Goal: Task Accomplishment & Management: Use online tool/utility

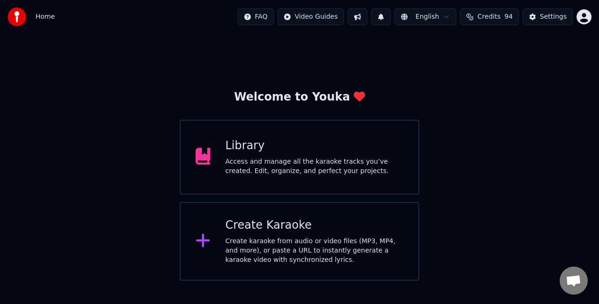
click at [258, 228] on div "Create Karaoke" at bounding box center [315, 225] width 178 height 15
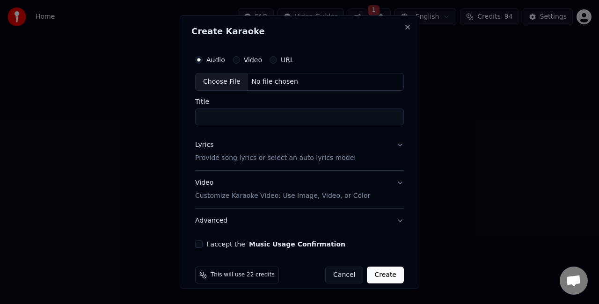
click at [207, 80] on div "Choose File" at bounding box center [222, 82] width 52 height 17
type input "**********"
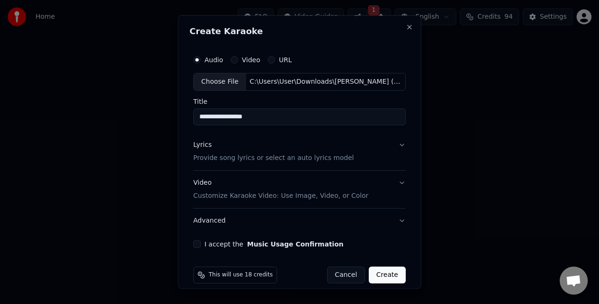
click at [351, 150] on button "Lyrics Provide song lyrics or select an auto lyrics model" at bounding box center [299, 151] width 213 height 37
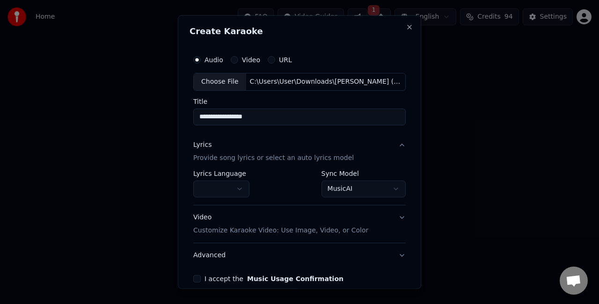
scroll to position [43, 0]
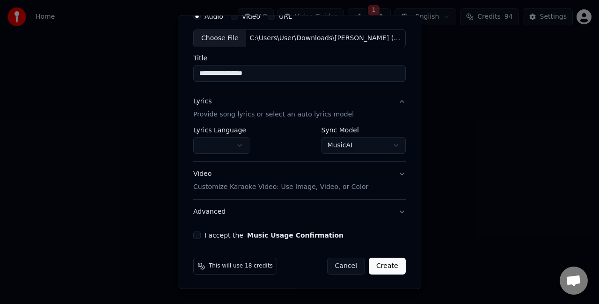
click at [338, 150] on body "**********" at bounding box center [299, 140] width 599 height 281
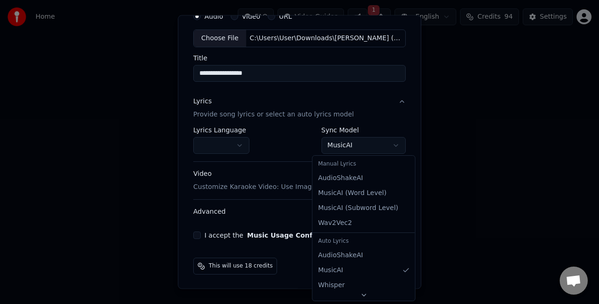
select select "**********"
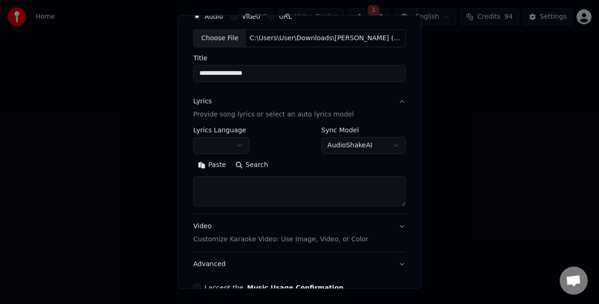
scroll to position [96, 0]
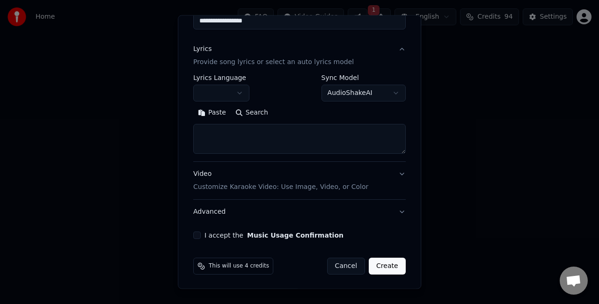
click at [374, 178] on button "Video Customize Karaoke Video: Use Image, Video, or Color" at bounding box center [299, 180] width 213 height 37
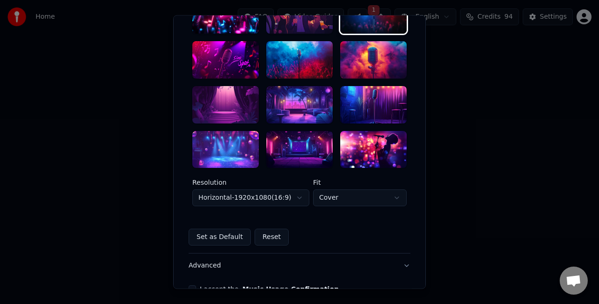
scroll to position [236, 0]
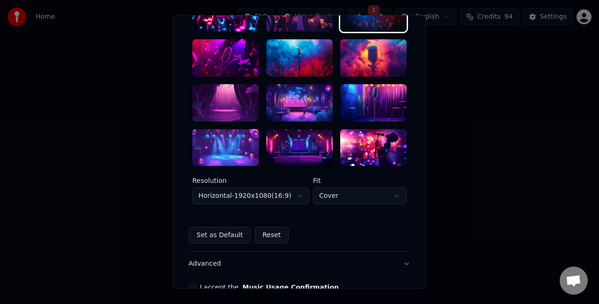
click at [308, 150] on div at bounding box center [299, 147] width 66 height 37
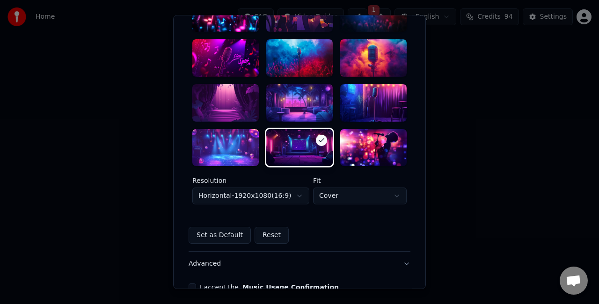
click at [293, 191] on body "**********" at bounding box center [299, 140] width 599 height 281
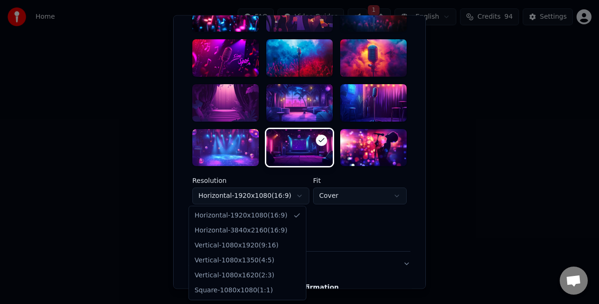
select select "*********"
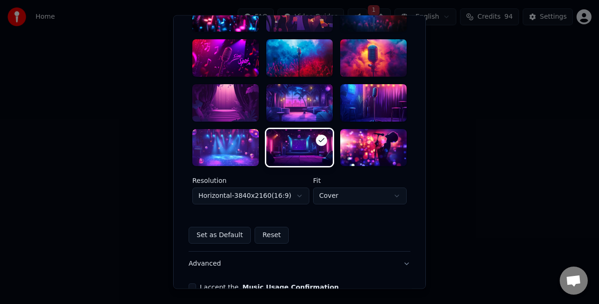
click at [333, 199] on body "**********" at bounding box center [299, 140] width 599 height 281
select select "****"
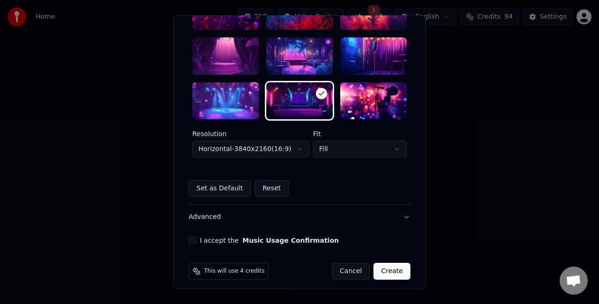
scroll to position [288, 0]
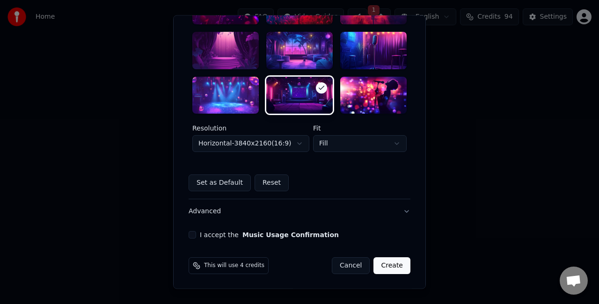
click at [191, 232] on button "I accept the Music Usage Confirmation" at bounding box center [192, 235] width 7 height 7
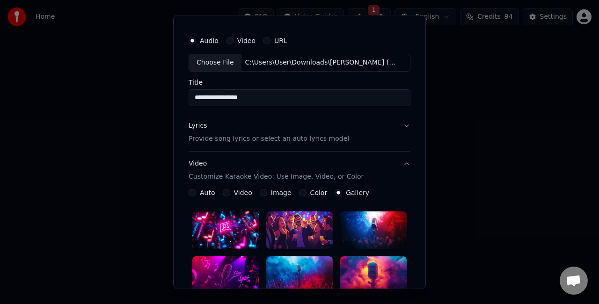
scroll to position [0, 0]
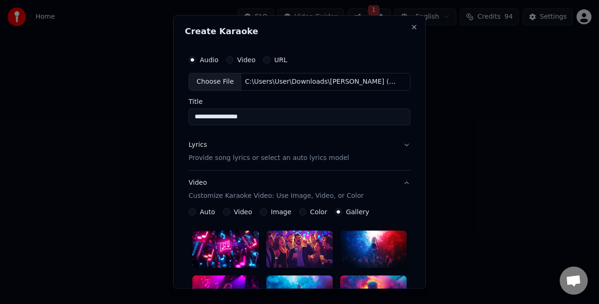
click at [372, 151] on button "Lyrics Provide song lyrics or select an auto lyrics model" at bounding box center [300, 151] width 222 height 37
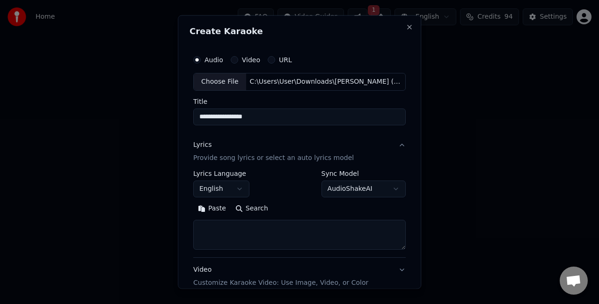
click at [330, 227] on textarea at bounding box center [299, 235] width 213 height 30
paste textarea "**********"
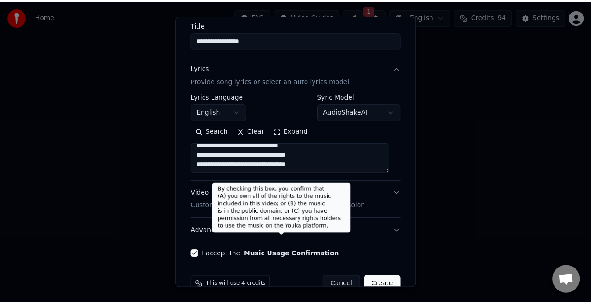
scroll to position [96, 0]
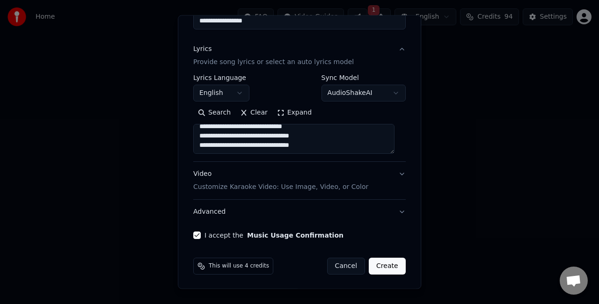
type textarea "**********"
click at [369, 258] on button "Create" at bounding box center [387, 266] width 37 height 17
select select
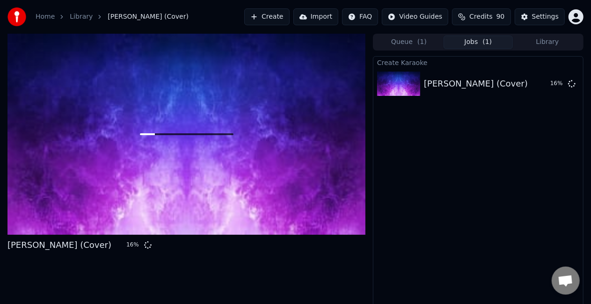
click at [119, 180] on div at bounding box center [186, 134] width 358 height 201
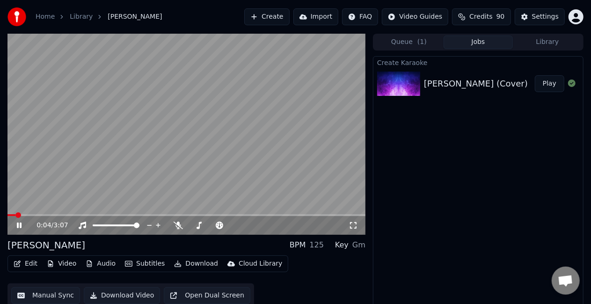
click at [23, 223] on div "0:04 / 3:07" at bounding box center [186, 225] width 351 height 9
click at [22, 228] on icon at bounding box center [26, 225] width 22 height 7
click at [355, 227] on icon at bounding box center [353, 225] width 9 height 7
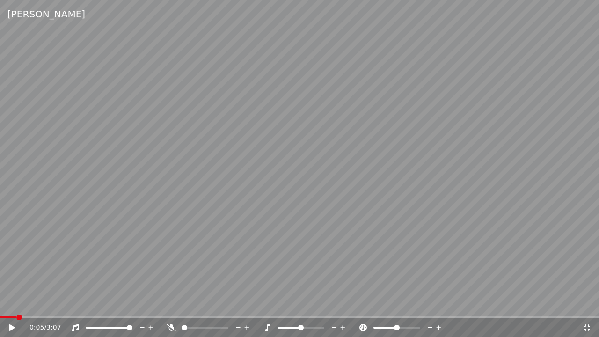
click at [582, 304] on div "0:05 / 3:07" at bounding box center [305, 327] width 553 height 9
click at [586, 304] on icon at bounding box center [586, 327] width 9 height 7
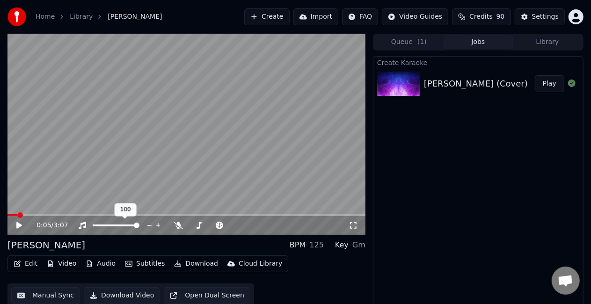
click at [103, 224] on div at bounding box center [124, 225] width 75 height 9
click at [107, 227] on span at bounding box center [116, 226] width 47 height 2
click at [103, 197] on video at bounding box center [186, 134] width 358 height 201
click at [22, 224] on icon at bounding box center [19, 226] width 5 height 6
click at [30, 215] on span at bounding box center [186, 215] width 358 height 2
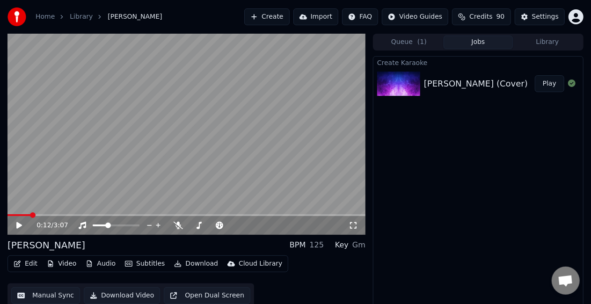
click at [22, 224] on icon at bounding box center [26, 225] width 22 height 7
click at [22, 225] on icon at bounding box center [26, 225] width 22 height 7
click at [120, 225] on span at bounding box center [116, 226] width 47 height 2
click at [133, 225] on span at bounding box center [116, 226] width 47 height 2
click at [139, 225] on span at bounding box center [116, 226] width 47 height 2
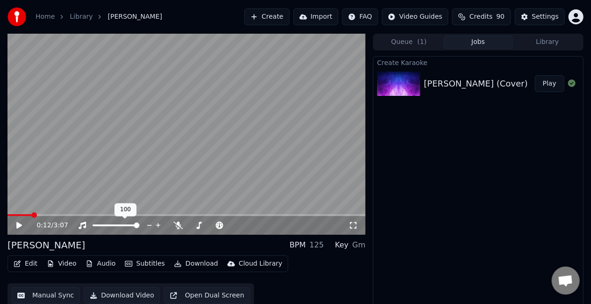
click at [140, 225] on span at bounding box center [137, 226] width 6 height 6
click at [99, 226] on span at bounding box center [116, 226] width 47 height 2
click at [105, 182] on video at bounding box center [186, 134] width 358 height 201
click at [96, 227] on div at bounding box center [124, 225] width 75 height 9
click at [96, 224] on div at bounding box center [124, 225] width 75 height 9
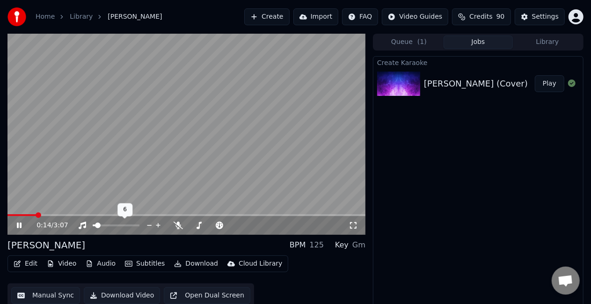
click at [96, 226] on span at bounding box center [94, 226] width 3 height 2
click at [96, 225] on span at bounding box center [98, 226] width 6 height 6
click at [95, 225] on span at bounding box center [94, 226] width 2 height 2
click at [115, 178] on video at bounding box center [186, 134] width 358 height 201
click at [354, 228] on icon at bounding box center [353, 225] width 9 height 7
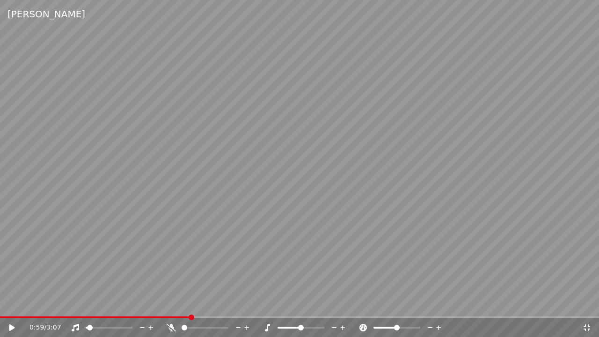
click at [155, 304] on span at bounding box center [95, 318] width 191 height 2
click at [189, 255] on video at bounding box center [299, 168] width 599 height 337
click at [222, 246] on video at bounding box center [299, 168] width 599 height 337
click at [578, 304] on div "1:01 / 3:07" at bounding box center [305, 327] width 553 height 9
click at [589, 304] on icon at bounding box center [587, 327] width 7 height 7
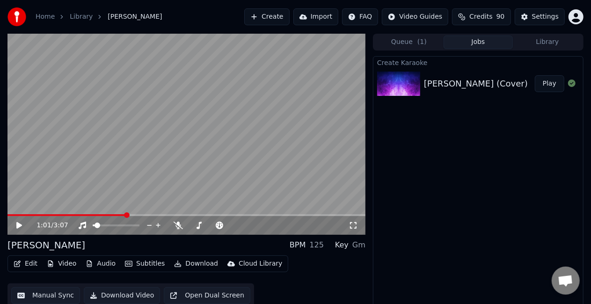
click at [45, 294] on button "Manual Sync" at bounding box center [45, 295] width 69 height 17
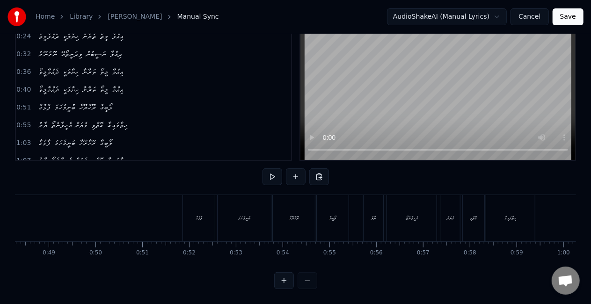
scroll to position [0, 2266]
click at [185, 214] on div "ފާޅުގާ" at bounding box center [194, 218] width 32 height 46
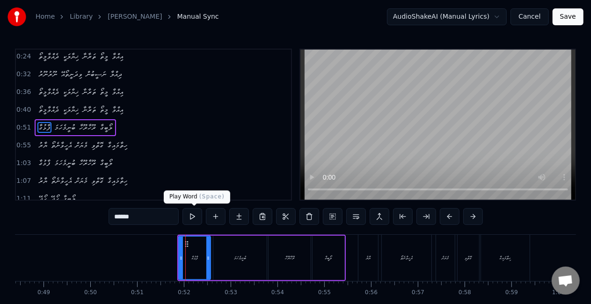
scroll to position [21, 0]
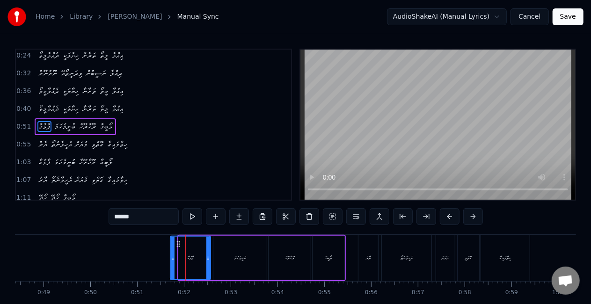
drag, startPoint x: 180, startPoint y: 258, endPoint x: 171, endPoint y: 256, distance: 8.6
click at [171, 256] on icon at bounding box center [173, 258] width 4 height 7
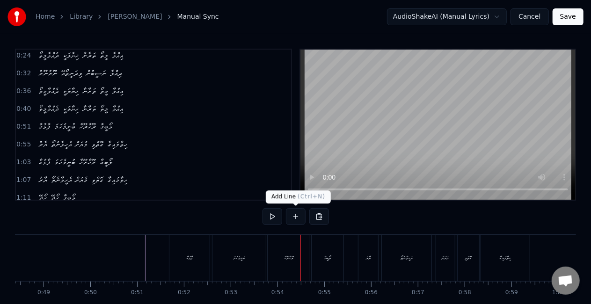
click at [289, 258] on div "ރޫހާރޫހާ" at bounding box center [288, 258] width 9 height 7
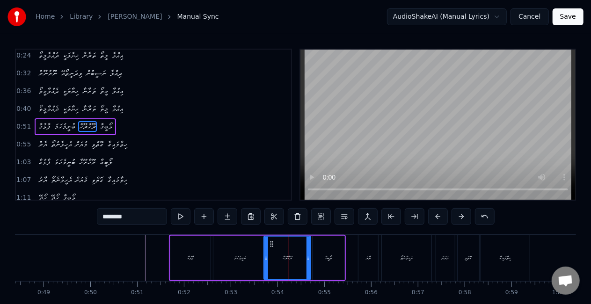
drag, startPoint x: 270, startPoint y: 263, endPoint x: 260, endPoint y: 256, distance: 11.4
click at [265, 259] on div at bounding box center [267, 258] width 4 height 43
click at [241, 242] on div "ބުނީމެހަމަ" at bounding box center [240, 258] width 53 height 44
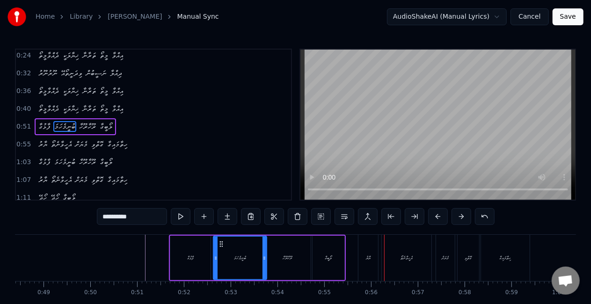
click at [370, 265] on div "ޔާރު" at bounding box center [369, 258] width 20 height 46
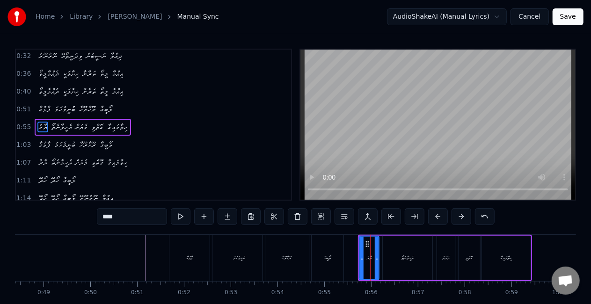
scroll to position [38, 0]
drag, startPoint x: 361, startPoint y: 262, endPoint x: 344, endPoint y: 258, distance: 18.3
click at [355, 263] on div at bounding box center [355, 258] width 4 height 43
click at [335, 253] on div "ލޯބީގާ" at bounding box center [328, 258] width 32 height 46
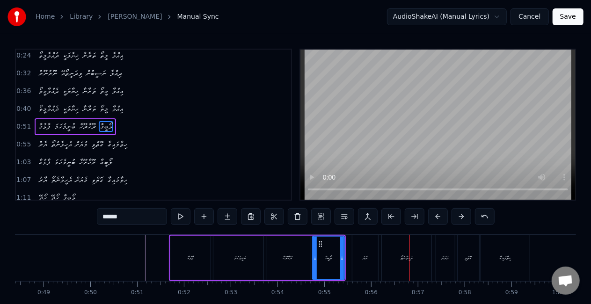
click at [404, 251] on div "އެހީވާނެތޯ" at bounding box center [407, 258] width 50 height 46
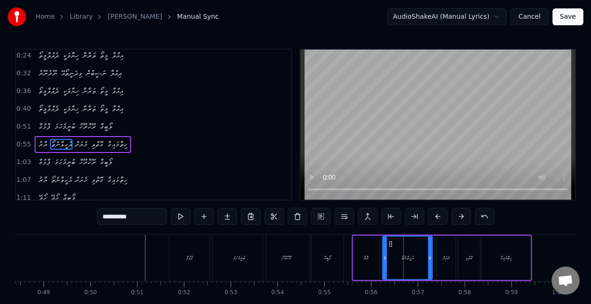
scroll to position [38, 0]
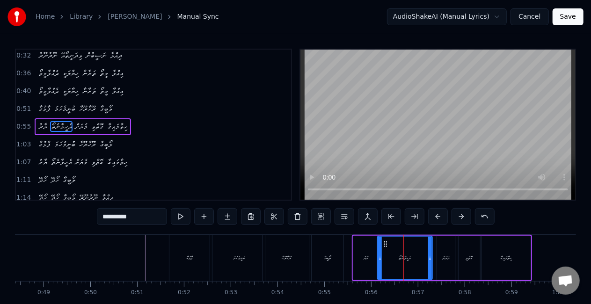
drag, startPoint x: 384, startPoint y: 257, endPoint x: 379, endPoint y: 252, distance: 6.7
click at [379, 255] on icon at bounding box center [380, 258] width 4 height 7
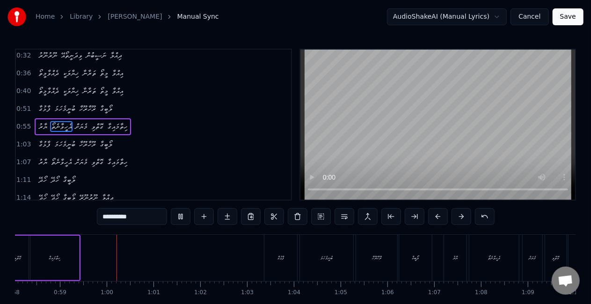
scroll to position [0, 2741]
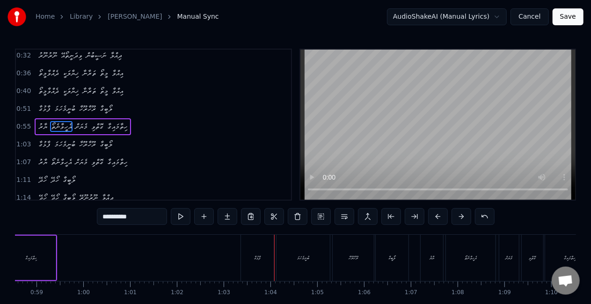
click at [247, 255] on div "ފާޅުގާ" at bounding box center [257, 258] width 33 height 46
type input "******"
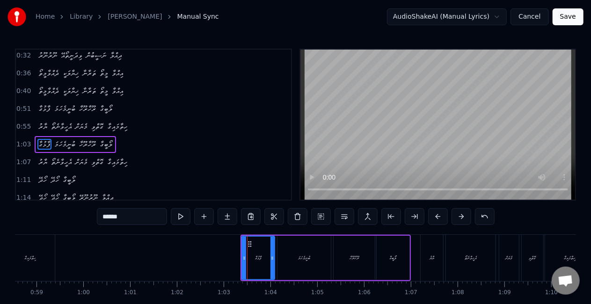
scroll to position [56, 0]
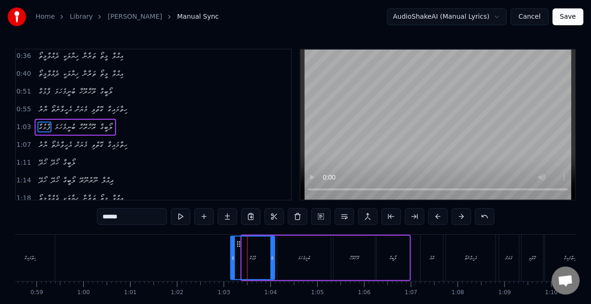
drag, startPoint x: 243, startPoint y: 257, endPoint x: 231, endPoint y: 251, distance: 12.6
click at [231, 252] on div at bounding box center [233, 258] width 4 height 43
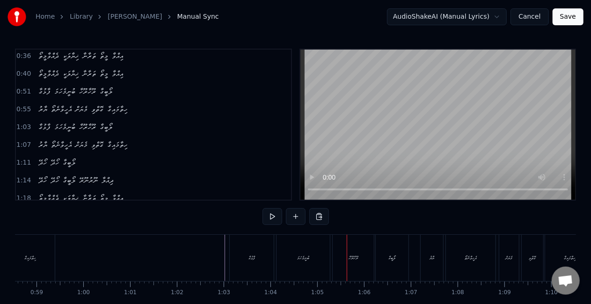
click at [311, 241] on div "ބުނީމެހަމަ" at bounding box center [303, 258] width 53 height 46
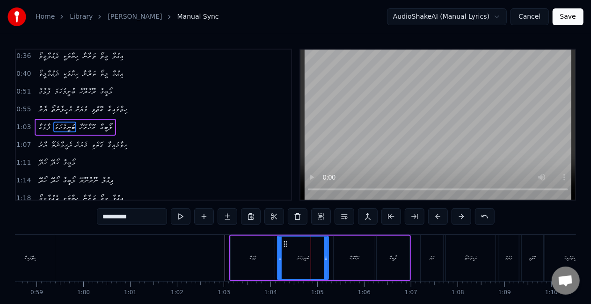
drag, startPoint x: 327, startPoint y: 251, endPoint x: 314, endPoint y: 248, distance: 13.9
click at [325, 250] on div at bounding box center [326, 258] width 4 height 43
drag, startPoint x: 260, startPoint y: 242, endPoint x: 261, endPoint y: 237, distance: 4.9
click at [260, 239] on div "ފާޅުގާ" at bounding box center [253, 258] width 44 height 44
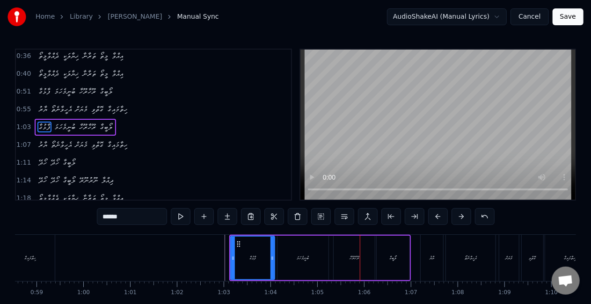
click at [353, 250] on div "ރޫހާރޫހާ" at bounding box center [354, 258] width 41 height 44
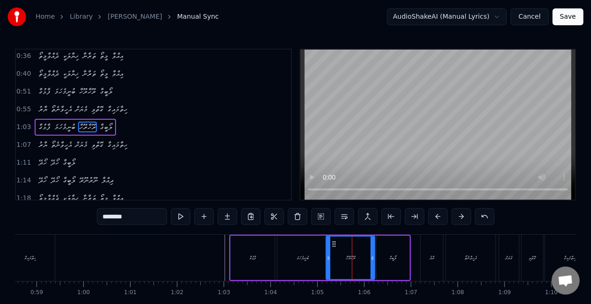
drag, startPoint x: 337, startPoint y: 256, endPoint x: 330, endPoint y: 251, distance: 8.8
click at [330, 251] on div at bounding box center [329, 258] width 4 height 43
click at [312, 247] on div "ބުނީމެހަމަ" at bounding box center [303, 258] width 51 height 44
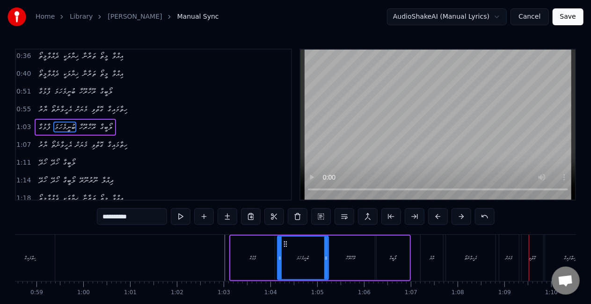
click at [430, 258] on div "ޔާރު" at bounding box center [432, 258] width 5 height 7
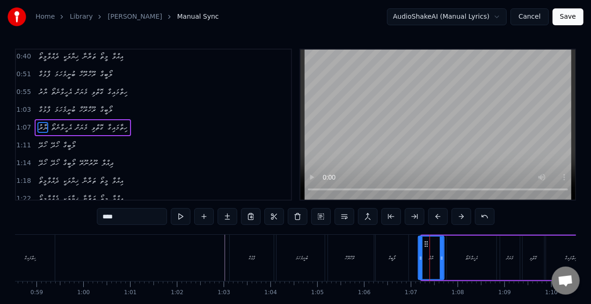
drag, startPoint x: 424, startPoint y: 258, endPoint x: 411, endPoint y: 251, distance: 15.1
click at [421, 256] on icon at bounding box center [421, 258] width 4 height 7
click at [403, 251] on div "ލޯބީގާ" at bounding box center [392, 258] width 33 height 46
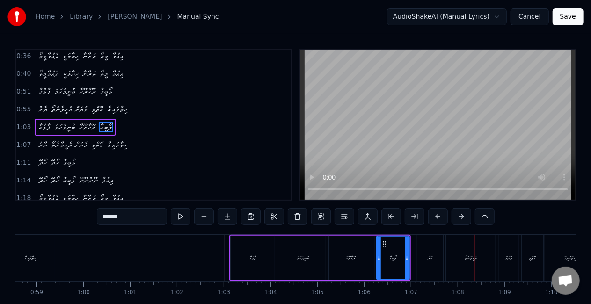
click at [463, 273] on div "އެހީވާނެތޯ" at bounding box center [471, 258] width 50 height 46
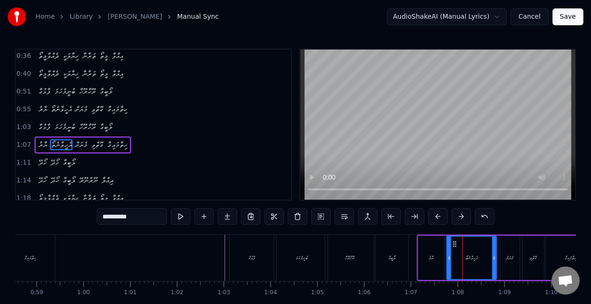
scroll to position [73, 0]
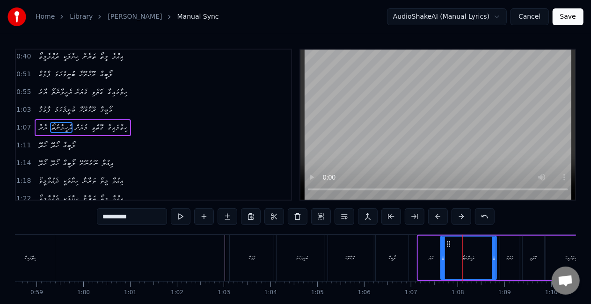
drag, startPoint x: 449, startPoint y: 263, endPoint x: 442, endPoint y: 260, distance: 7.3
click at [442, 260] on div at bounding box center [444, 258] width 4 height 43
click at [402, 252] on div "ލޯބީގާ" at bounding box center [392, 258] width 33 height 46
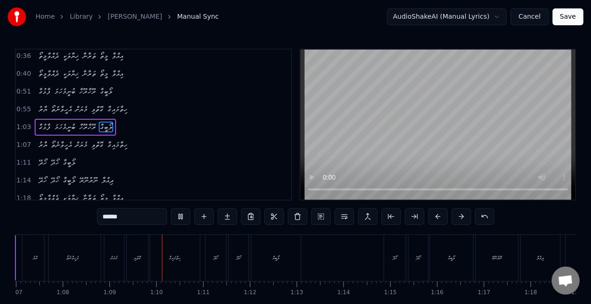
scroll to position [0, 3213]
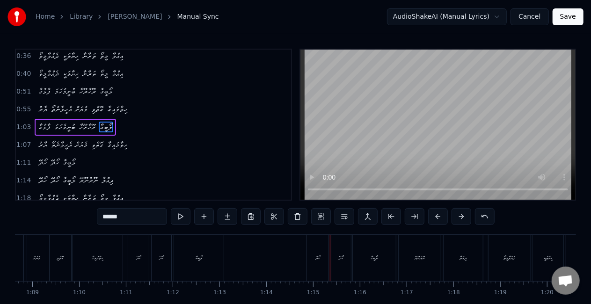
click at [313, 255] on div "ހޯދޭ" at bounding box center [318, 258] width 22 height 46
type input "****"
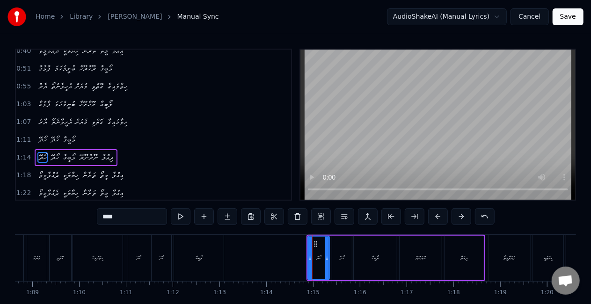
scroll to position [108, 0]
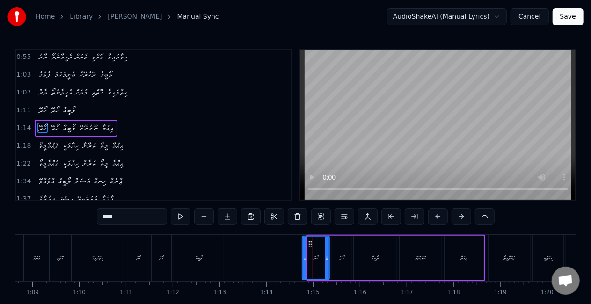
drag, startPoint x: 308, startPoint y: 258, endPoint x: 302, endPoint y: 257, distance: 5.7
click at [302, 257] on div "ހޯދޭ" at bounding box center [316, 258] width 28 height 44
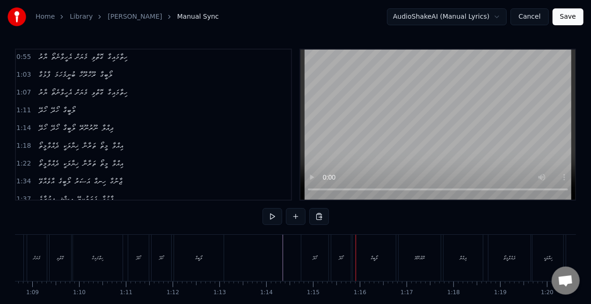
drag, startPoint x: 345, startPoint y: 249, endPoint x: 338, endPoint y: 254, distance: 8.7
click at [345, 249] on div "ހޯދޭ" at bounding box center [342, 258] width 20 height 46
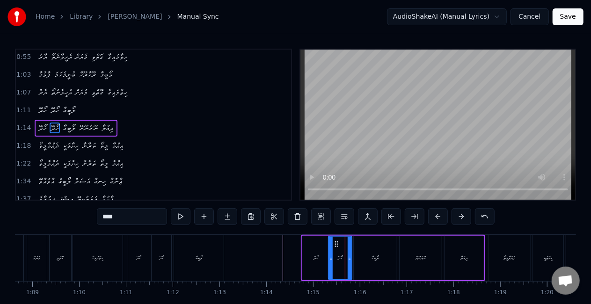
drag, startPoint x: 336, startPoint y: 257, endPoint x: 328, endPoint y: 254, distance: 8.3
click at [332, 256] on icon at bounding box center [331, 258] width 4 height 7
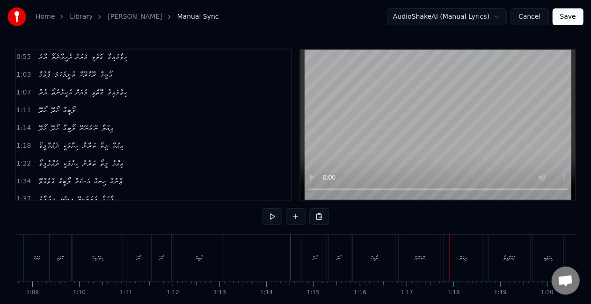
click at [408, 262] on div "ނޫރުނޫރޭ" at bounding box center [420, 258] width 42 height 46
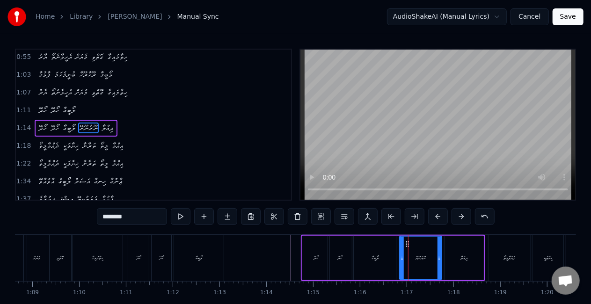
click at [374, 264] on div "ލޯބީގާ" at bounding box center [375, 258] width 43 height 44
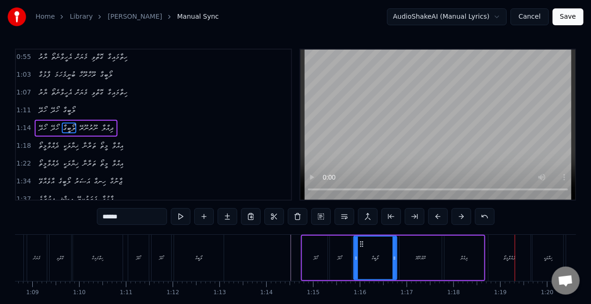
click at [494, 258] on div "ދެއްވާމީތޯ" at bounding box center [510, 258] width 42 height 46
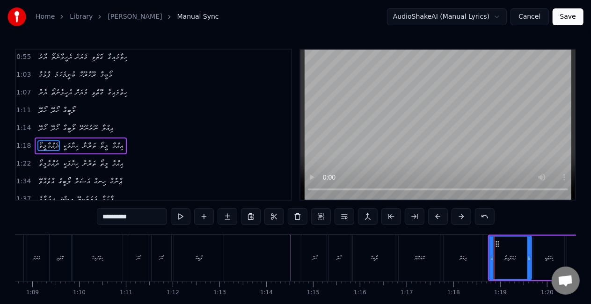
scroll to position [125, 0]
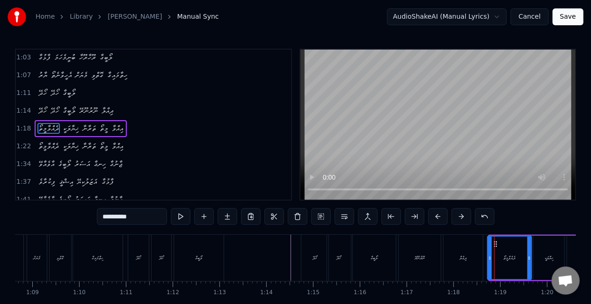
drag, startPoint x: 493, startPoint y: 258, endPoint x: 490, endPoint y: 252, distance: 6.5
click at [490, 252] on div at bounding box center [490, 258] width 4 height 43
click at [367, 260] on div "ލޯބީގާ" at bounding box center [374, 258] width 43 height 46
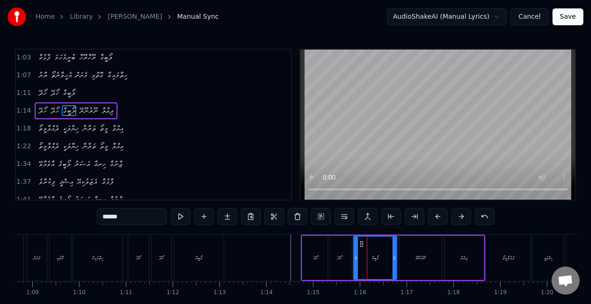
scroll to position [108, 0]
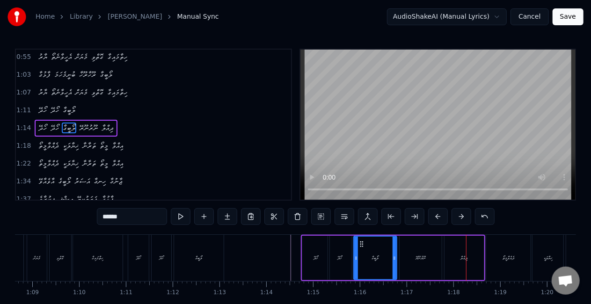
click at [412, 261] on div "ނޫރުނޫރޭ" at bounding box center [421, 258] width 42 height 44
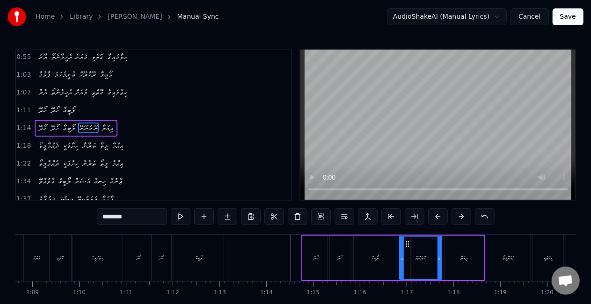
click at [424, 254] on div "ނޫރުނޫރޭ" at bounding box center [420, 258] width 41 height 43
drag, startPoint x: 116, startPoint y: 215, endPoint x: 125, endPoint y: 214, distance: 9.0
click at [117, 215] on input "********" at bounding box center [132, 216] width 70 height 17
click at [113, 218] on input "*******" at bounding box center [132, 216] width 70 height 17
drag, startPoint x: 310, startPoint y: 254, endPoint x: 313, endPoint y: 250, distance: 4.8
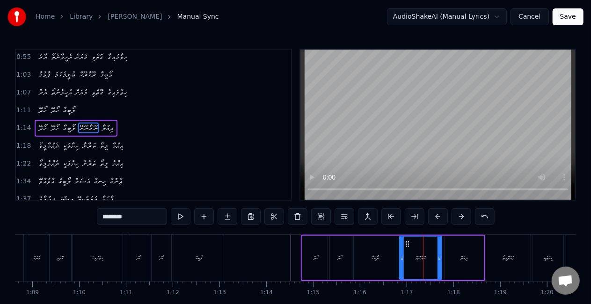
click at [311, 253] on div "ހޯދޭ" at bounding box center [315, 258] width 27 height 44
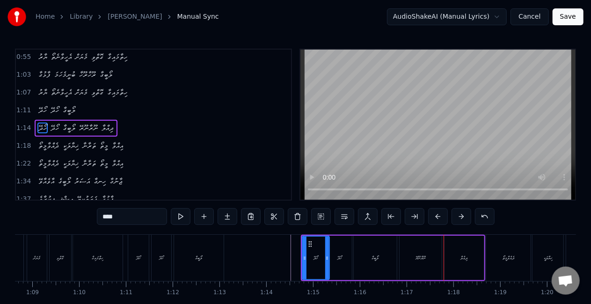
click at [412, 261] on div "ނޫރާނޫރޭ" at bounding box center [421, 258] width 42 height 44
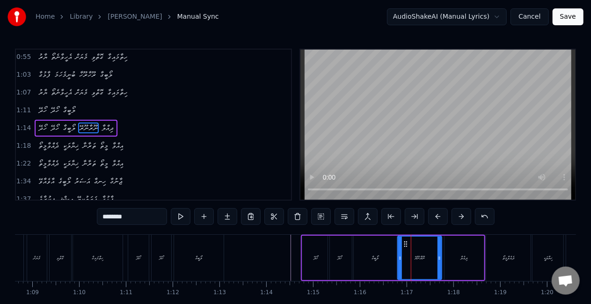
drag, startPoint x: 401, startPoint y: 264, endPoint x: 397, endPoint y: 260, distance: 6.0
click at [399, 262] on div at bounding box center [400, 258] width 4 height 43
click at [379, 261] on div "ލޯބީގާ" at bounding box center [375, 258] width 7 height 7
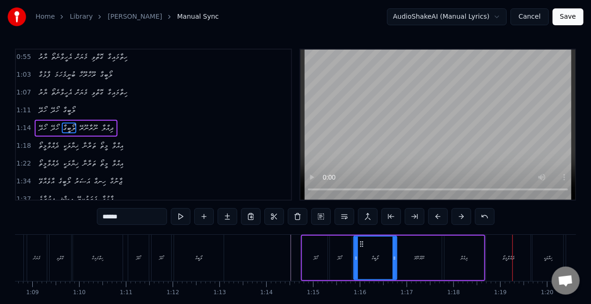
click at [508, 257] on div "ދެއްވާމީތޯ" at bounding box center [509, 258] width 12 height 7
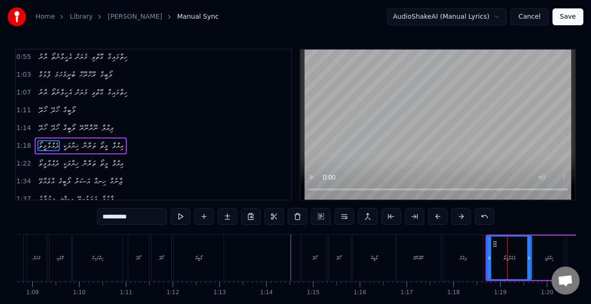
scroll to position [125, 0]
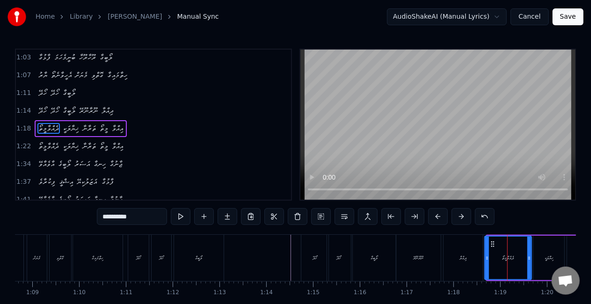
drag, startPoint x: 491, startPoint y: 262, endPoint x: 486, endPoint y: 258, distance: 6.0
click at [488, 258] on div at bounding box center [488, 258] width 4 height 43
click at [464, 260] on div "ދިއްލާ" at bounding box center [463, 258] width 7 height 7
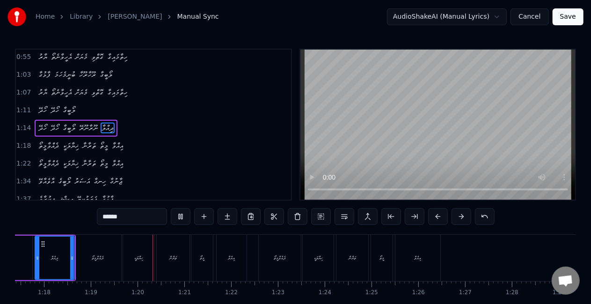
scroll to position [0, 3687]
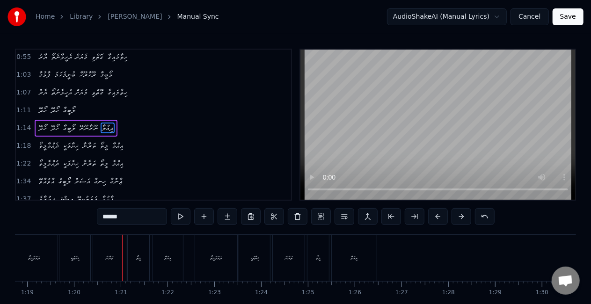
click at [106, 256] on div "ތަރާނާ" at bounding box center [109, 258] width 7 height 7
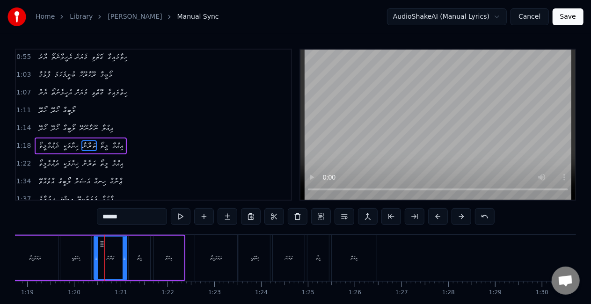
scroll to position [125, 0]
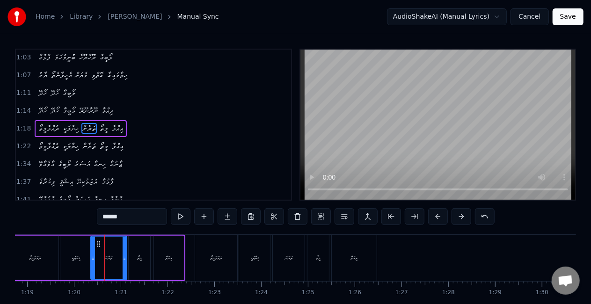
click at [92, 251] on div at bounding box center [93, 258] width 4 height 43
click at [78, 253] on div "ޚިޔާލަކީ" at bounding box center [75, 258] width 31 height 44
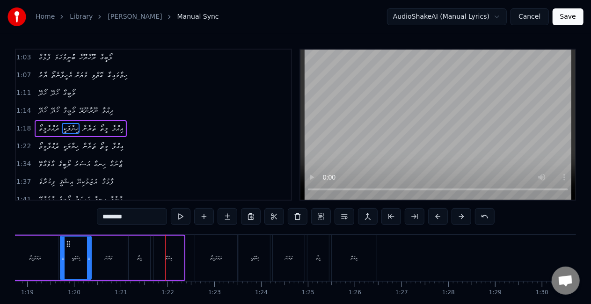
click at [150, 255] on div "މީތޯ" at bounding box center [139, 258] width 22 height 44
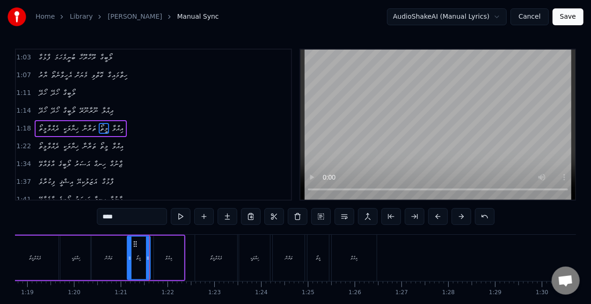
drag, startPoint x: 130, startPoint y: 260, endPoint x: 118, endPoint y: 258, distance: 12.5
click at [128, 258] on icon at bounding box center [130, 258] width 4 height 7
drag, startPoint x: 112, startPoint y: 257, endPoint x: 114, endPoint y: 243, distance: 13.2
click at [112, 257] on div "ތަރާނާ" at bounding box center [108, 258] width 7 height 7
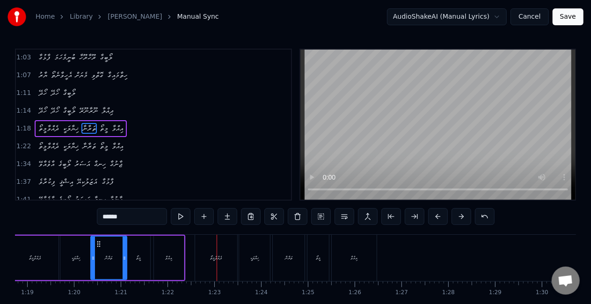
click at [212, 243] on div "ދެއްވާމީތޯ" at bounding box center [216, 258] width 42 height 46
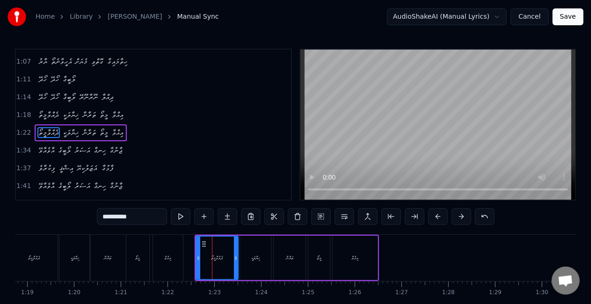
scroll to position [143, 0]
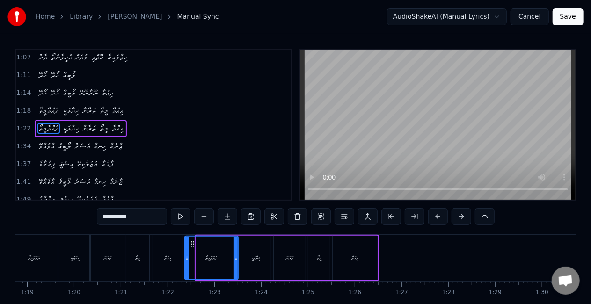
drag, startPoint x: 194, startPoint y: 256, endPoint x: 186, endPoint y: 252, distance: 8.6
click at [186, 253] on div at bounding box center [187, 258] width 4 height 43
click at [171, 252] on div "އިއްވާ" at bounding box center [168, 258] width 30 height 46
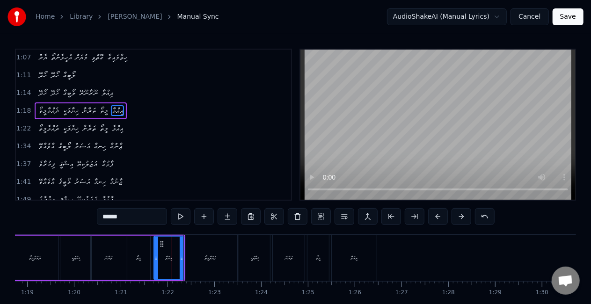
scroll to position [125, 0]
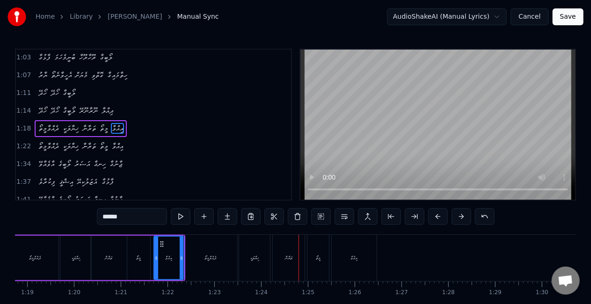
click at [290, 246] on div "ތަރާނާ" at bounding box center [289, 258] width 32 height 46
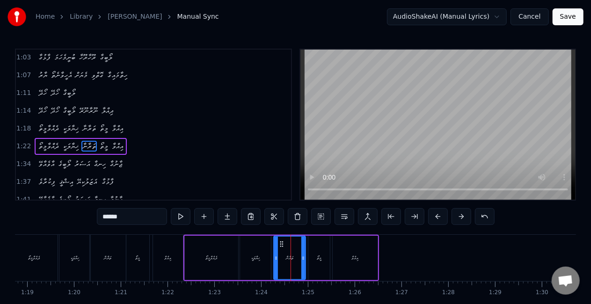
scroll to position [143, 0]
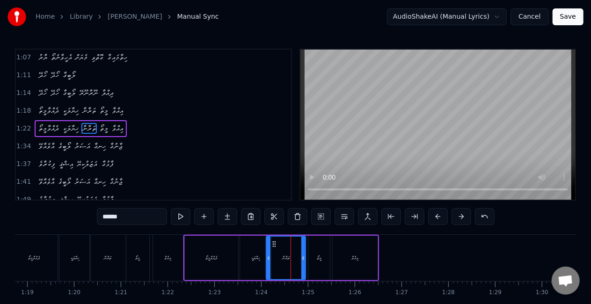
drag, startPoint x: 274, startPoint y: 257, endPoint x: 267, endPoint y: 252, distance: 8.8
click at [267, 252] on div at bounding box center [269, 258] width 4 height 43
click at [230, 249] on div "ދެއްވާމީތޯ" at bounding box center [211, 258] width 53 height 44
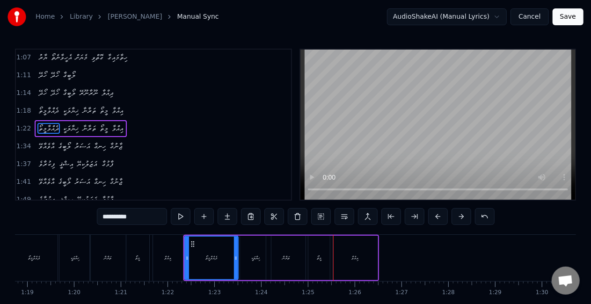
click at [319, 250] on div "މީތޯ" at bounding box center [320, 258] width 22 height 44
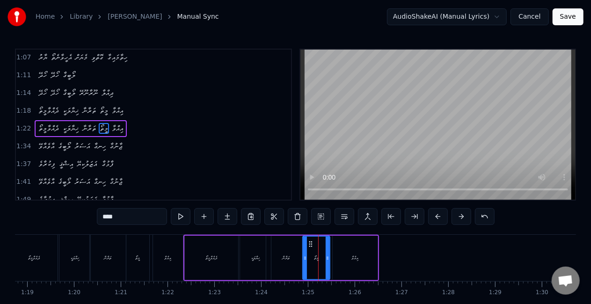
drag, startPoint x: 309, startPoint y: 255, endPoint x: 303, endPoint y: 253, distance: 5.9
click at [303, 254] on div at bounding box center [305, 258] width 4 height 43
drag, startPoint x: 282, startPoint y: 253, endPoint x: 283, endPoint y: 237, distance: 16.0
click at [283, 252] on div "ތަރާނާ" at bounding box center [285, 258] width 39 height 44
type input "******"
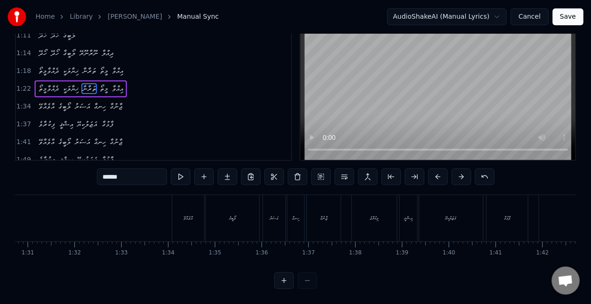
scroll to position [0, 4188]
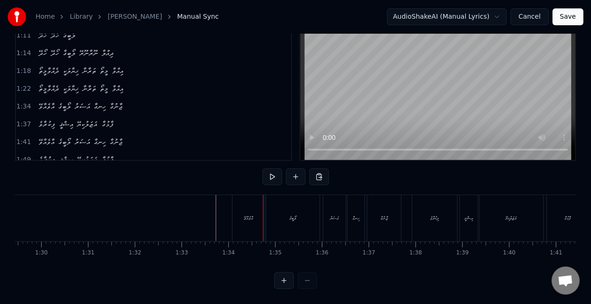
click at [251, 215] on div "އާވެއާވޭ" at bounding box center [248, 218] width 9 height 7
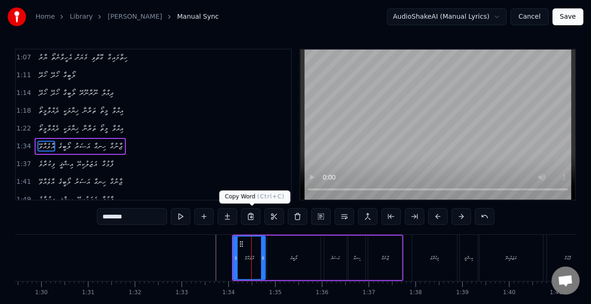
scroll to position [161, 0]
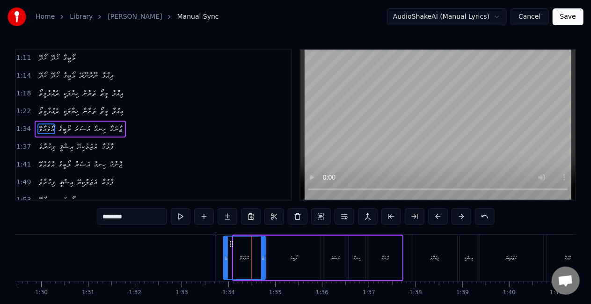
drag, startPoint x: 236, startPoint y: 253, endPoint x: 226, endPoint y: 248, distance: 10.9
click at [226, 248] on div at bounding box center [226, 258] width 4 height 43
click at [187, 250] on div at bounding box center [209, 258] width 8765 height 46
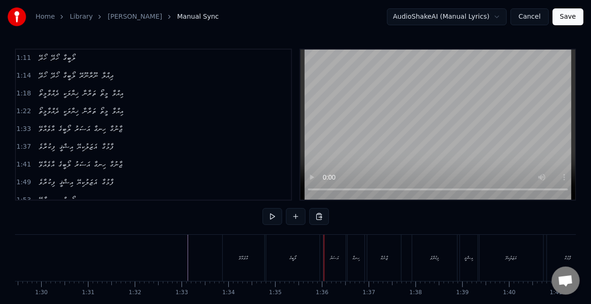
click at [250, 252] on div "އާވެއާވޭ" at bounding box center [244, 258] width 42 height 46
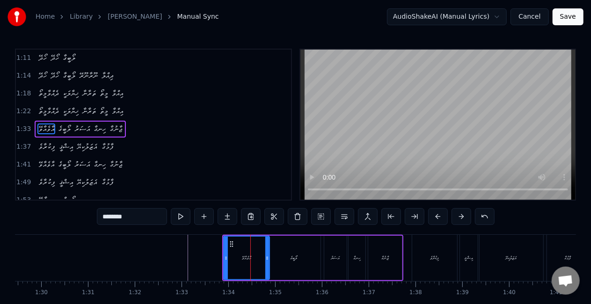
click at [268, 254] on div at bounding box center [267, 258] width 4 height 43
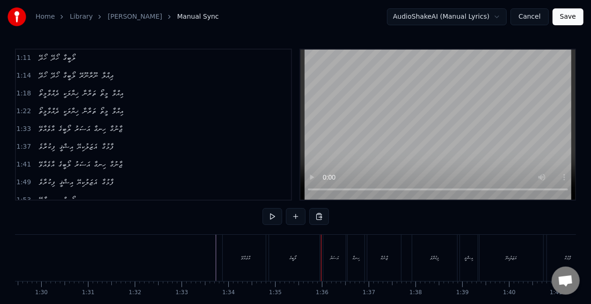
click at [311, 249] on div "ލޯބީގެ" at bounding box center [292, 258] width 53 height 46
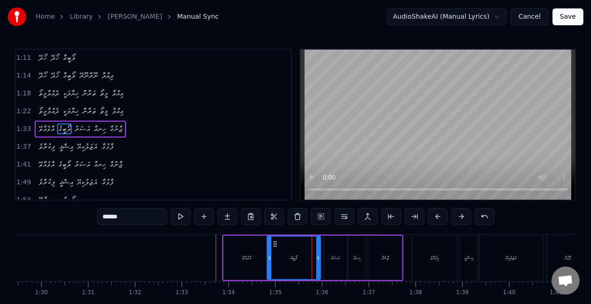
click at [183, 264] on div at bounding box center [209, 258] width 8765 height 46
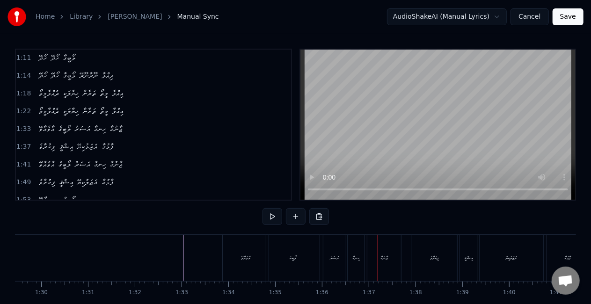
click at [294, 249] on div "ލޯބީގެ" at bounding box center [292, 258] width 53 height 46
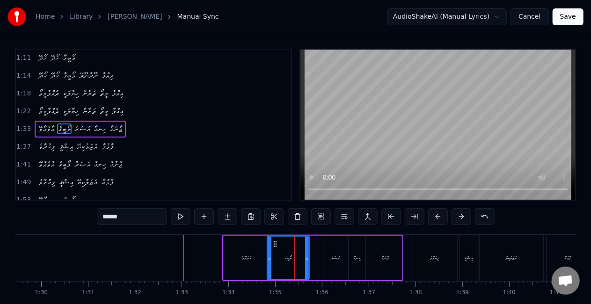
drag, startPoint x: 318, startPoint y: 263, endPoint x: 311, endPoint y: 261, distance: 7.8
click at [307, 261] on div at bounding box center [307, 258] width 4 height 43
click at [337, 258] on div "އަސަރު" at bounding box center [336, 258] width 9 height 7
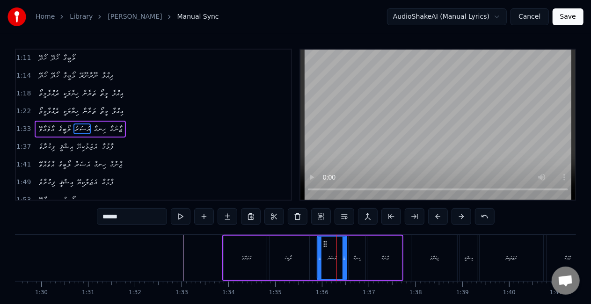
drag, startPoint x: 326, startPoint y: 262, endPoint x: 319, endPoint y: 262, distance: 6.6
click at [319, 262] on div at bounding box center [320, 258] width 4 height 43
click at [225, 262] on div "އާވެއާވޭ" at bounding box center [247, 258] width 46 height 44
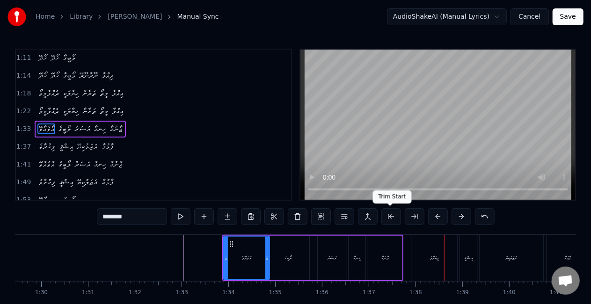
click at [436, 250] on div "ފިކުރާވެ" at bounding box center [435, 258] width 45 height 46
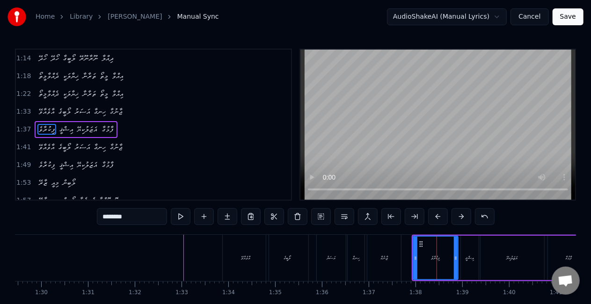
scroll to position [178, 0]
drag, startPoint x: 414, startPoint y: 260, endPoint x: 395, endPoint y: 255, distance: 20.2
click at [400, 258] on icon at bounding box center [402, 258] width 4 height 7
click at [389, 252] on div "ޖާނުގާ" at bounding box center [385, 258] width 34 height 46
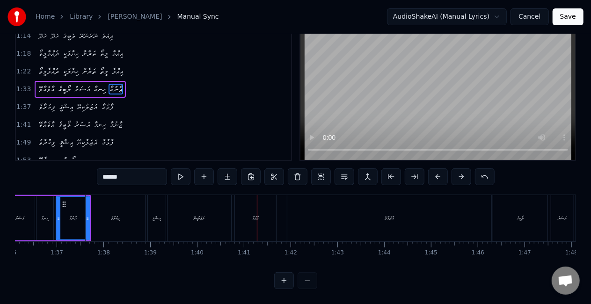
scroll to position [0, 4495]
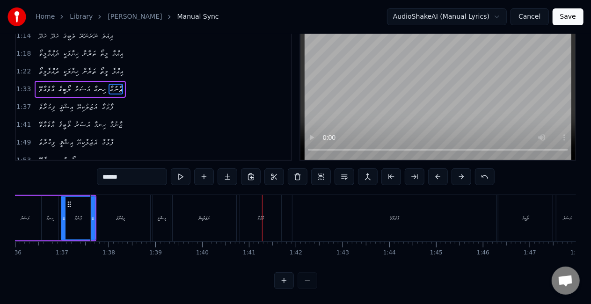
click at [367, 208] on div "އާވެއާވޭ" at bounding box center [395, 218] width 204 height 46
type input "********"
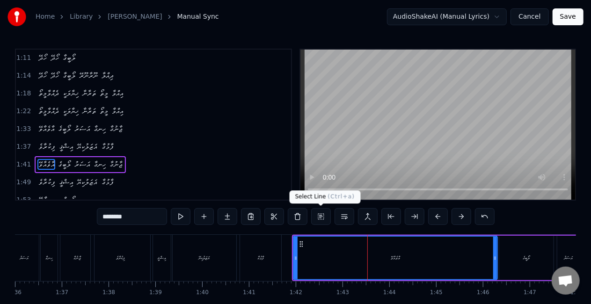
scroll to position [196, 0]
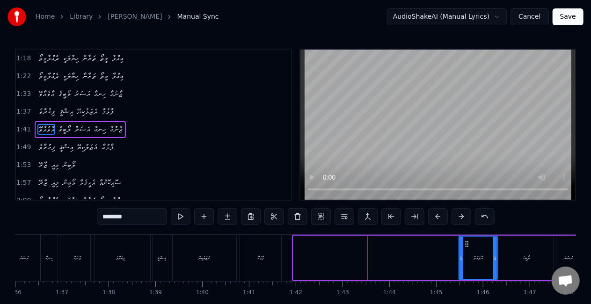
drag, startPoint x: 296, startPoint y: 258, endPoint x: 461, endPoint y: 252, distance: 165.4
click at [462, 253] on div at bounding box center [462, 258] width 4 height 43
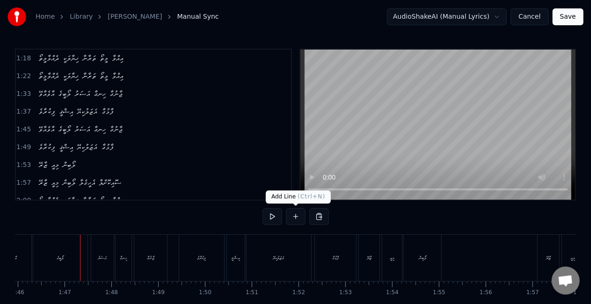
scroll to position [0, 4971]
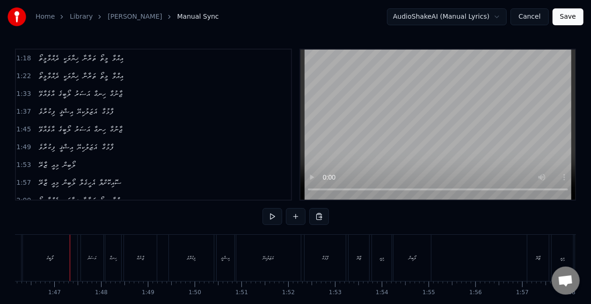
click at [58, 260] on div "ލޯބީގެ" at bounding box center [50, 258] width 54 height 46
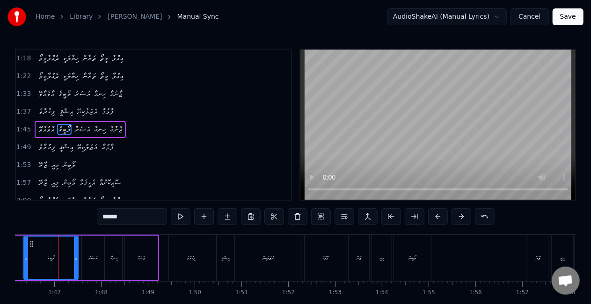
scroll to position [0, 4967]
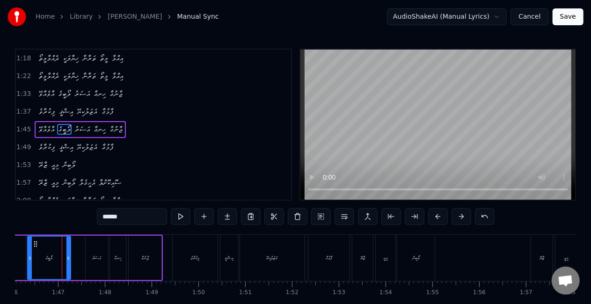
drag, startPoint x: 81, startPoint y: 261, endPoint x: 69, endPoint y: 258, distance: 11.7
click at [69, 258] on icon at bounding box center [68, 258] width 4 height 7
click at [42, 264] on div "ލޯބީގެ" at bounding box center [49, 258] width 42 height 43
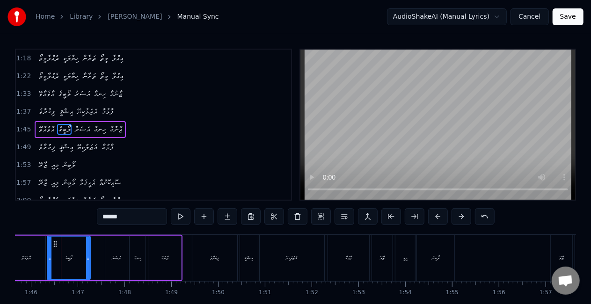
scroll to position [0, 4946]
click at [24, 263] on div "އާވެއާވޭ" at bounding box center [27, 258] width 38 height 44
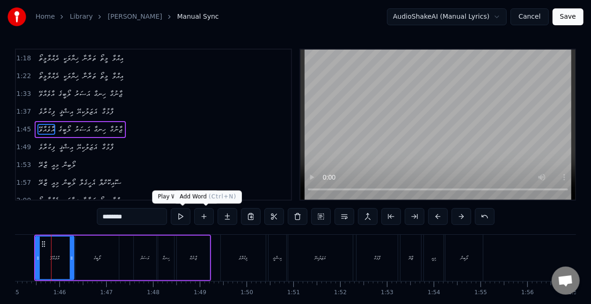
scroll to position [0, 4908]
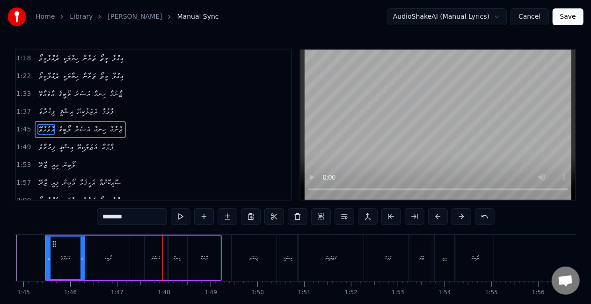
click at [155, 258] on div "އަސަރު" at bounding box center [156, 258] width 9 height 7
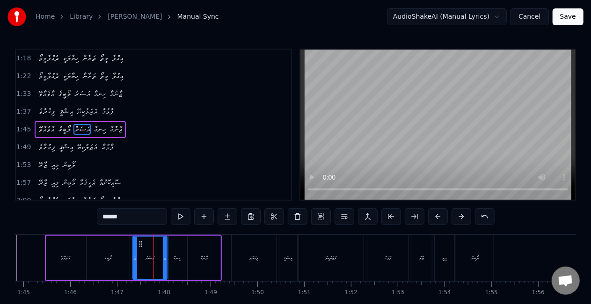
drag, startPoint x: 147, startPoint y: 260, endPoint x: 129, endPoint y: 259, distance: 18.3
click at [136, 257] on icon at bounding box center [135, 258] width 4 height 7
click at [122, 262] on div "ލޯބީގެ" at bounding box center [108, 258] width 43 height 44
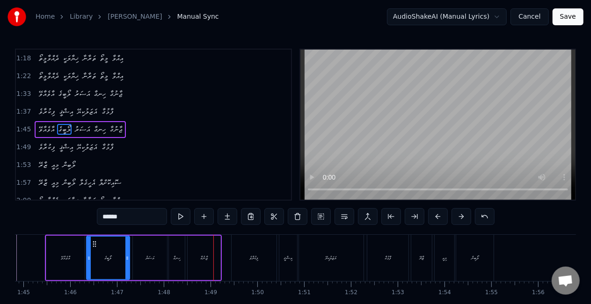
click at [188, 258] on div "ޖާނުގާ" at bounding box center [204, 258] width 34 height 44
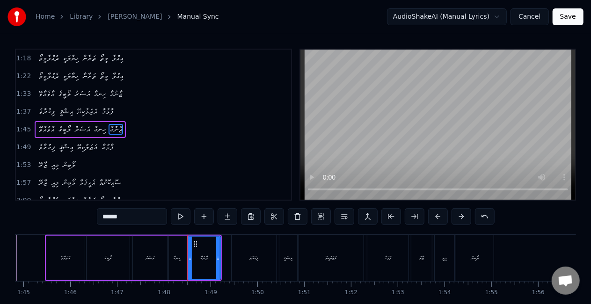
click at [176, 265] on div "ހިނގާ" at bounding box center [177, 258] width 16 height 44
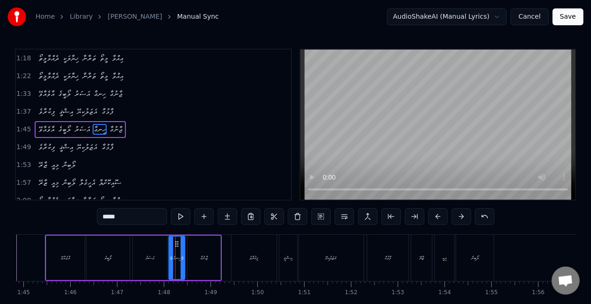
click at [151, 259] on div "އަސަރު" at bounding box center [150, 258] width 9 height 7
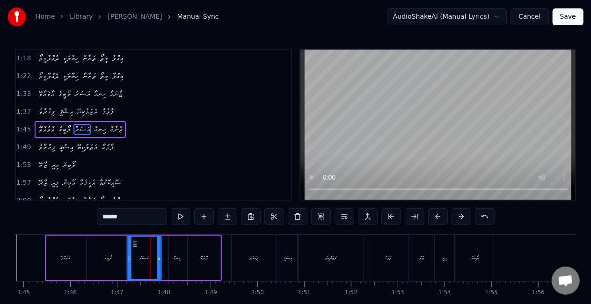
drag, startPoint x: 139, startPoint y: 246, endPoint x: 133, endPoint y: 242, distance: 7.0
click at [133, 242] on icon at bounding box center [134, 244] width 7 height 7
click at [178, 254] on div "ހިނގާ" at bounding box center [177, 258] width 16 height 44
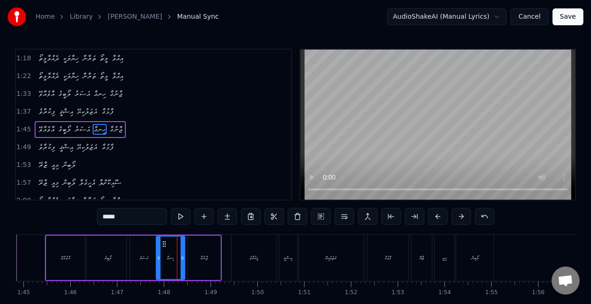
drag, startPoint x: 172, startPoint y: 259, endPoint x: 159, endPoint y: 257, distance: 12.9
click at [159, 257] on icon at bounding box center [159, 258] width 4 height 7
click at [78, 262] on div "އާވެއާވޭ" at bounding box center [65, 258] width 38 height 44
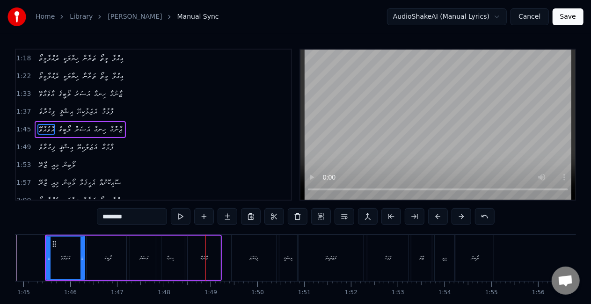
click at [172, 263] on div "ހިނގާ" at bounding box center [170, 258] width 29 height 44
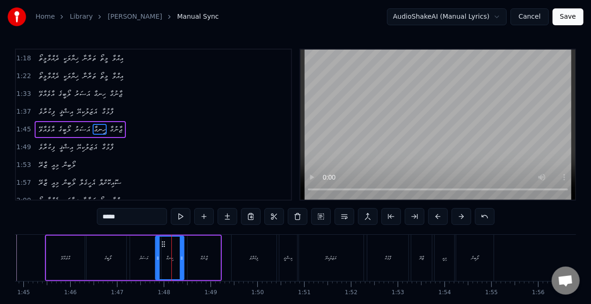
click at [162, 244] on icon at bounding box center [163, 244] width 7 height 7
click at [193, 249] on div "ޖާނުގާ" at bounding box center [204, 258] width 33 height 44
type input "******"
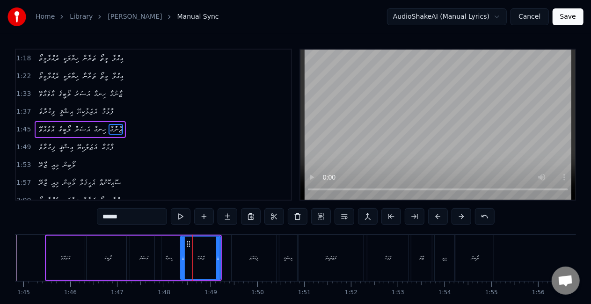
drag, startPoint x: 189, startPoint y: 254, endPoint x: 182, endPoint y: 253, distance: 7.2
click at [182, 253] on div at bounding box center [183, 258] width 4 height 43
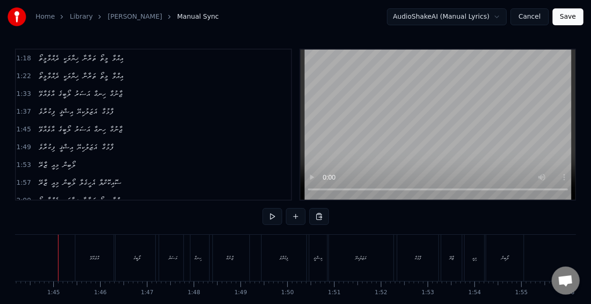
scroll to position [0, 4874]
click at [286, 260] on div "ފިކުރާވެ" at bounding box center [288, 258] width 9 height 7
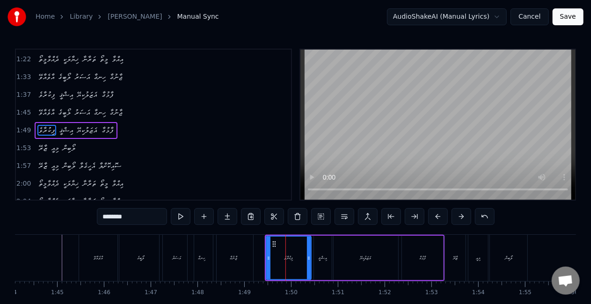
scroll to position [213, 0]
drag, startPoint x: 268, startPoint y: 266, endPoint x: 260, endPoint y: 261, distance: 8.8
click at [260, 261] on div at bounding box center [261, 258] width 4 height 43
click at [250, 258] on div "ޖާނުގާ" at bounding box center [234, 258] width 40 height 46
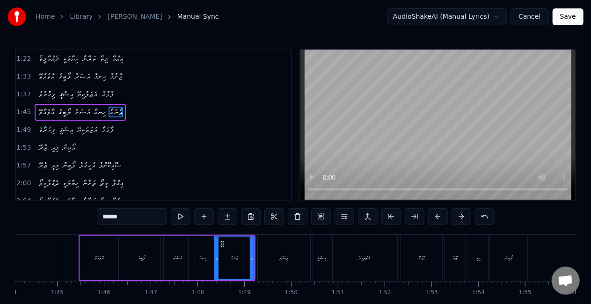
scroll to position [196, 0]
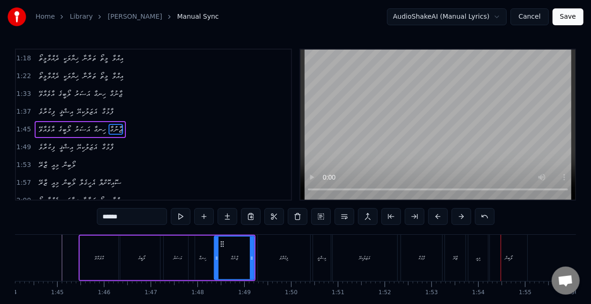
click at [449, 257] on div "ޒާރޭ" at bounding box center [455, 258] width 21 height 46
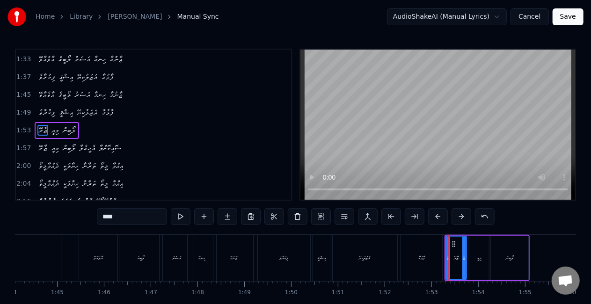
click at [414, 260] on div "ފާޅުގާ" at bounding box center [421, 258] width 41 height 46
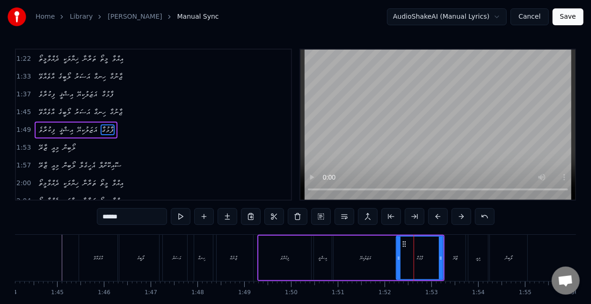
drag, startPoint x: 405, startPoint y: 260, endPoint x: 427, endPoint y: 257, distance: 22.8
click at [399, 258] on icon at bounding box center [399, 258] width 4 height 7
click at [456, 256] on div "ޒާރޭ" at bounding box center [455, 258] width 5 height 7
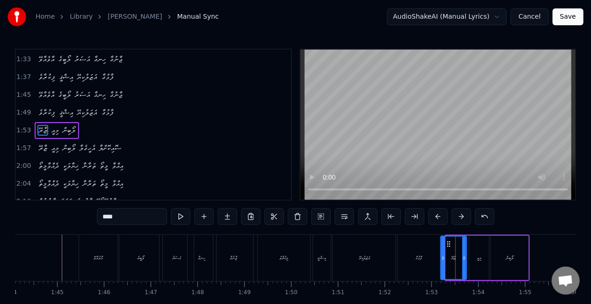
drag, startPoint x: 449, startPoint y: 258, endPoint x: 443, endPoint y: 256, distance: 5.9
click at [443, 256] on icon at bounding box center [444, 258] width 4 height 7
click at [411, 266] on div "ފާޅުގާ" at bounding box center [419, 258] width 46 height 46
type input "******"
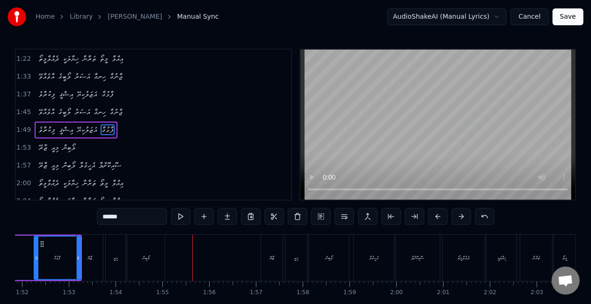
scroll to position [0, 5344]
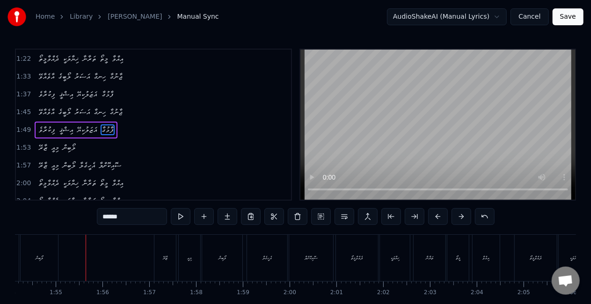
click at [564, 21] on button "Save" at bounding box center [568, 16] width 31 height 17
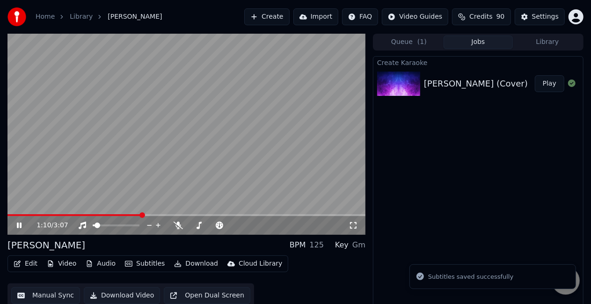
click at [141, 215] on span at bounding box center [186, 215] width 358 height 2
click at [178, 163] on video at bounding box center [186, 134] width 358 height 201
click at [179, 163] on video at bounding box center [186, 134] width 358 height 201
click at [121, 224] on div at bounding box center [124, 225] width 75 height 9
click at [123, 225] on span at bounding box center [116, 226] width 47 height 2
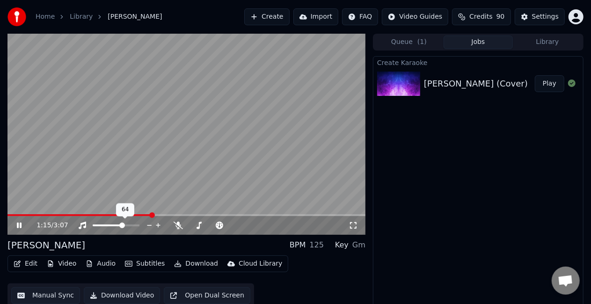
click at [137, 225] on span at bounding box center [116, 226] width 47 height 2
click at [115, 212] on video at bounding box center [186, 134] width 358 height 201
drag, startPoint x: 114, startPoint y: 214, endPoint x: 109, endPoint y: 214, distance: 5.7
click at [114, 214] on video at bounding box center [186, 134] width 358 height 201
click at [107, 214] on span at bounding box center [57, 215] width 100 height 2
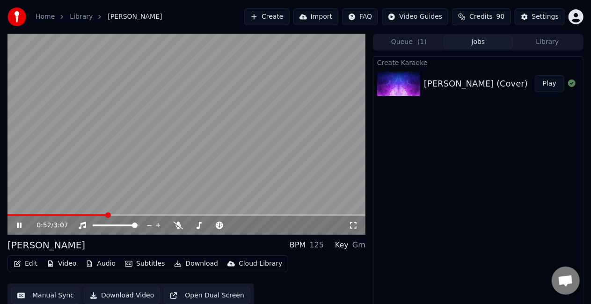
click at [140, 174] on video at bounding box center [186, 134] width 358 height 201
click at [174, 157] on video at bounding box center [186, 134] width 358 height 201
click at [68, 215] on span at bounding box center [64, 215] width 115 height 2
click at [109, 214] on span at bounding box center [186, 215] width 358 height 2
click at [137, 200] on video at bounding box center [186, 134] width 358 height 201
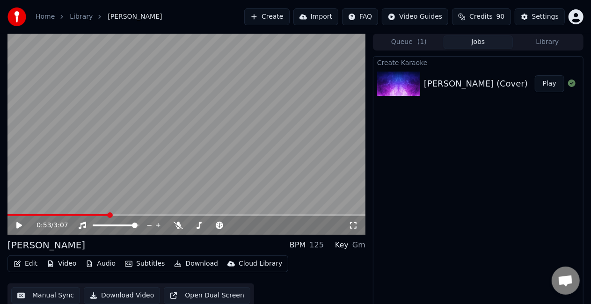
click at [149, 161] on video at bounding box center [186, 134] width 358 height 201
click at [153, 172] on video at bounding box center [186, 134] width 358 height 201
click at [159, 169] on video at bounding box center [186, 134] width 358 height 201
click at [180, 180] on video at bounding box center [186, 134] width 358 height 201
click at [137, 214] on span at bounding box center [80, 215] width 147 height 2
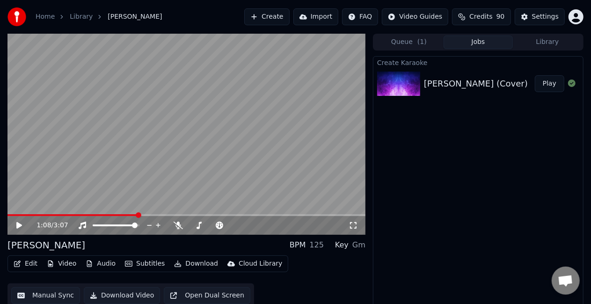
click at [146, 179] on video at bounding box center [186, 134] width 358 height 201
click at [250, 170] on video at bounding box center [186, 134] width 358 height 201
click at [133, 214] on span at bounding box center [70, 215] width 126 height 2
click at [170, 155] on video at bounding box center [186, 134] width 358 height 201
click at [197, 214] on span at bounding box center [186, 215] width 358 height 2
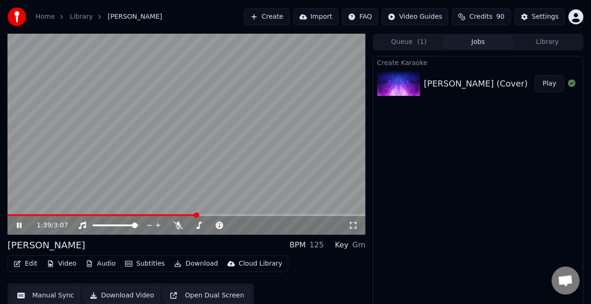
click at [220, 181] on video at bounding box center [186, 134] width 358 height 201
click at [188, 214] on span at bounding box center [102, 215] width 190 height 2
click at [181, 176] on video at bounding box center [186, 134] width 358 height 201
click at [178, 214] on span at bounding box center [99, 215] width 184 height 2
click at [190, 165] on video at bounding box center [186, 134] width 358 height 201
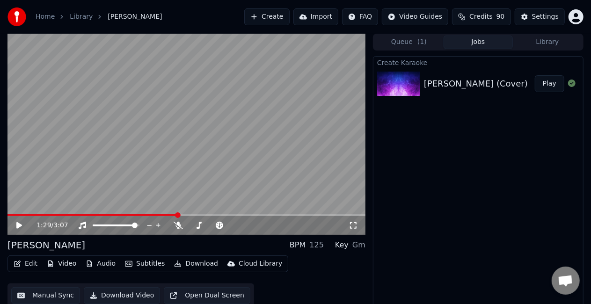
click at [189, 164] on video at bounding box center [186, 134] width 358 height 201
click at [223, 153] on video at bounding box center [186, 134] width 358 height 201
click at [48, 295] on button "Manual Sync" at bounding box center [45, 295] width 69 height 17
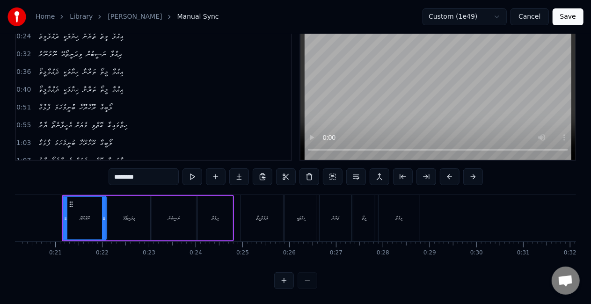
scroll to position [48, 0]
click at [247, 222] on div "ދެއްވާމީތޯ" at bounding box center [262, 218] width 42 height 46
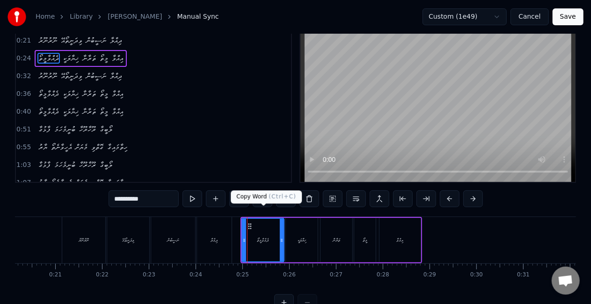
scroll to position [0, 0]
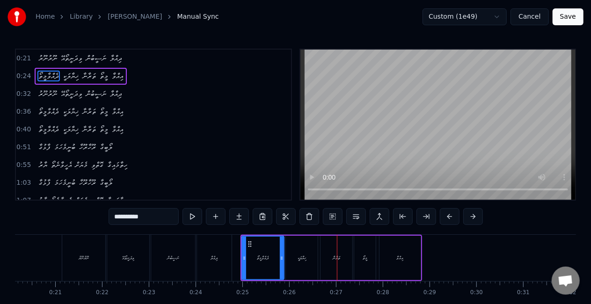
drag, startPoint x: 332, startPoint y: 256, endPoint x: 326, endPoint y: 256, distance: 6.6
click at [333, 255] on div "ތަރާނާ" at bounding box center [336, 258] width 7 height 7
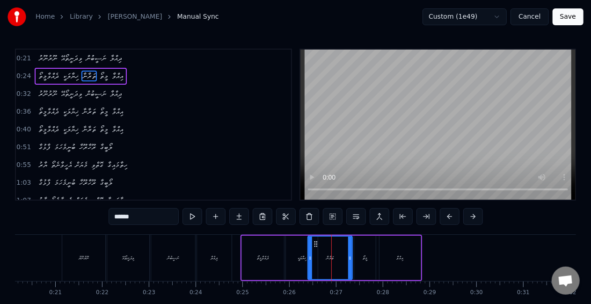
drag, startPoint x: 326, startPoint y: 256, endPoint x: 298, endPoint y: 253, distance: 28.2
click at [310, 253] on div at bounding box center [311, 258] width 4 height 43
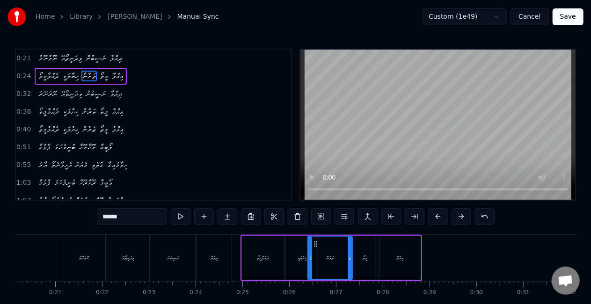
click at [297, 254] on div "ޚިޔާލަކީ" at bounding box center [302, 258] width 32 height 44
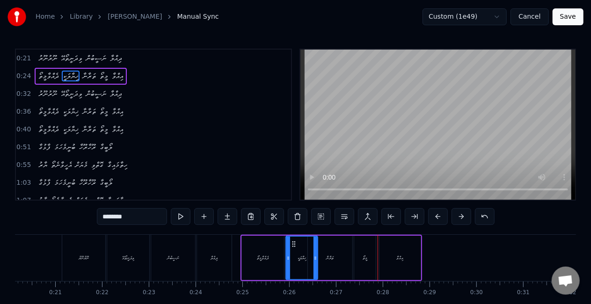
click at [360, 245] on div "މީތޯ" at bounding box center [365, 258] width 22 height 44
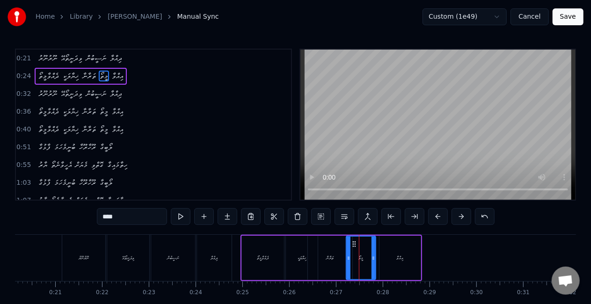
drag, startPoint x: 355, startPoint y: 258, endPoint x: 347, endPoint y: 256, distance: 8.4
click at [347, 256] on icon at bounding box center [349, 258] width 4 height 7
click at [319, 257] on div "ތަރާނާ" at bounding box center [330, 258] width 44 height 44
type input "******"
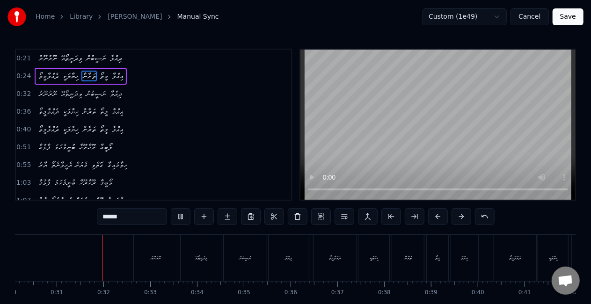
scroll to position [0, 1420]
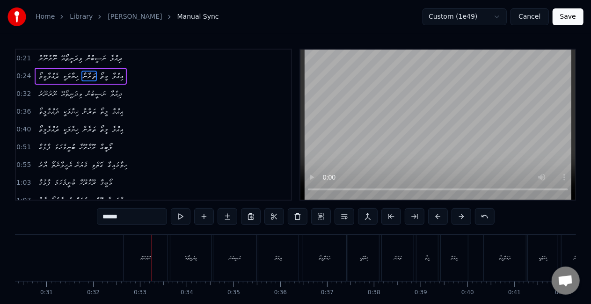
click at [152, 258] on div at bounding box center [152, 258] width 0 height 46
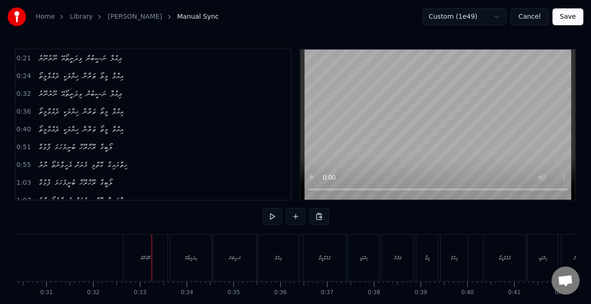
click at [134, 259] on div "ނޫރުނޫރު" at bounding box center [146, 258] width 44 height 46
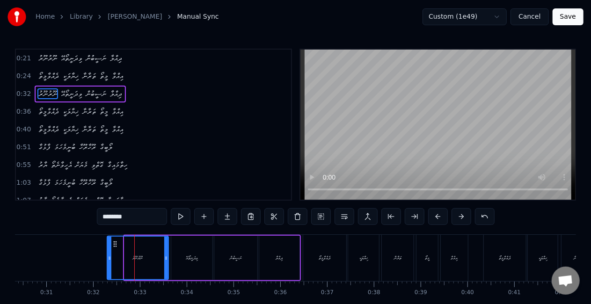
drag, startPoint x: 123, startPoint y: 261, endPoint x: 109, endPoint y: 259, distance: 14.1
click at [109, 259] on icon at bounding box center [110, 258] width 4 height 7
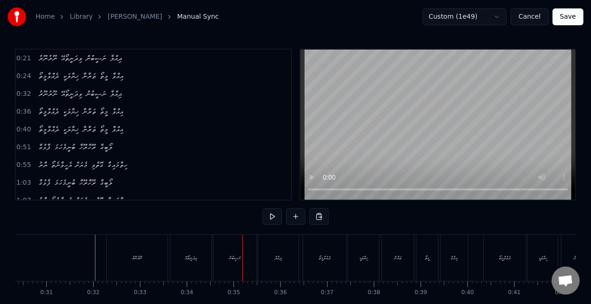
click at [241, 257] on div "ނަސީބުން" at bounding box center [235, 258] width 12 height 7
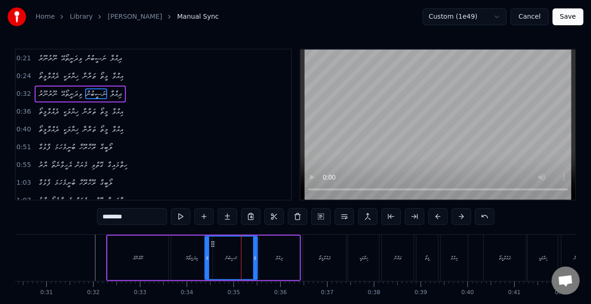
drag, startPoint x: 215, startPoint y: 259, endPoint x: 206, endPoint y: 254, distance: 10.7
click at [206, 254] on div at bounding box center [208, 258] width 4 height 43
click at [182, 260] on div "ވިދަނީތޯއޭ" at bounding box center [191, 258] width 41 height 44
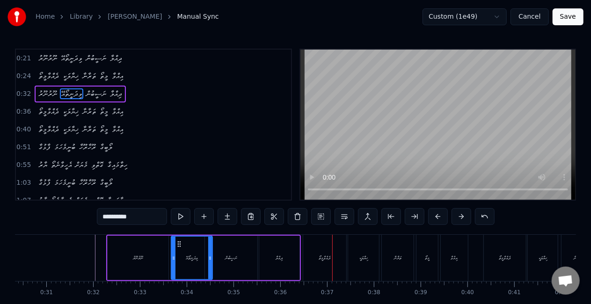
drag, startPoint x: 316, startPoint y: 255, endPoint x: 310, endPoint y: 256, distance: 5.7
click at [316, 254] on div "ދެއްވާމީތޯ" at bounding box center [324, 258] width 43 height 46
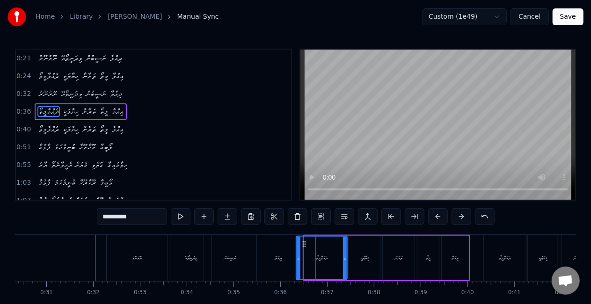
drag, startPoint x: 306, startPoint y: 258, endPoint x: 298, endPoint y: 253, distance: 9.4
click at [297, 254] on div at bounding box center [299, 258] width 4 height 43
click at [280, 253] on div "ދިއްލާ" at bounding box center [278, 258] width 40 height 46
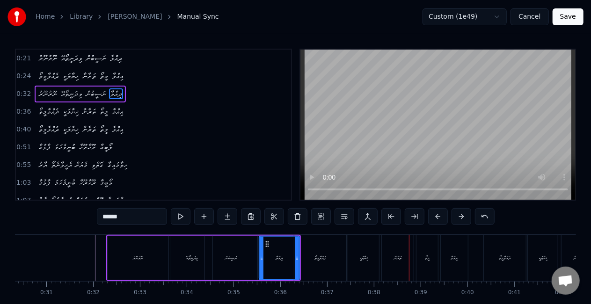
click at [399, 255] on div "ތަރާނާ" at bounding box center [397, 258] width 7 height 7
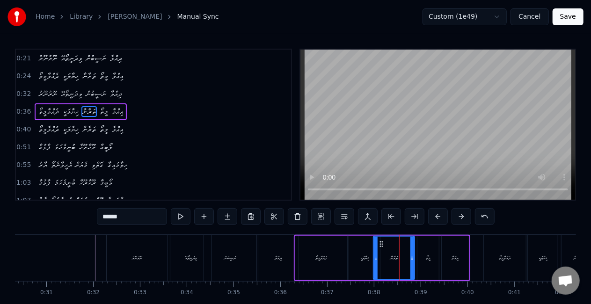
drag, startPoint x: 377, startPoint y: 258, endPoint x: 368, endPoint y: 255, distance: 9.8
click at [376, 257] on icon at bounding box center [376, 258] width 4 height 7
click at [346, 255] on div "ދެއްވާމީތޯ" at bounding box center [321, 258] width 52 height 44
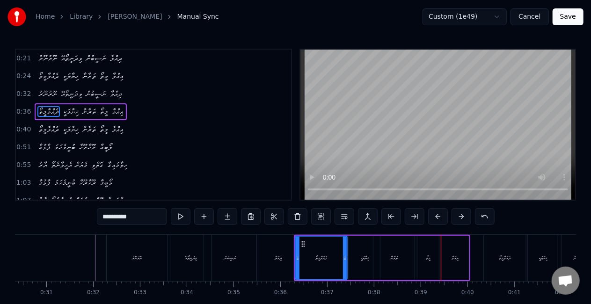
click at [421, 250] on div "މީތޯ" at bounding box center [429, 258] width 22 height 44
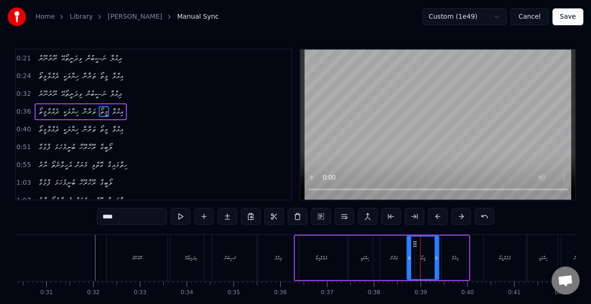
drag, startPoint x: 419, startPoint y: 255, endPoint x: 406, endPoint y: 251, distance: 12.7
click at [408, 252] on div at bounding box center [410, 258] width 4 height 43
click at [387, 251] on div "ތަރާނާ" at bounding box center [394, 258] width 41 height 44
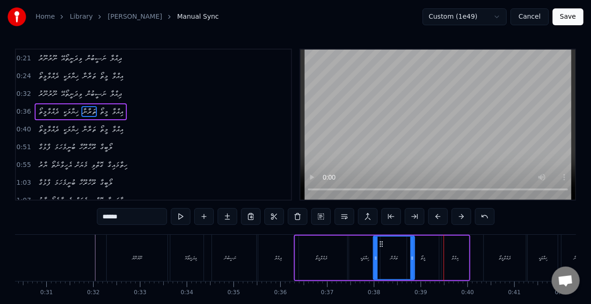
click at [424, 256] on div "މީތޯ" at bounding box center [423, 258] width 5 height 7
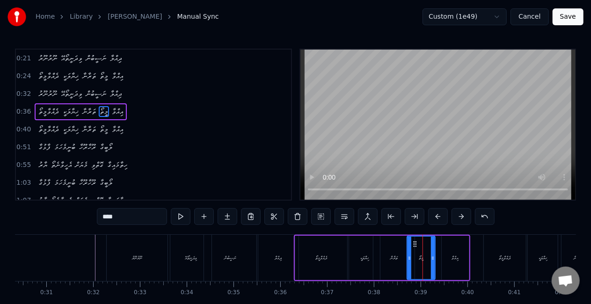
click at [432, 258] on icon at bounding box center [433, 258] width 4 height 7
click at [377, 255] on div "ތަރާނާ" at bounding box center [394, 258] width 41 height 44
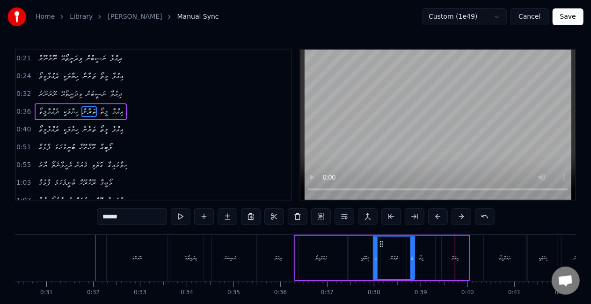
click at [416, 250] on div "މީތޯ" at bounding box center [421, 258] width 28 height 44
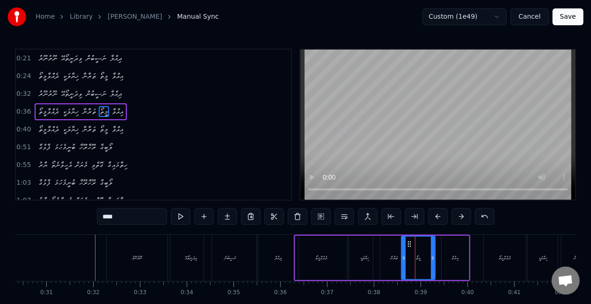
drag, startPoint x: 409, startPoint y: 258, endPoint x: 404, endPoint y: 257, distance: 5.9
click at [404, 257] on icon at bounding box center [404, 258] width 4 height 7
click at [382, 259] on div "ތަރާނާ" at bounding box center [394, 258] width 41 height 44
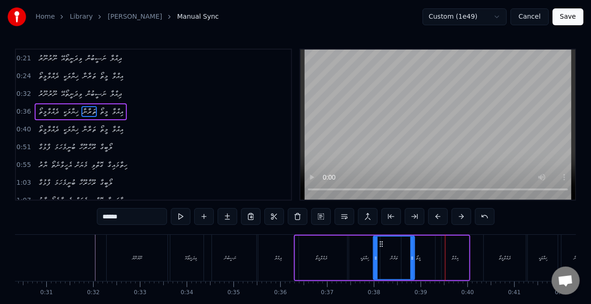
click at [425, 262] on div "މީތޯ" at bounding box center [419, 258] width 34 height 44
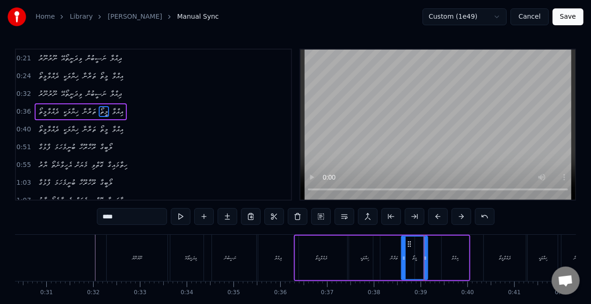
drag, startPoint x: 434, startPoint y: 263, endPoint x: 426, endPoint y: 262, distance: 7.6
click at [426, 262] on div at bounding box center [426, 258] width 4 height 43
click at [353, 260] on div "ޚިޔާލަކީ" at bounding box center [364, 258] width 31 height 44
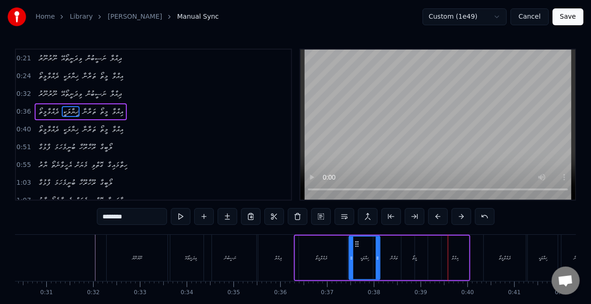
click at [413, 249] on div "މީތޯ" at bounding box center [415, 258] width 26 height 44
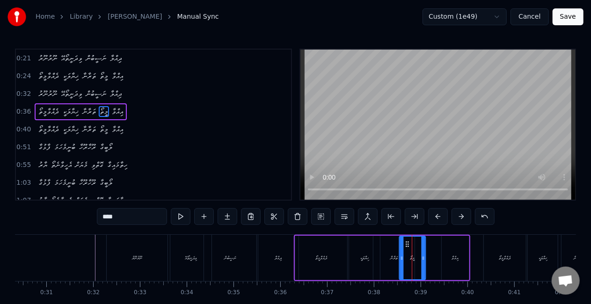
drag, startPoint x: 410, startPoint y: 243, endPoint x: 403, endPoint y: 243, distance: 7.0
click at [407, 241] on icon at bounding box center [407, 244] width 7 height 7
drag, startPoint x: 385, startPoint y: 250, endPoint x: 372, endPoint y: 236, distance: 18.9
click at [386, 250] on div "ތަރާނާ" at bounding box center [394, 258] width 41 height 44
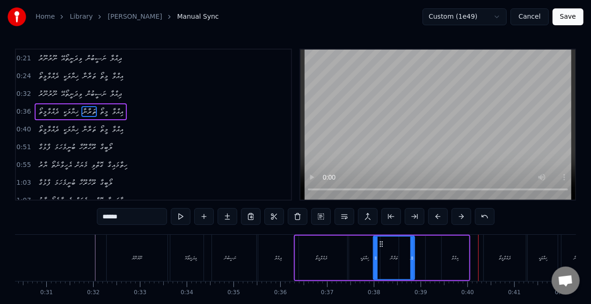
click at [424, 261] on div "މީތޯ" at bounding box center [412, 258] width 26 height 44
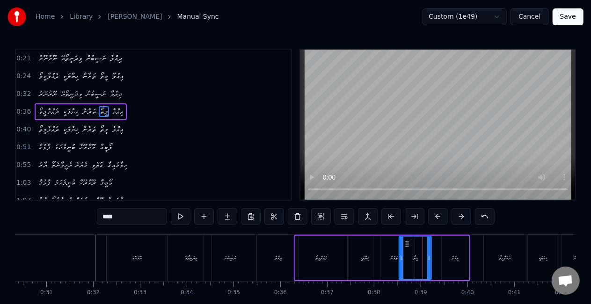
drag, startPoint x: 424, startPoint y: 258, endPoint x: 429, endPoint y: 258, distance: 5.2
click at [429, 258] on icon at bounding box center [429, 258] width 4 height 7
click at [384, 255] on div "ތަރާނާ" at bounding box center [394, 258] width 41 height 44
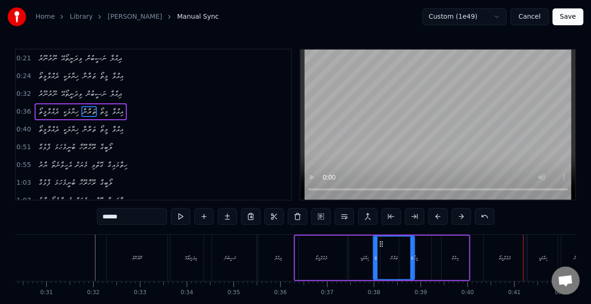
click at [501, 266] on div "ދެއްވާމީތޯ" at bounding box center [505, 258] width 42 height 46
type input "**********"
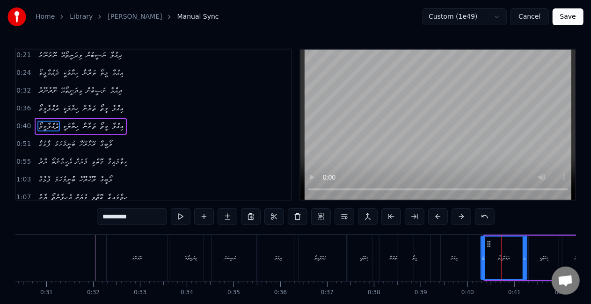
click at [481, 259] on div "ދެއްވާމީތޯ" at bounding box center [504, 258] width 47 height 44
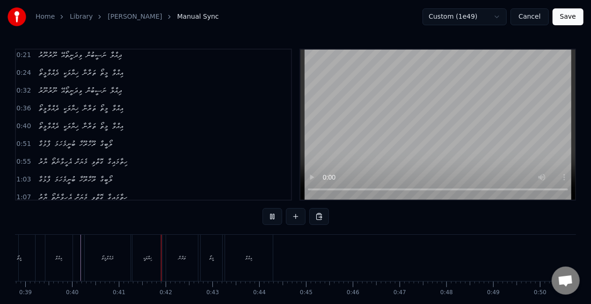
scroll to position [0, 1893]
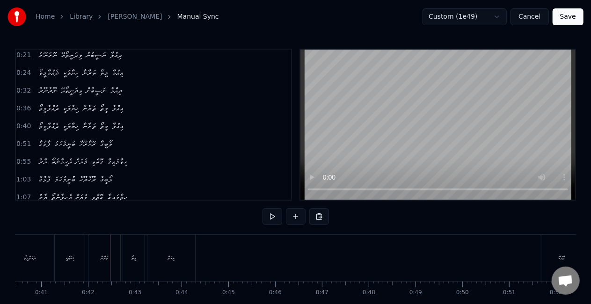
click at [108, 256] on div "ތަރާނާ" at bounding box center [104, 258] width 7 height 7
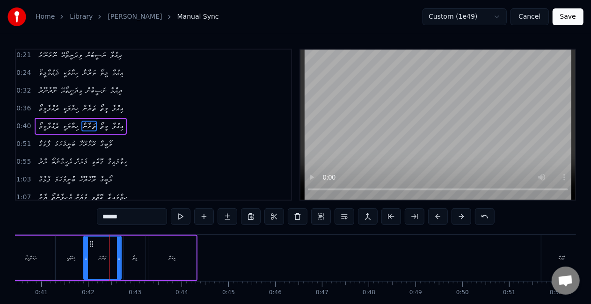
drag, startPoint x: 93, startPoint y: 256, endPoint x: 87, endPoint y: 253, distance: 6.3
click at [87, 253] on div at bounding box center [86, 258] width 4 height 43
drag, startPoint x: 66, startPoint y: 255, endPoint x: 78, endPoint y: 246, distance: 14.7
click at [67, 255] on div "ޚިޔާލަކީ" at bounding box center [70, 258] width 8 height 7
type input "********"
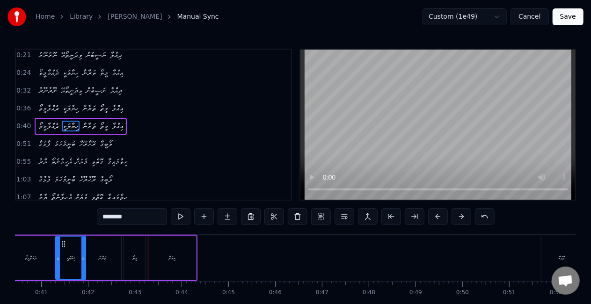
click at [147, 250] on div "ދެއްވާމީތޯ ޚިޔާލަކީ ތަރާނާ މީތޯ އިއްވާ" at bounding box center [102, 258] width 191 height 46
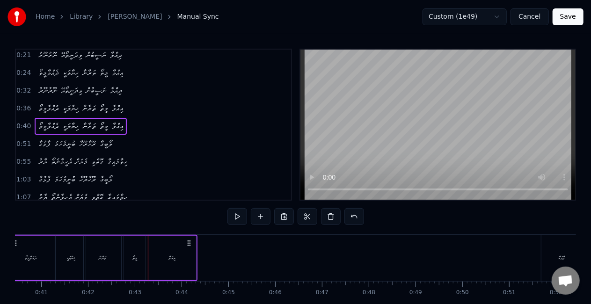
click at [137, 254] on div "މީތޯ" at bounding box center [135, 258] width 22 height 44
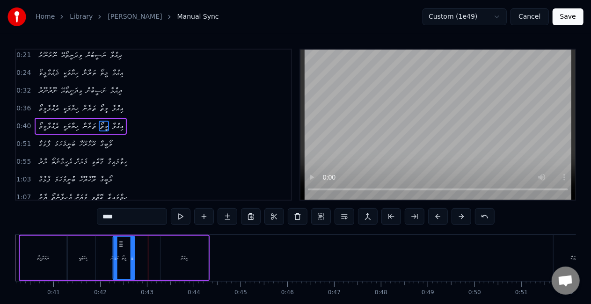
scroll to position [0, 1870]
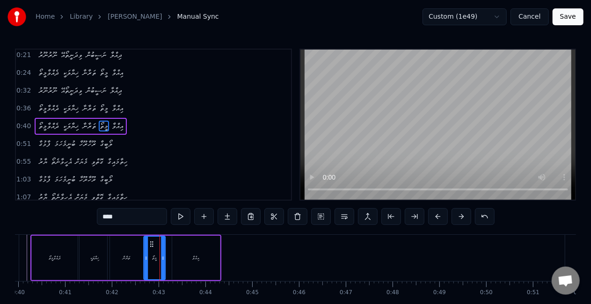
drag, startPoint x: 131, startPoint y: 245, endPoint x: 151, endPoint y: 243, distance: 19.9
click at [151, 243] on icon at bounding box center [151, 244] width 7 height 7
drag, startPoint x: 139, startPoint y: 254, endPoint x: 162, endPoint y: 228, distance: 35.1
click at [139, 254] on div "ތަރާނާ" at bounding box center [126, 258] width 37 height 44
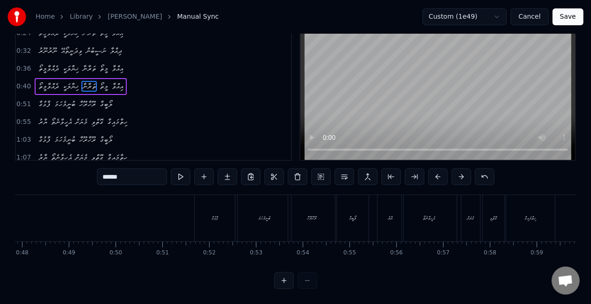
scroll to position [0, 2246]
click at [190, 222] on div "ފާޅުގާ" at bounding box center [210, 218] width 40 height 46
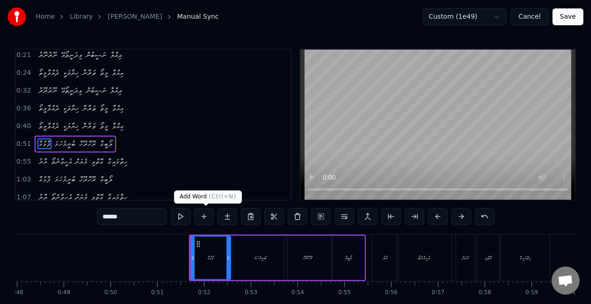
scroll to position [21, 0]
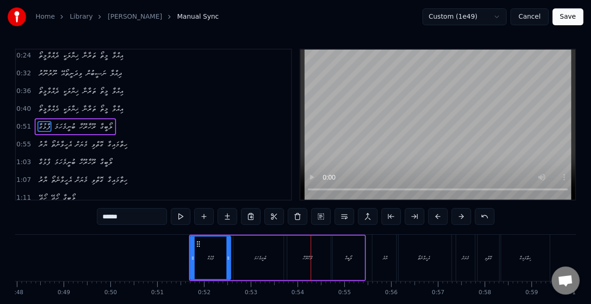
click at [308, 245] on div "ރޫހާރޫހާ" at bounding box center [307, 258] width 47 height 44
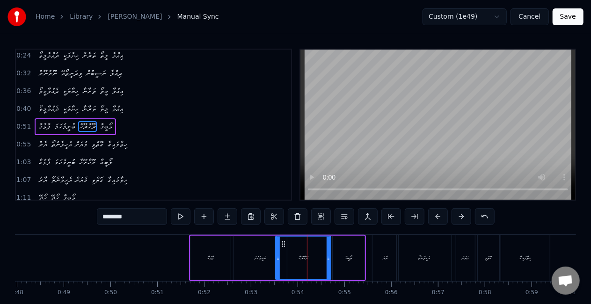
drag, startPoint x: 286, startPoint y: 260, endPoint x: 277, endPoint y: 255, distance: 10.1
click at [277, 255] on icon at bounding box center [278, 258] width 4 height 7
click at [274, 254] on div "ބުނީމެހަމަ" at bounding box center [260, 258] width 53 height 44
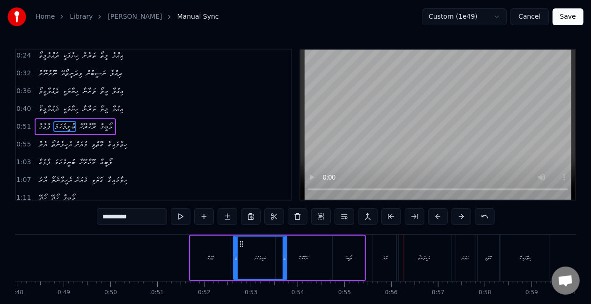
click at [380, 250] on div "ޔާރު" at bounding box center [386, 258] width 26 height 46
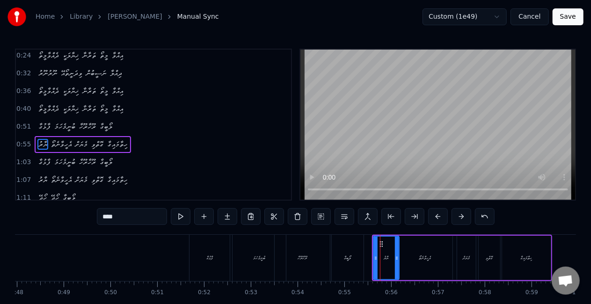
scroll to position [38, 0]
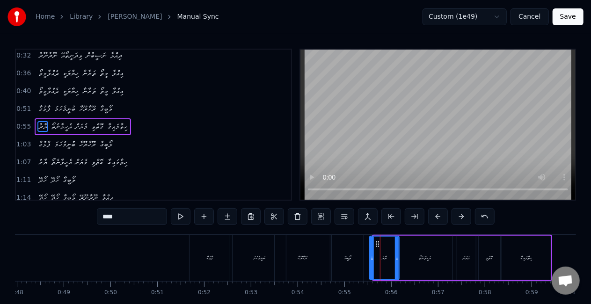
drag, startPoint x: 375, startPoint y: 259, endPoint x: 369, endPoint y: 256, distance: 6.8
click at [370, 256] on icon at bounding box center [372, 258] width 4 height 7
click at [348, 256] on div "ލޯބީގާ" at bounding box center [348, 258] width 7 height 7
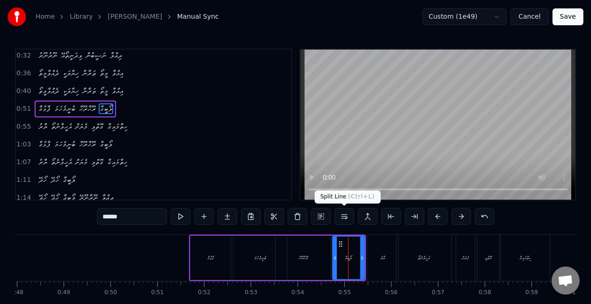
scroll to position [21, 0]
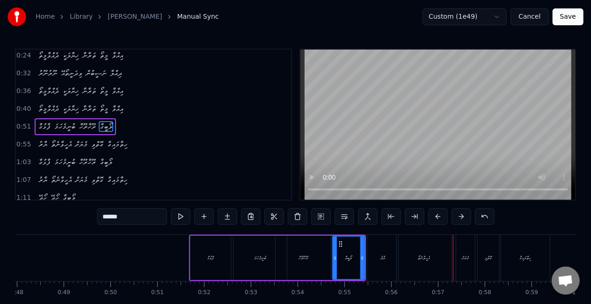
click at [415, 256] on div "އެހީވާނެތޯ" at bounding box center [424, 258] width 55 height 46
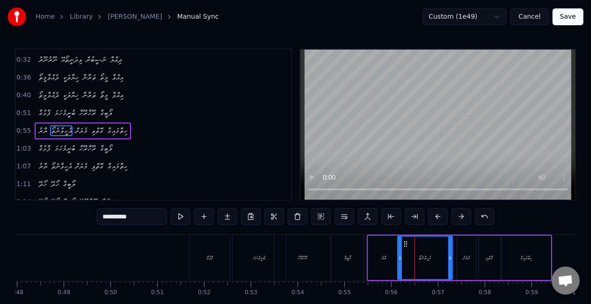
scroll to position [38, 0]
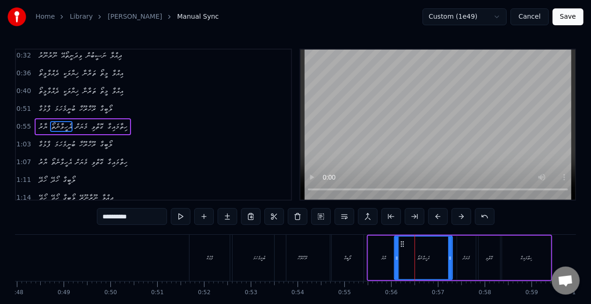
click at [396, 256] on icon at bounding box center [397, 258] width 4 height 7
click at [353, 256] on div "ލޯބީގާ" at bounding box center [348, 258] width 32 height 46
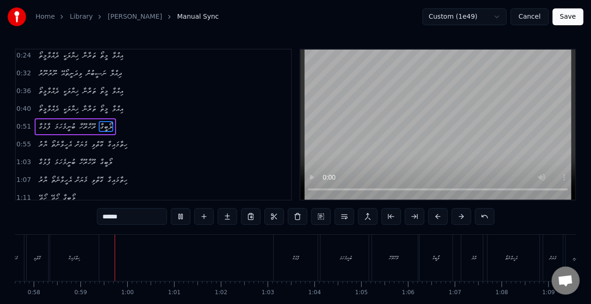
scroll to position [0, 2719]
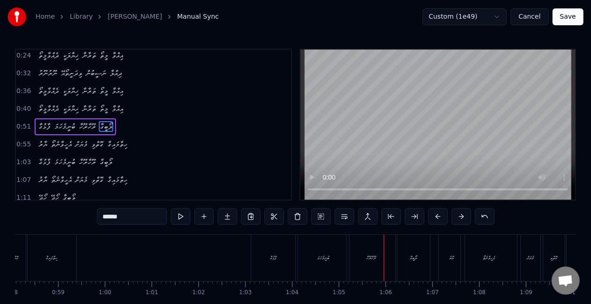
click at [358, 250] on div "ރޫހާރޫހާ" at bounding box center [371, 258] width 49 height 46
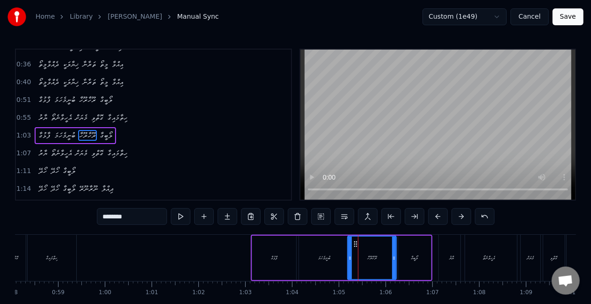
scroll to position [56, 0]
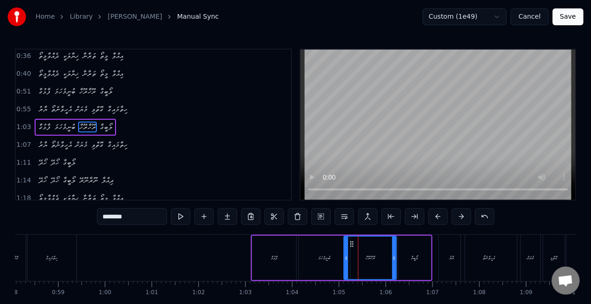
drag, startPoint x: 350, startPoint y: 256, endPoint x: 345, endPoint y: 251, distance: 7.3
click at [345, 252] on div at bounding box center [347, 258] width 4 height 43
click at [318, 252] on div "ބުނީމެހަމަ" at bounding box center [324, 258] width 51 height 44
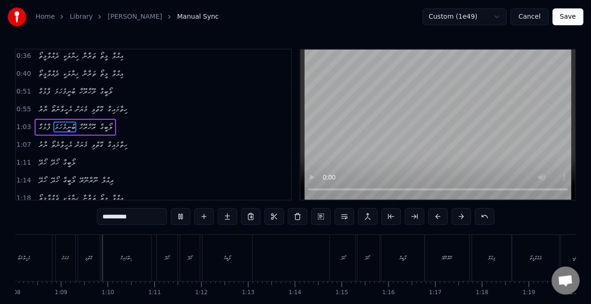
scroll to position [0, 3195]
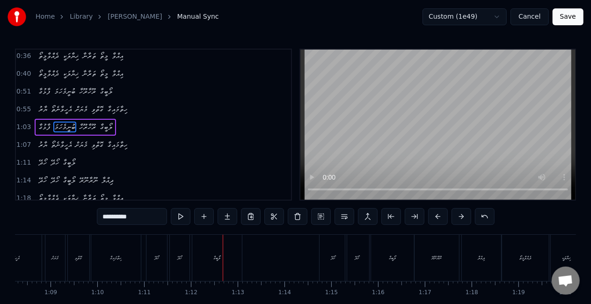
click at [112, 261] on div "ހިތާމައިގާ" at bounding box center [117, 258] width 12 height 7
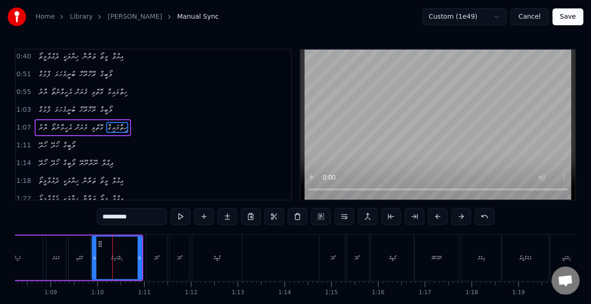
scroll to position [73, 0]
click at [111, 217] on input "**********" at bounding box center [132, 216] width 70 height 17
click at [111, 217] on input "********" at bounding box center [132, 216] width 70 height 17
click at [109, 216] on input "********" at bounding box center [132, 216] width 70 height 17
click at [110, 216] on input "*******" at bounding box center [132, 216] width 70 height 17
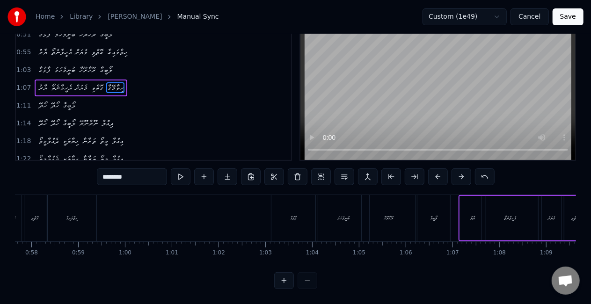
scroll to position [0, 2674]
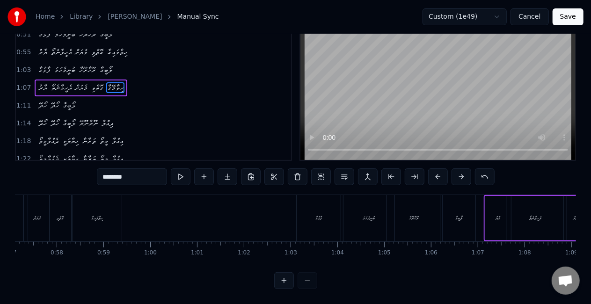
click at [98, 214] on div "ހިތާމައިގާ" at bounding box center [97, 218] width 49 height 46
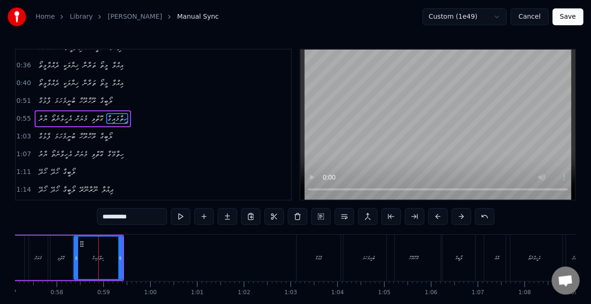
scroll to position [38, 0]
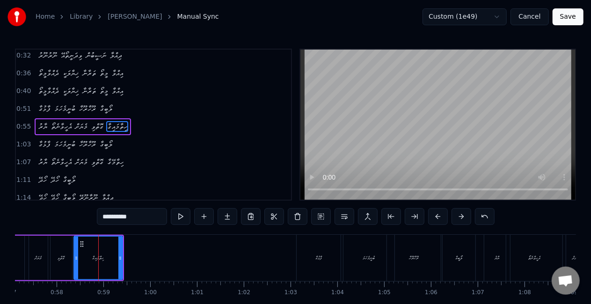
drag, startPoint x: 134, startPoint y: 217, endPoint x: 92, endPoint y: 210, distance: 42.7
click at [92, 210] on div "0:21 ނޫރުނޫރު ވިދަނީތޯއޭ ނަސީބުން ދިއްލާ 0:24 ދެއްވާމީތޯ ޚިޔާލަކީ ތަރާނާ މީތޯ އ…" at bounding box center [295, 189] width 561 height 280
paste input "text"
type input "********"
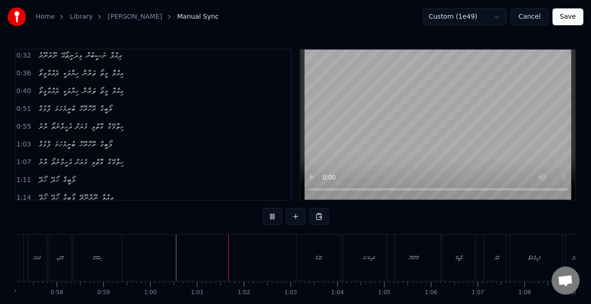
click at [307, 242] on div "ފާޅުގާ" at bounding box center [319, 258] width 44 height 46
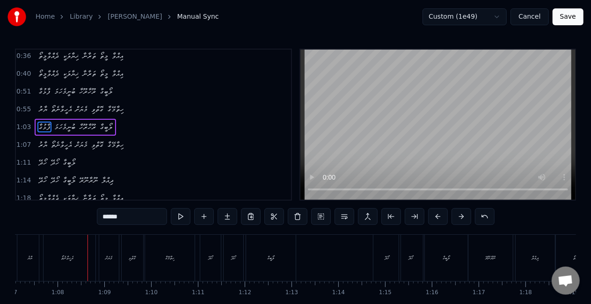
scroll to position [0, 3152]
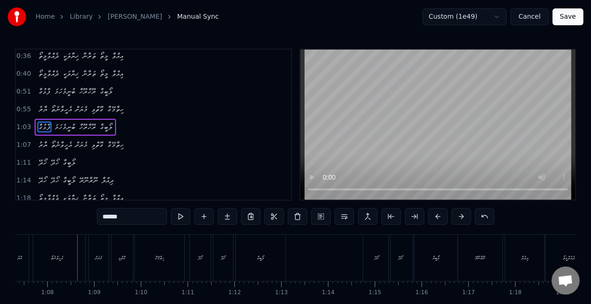
click at [21, 260] on div "ޔާރު" at bounding box center [20, 258] width 5 height 7
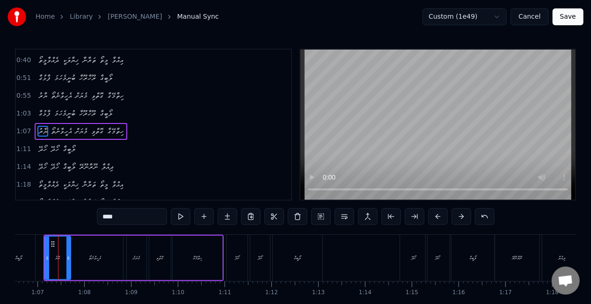
scroll to position [0, 3111]
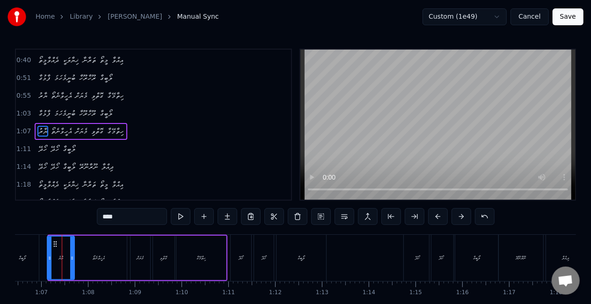
click at [48, 265] on div at bounding box center [50, 258] width 4 height 43
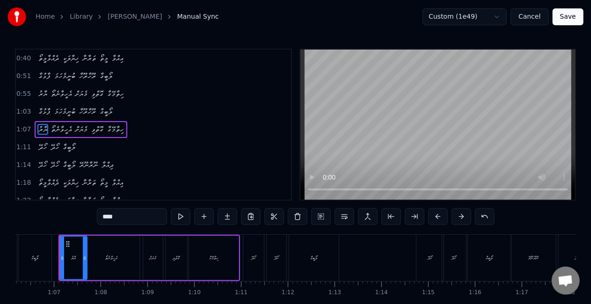
scroll to position [0, 3096]
click at [36, 260] on div "ލޯބީގާ" at bounding box center [37, 258] width 7 height 7
type input "******"
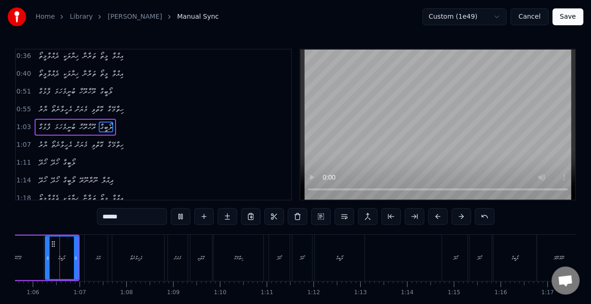
scroll to position [0, 3070]
click at [278, 190] on div "1:18 ދެއްވާމީތޯ ޚިޔާލަކީ ތަރާނާ މީތޯ އިއްވާ" at bounding box center [153, 199] width 275 height 18
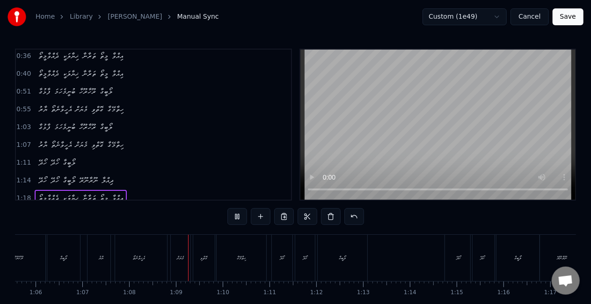
click at [157, 250] on div "އެހީވާނެތޯ" at bounding box center [139, 258] width 56 height 46
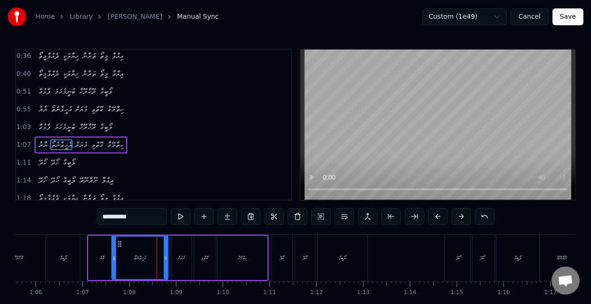
scroll to position [73, 0]
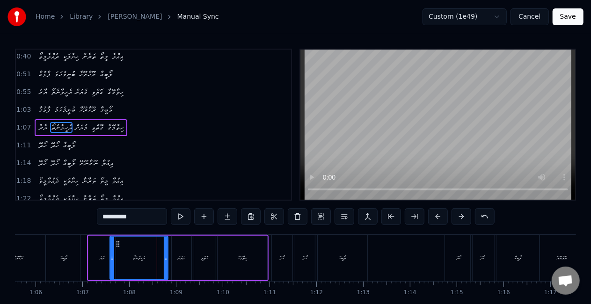
drag, startPoint x: 115, startPoint y: 257, endPoint x: 162, endPoint y: 253, distance: 47.5
click at [114, 255] on icon at bounding box center [113, 258] width 4 height 7
drag, startPoint x: 165, startPoint y: 255, endPoint x: 149, endPoint y: 254, distance: 15.9
click at [163, 255] on icon at bounding box center [164, 258] width 4 height 7
click at [104, 261] on div "ޔާރު" at bounding box center [102, 258] width 5 height 7
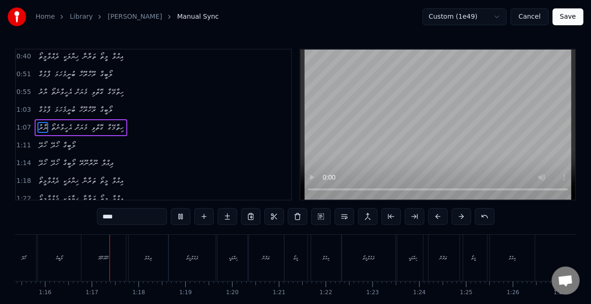
scroll to position [0, 3543]
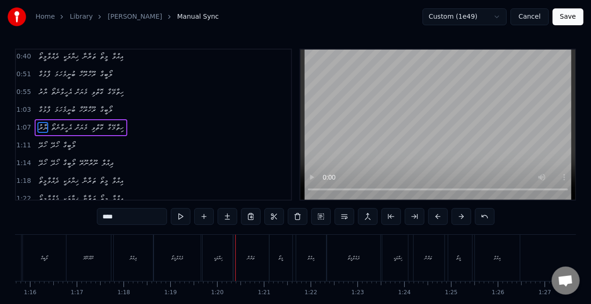
click at [189, 250] on div "ދެއްވާމީތޯ" at bounding box center [177, 258] width 47 height 46
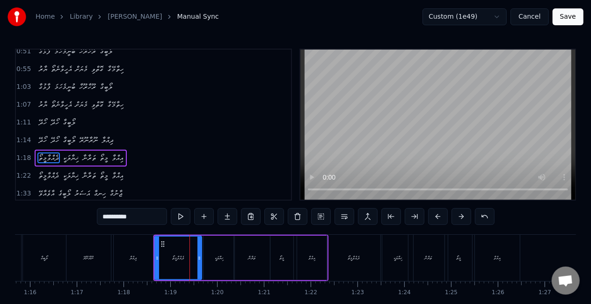
scroll to position [125, 0]
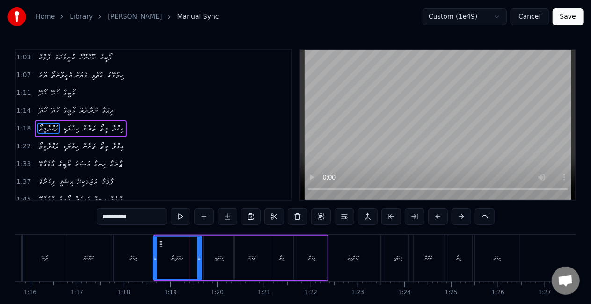
click at [154, 257] on icon at bounding box center [156, 258] width 4 height 7
click at [130, 257] on div "ދިއްލާ" at bounding box center [133, 258] width 7 height 7
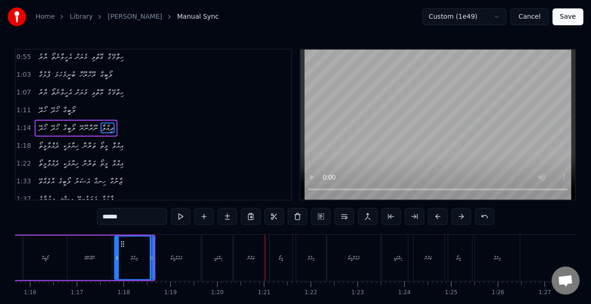
click at [250, 249] on div "ތަރާނާ" at bounding box center [251, 258] width 36 height 46
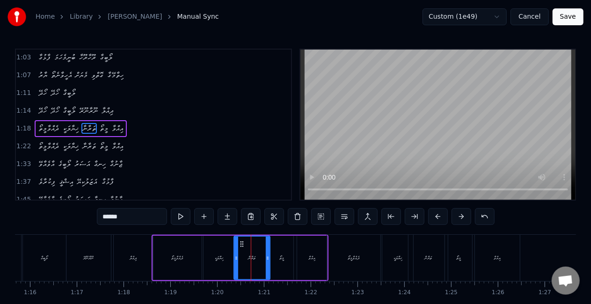
scroll to position [125, 0]
drag, startPoint x: 237, startPoint y: 256, endPoint x: 233, endPoint y: 251, distance: 6.3
click at [233, 251] on div at bounding box center [233, 258] width 4 height 43
click at [219, 251] on div "ޚިޔާލަކީ" at bounding box center [219, 258] width 31 height 44
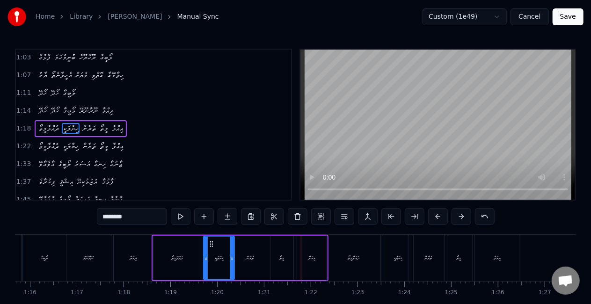
click at [286, 254] on div "މީތޯ" at bounding box center [282, 258] width 23 height 44
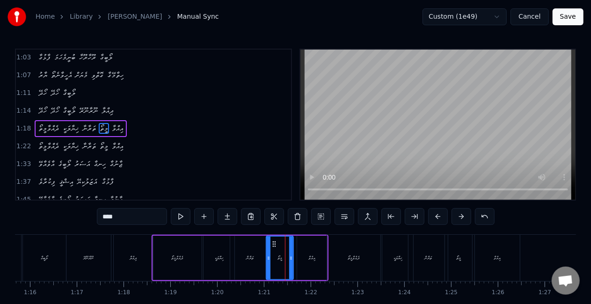
drag, startPoint x: 274, startPoint y: 258, endPoint x: 264, endPoint y: 254, distance: 10.5
click at [270, 255] on icon at bounding box center [269, 258] width 4 height 7
click at [236, 258] on div "ތަރާނާ" at bounding box center [250, 258] width 40 height 44
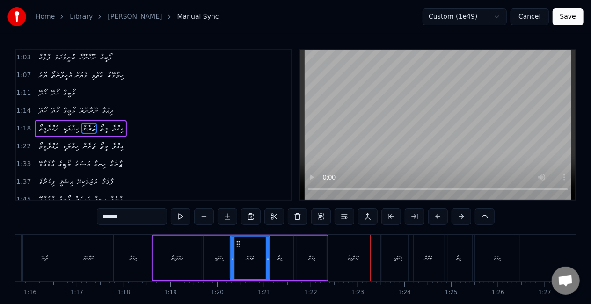
click at [339, 256] on div "ދެއްވާމީތޯ" at bounding box center [353, 258] width 53 height 46
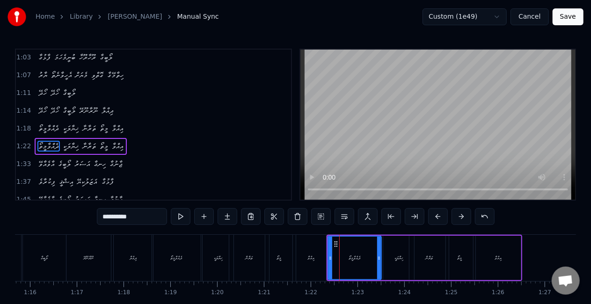
scroll to position [143, 0]
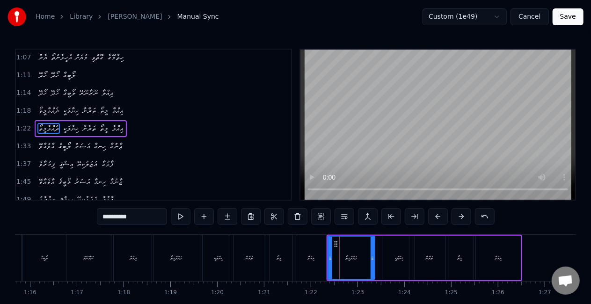
drag, startPoint x: 379, startPoint y: 259, endPoint x: 373, endPoint y: 260, distance: 6.6
click at [373, 260] on icon at bounding box center [373, 258] width 4 height 7
click at [317, 258] on div "އިއްވާ" at bounding box center [311, 258] width 30 height 46
type input "******"
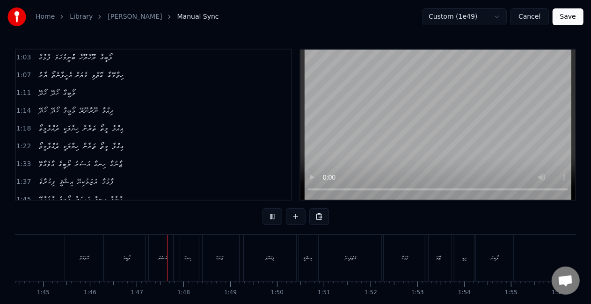
scroll to position [0, 4965]
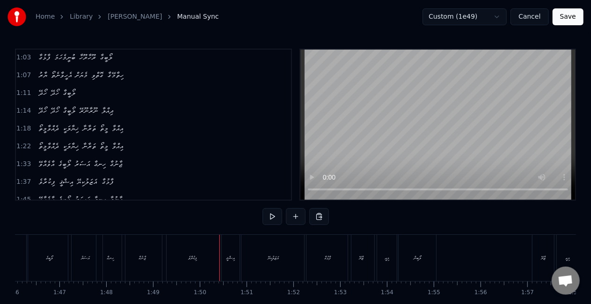
click at [210, 255] on div "ފިކުރާވެ" at bounding box center [193, 258] width 52 height 46
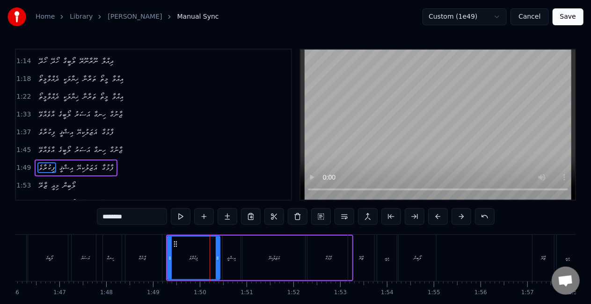
scroll to position [213, 0]
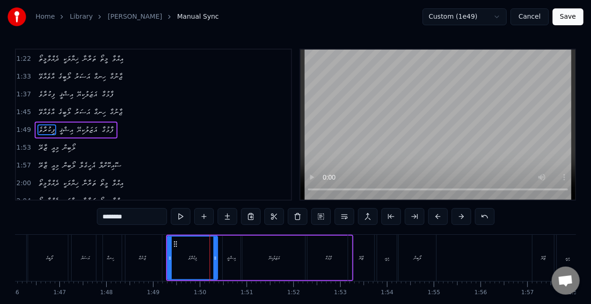
click at [214, 253] on div at bounding box center [216, 258] width 4 height 43
click at [162, 257] on div "ޖާނުގާ" at bounding box center [142, 258] width 41 height 46
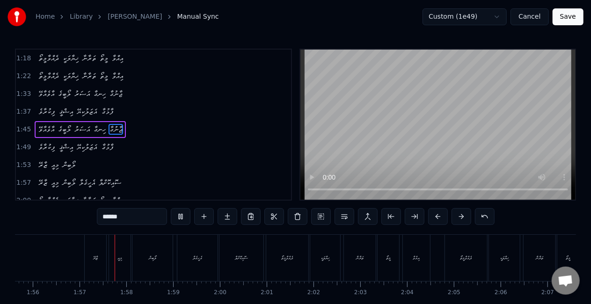
scroll to position [0, 5435]
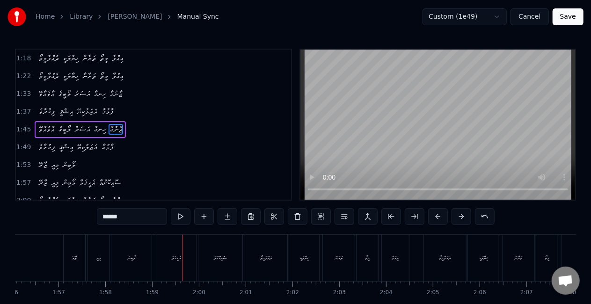
click at [188, 262] on div "އެހީގެލާ" at bounding box center [176, 258] width 40 height 46
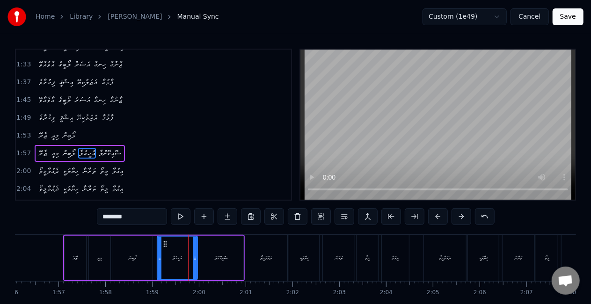
scroll to position [248, 0]
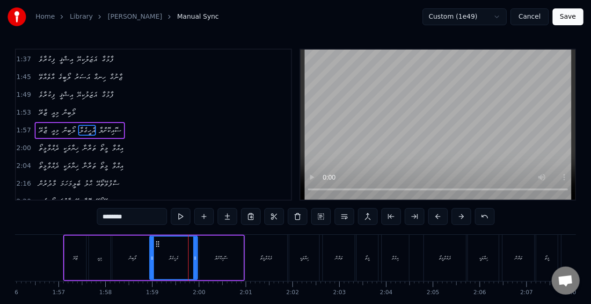
drag, startPoint x: 159, startPoint y: 260, endPoint x: 151, endPoint y: 258, distance: 7.7
click at [151, 258] on icon at bounding box center [152, 258] width 4 height 7
click at [139, 259] on div "ލޯބިން" at bounding box center [132, 258] width 40 height 44
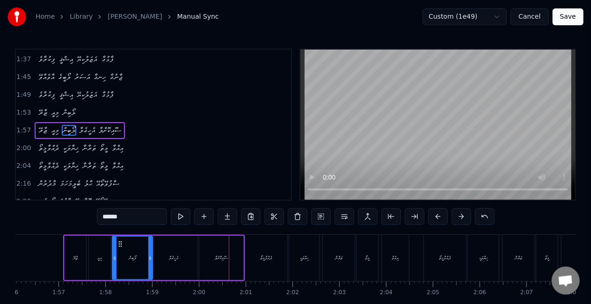
click at [175, 260] on div "އެހީގެލާ" at bounding box center [173, 258] width 9 height 7
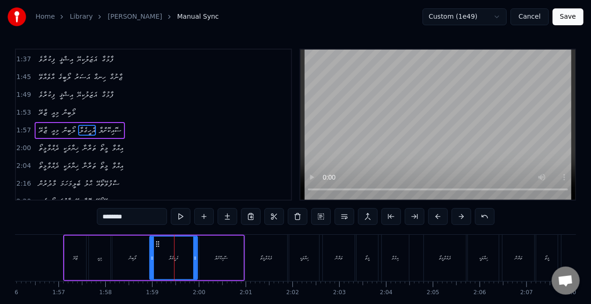
drag, startPoint x: 109, startPoint y: 216, endPoint x: 103, endPoint y: 215, distance: 5.8
click at [102, 215] on input "********" at bounding box center [132, 216] width 70 height 17
click at [105, 215] on input "******" at bounding box center [132, 216] width 70 height 17
drag, startPoint x: 109, startPoint y: 215, endPoint x: 103, endPoint y: 215, distance: 6.1
click at [103, 216] on input "******" at bounding box center [132, 216] width 70 height 17
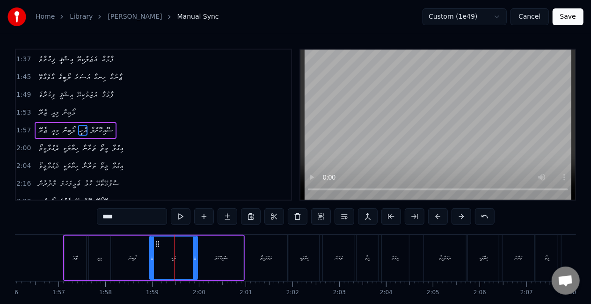
click at [105, 217] on input "****" at bounding box center [132, 216] width 70 height 17
drag, startPoint x: 121, startPoint y: 218, endPoint x: 101, endPoint y: 214, distance: 20.5
click at [101, 215] on input "*****" at bounding box center [132, 216] width 70 height 17
click at [81, 259] on div "ޒާރޭ" at bounding box center [76, 258] width 22 height 44
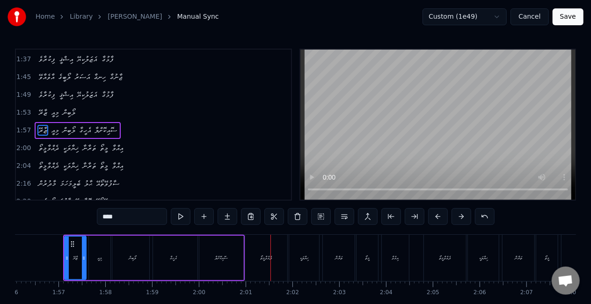
click at [227, 272] on div "ސޮއިކޮށްލާ" at bounding box center [221, 258] width 44 height 44
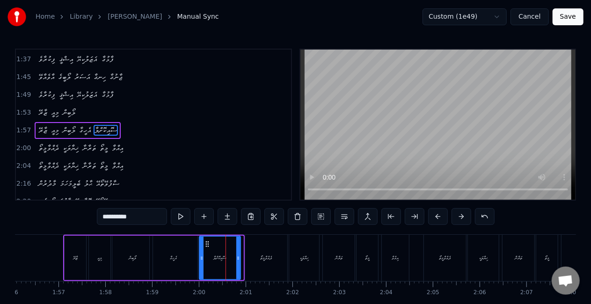
click at [237, 263] on div at bounding box center [238, 258] width 4 height 43
drag, startPoint x: 199, startPoint y: 260, endPoint x: 189, endPoint y: 257, distance: 10.8
click at [189, 257] on icon at bounding box center [191, 258] width 4 height 7
click at [160, 258] on div "އެހީގާ" at bounding box center [174, 258] width 48 height 44
type input "******"
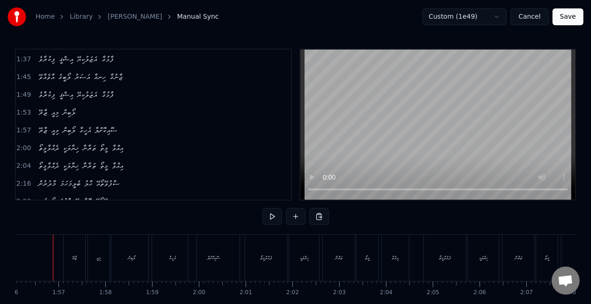
scroll to position [0, 5426]
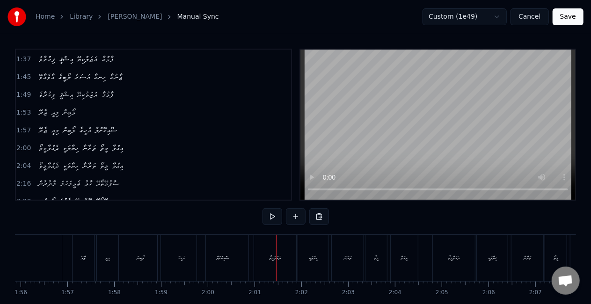
click at [243, 252] on div "ސޮއިކޮށްލާ" at bounding box center [223, 258] width 52 height 46
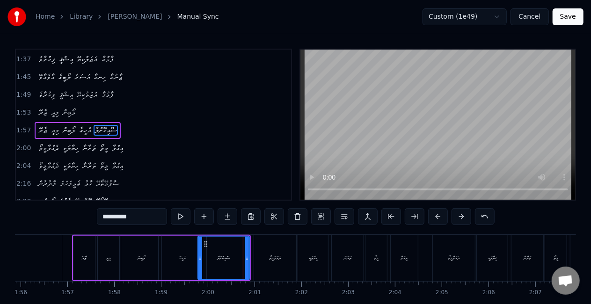
click at [575, 13] on button "Save" at bounding box center [568, 16] width 31 height 17
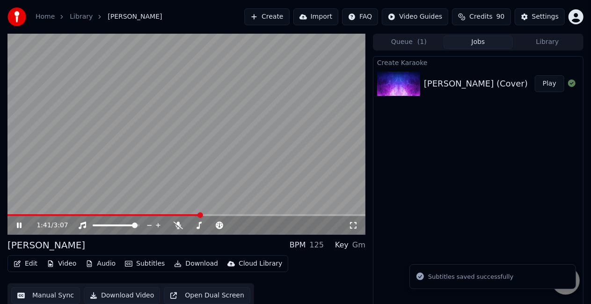
click at [200, 214] on span at bounding box center [186, 215] width 358 height 2
click at [215, 166] on video at bounding box center [186, 134] width 358 height 201
click at [213, 169] on video at bounding box center [186, 134] width 358 height 201
click at [171, 215] on span at bounding box center [89, 215] width 164 height 2
click at [198, 167] on video at bounding box center [186, 134] width 358 height 201
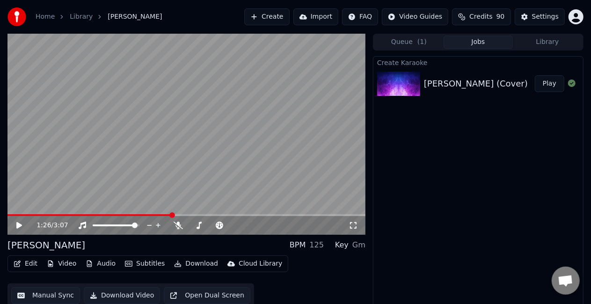
click at [197, 169] on video at bounding box center [186, 134] width 358 height 201
click at [169, 122] on video at bounding box center [186, 134] width 358 height 201
click at [20, 226] on icon at bounding box center [19, 225] width 6 height 7
click at [21, 224] on icon at bounding box center [19, 226] width 5 height 6
click at [211, 214] on span at bounding box center [125, 215] width 236 height 2
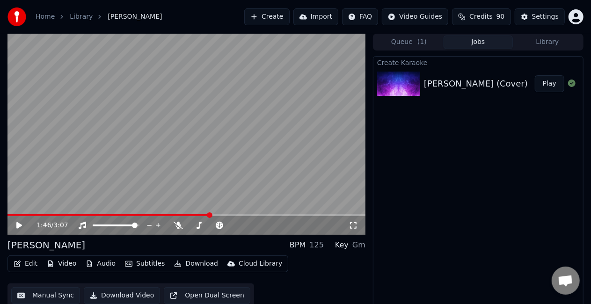
click at [218, 180] on video at bounding box center [186, 134] width 358 height 201
click at [264, 175] on video at bounding box center [186, 134] width 358 height 201
click at [46, 295] on button "Manual Sync" at bounding box center [45, 295] width 69 height 17
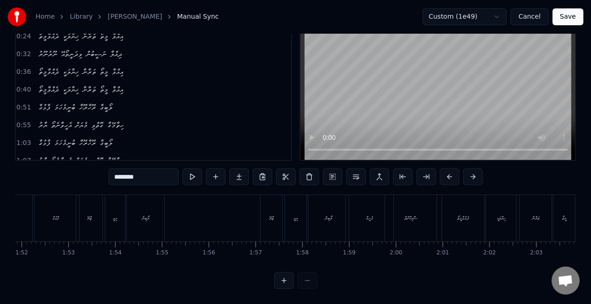
scroll to position [0, 5243]
click at [360, 223] on div "އެހީގާ" at bounding box center [365, 218] width 48 height 46
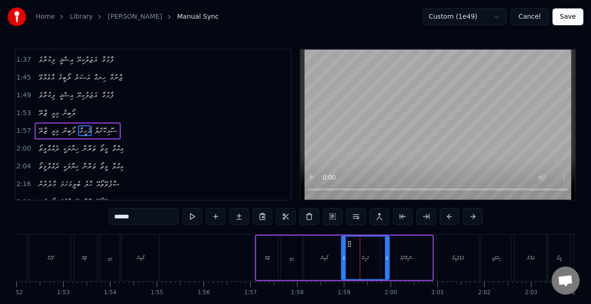
scroll to position [248, 0]
drag, startPoint x: 384, startPoint y: 251, endPoint x: 349, endPoint y: 253, distance: 35.1
click at [380, 250] on div at bounding box center [381, 258] width 4 height 43
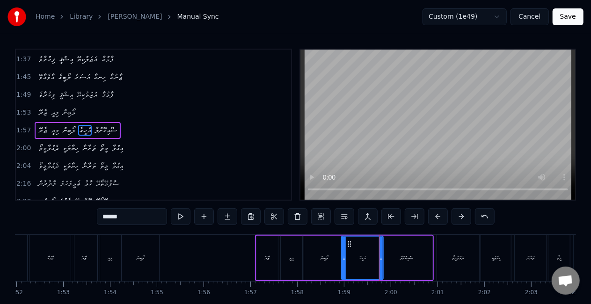
click at [291, 259] on div "މިއީ" at bounding box center [291, 258] width 5 height 7
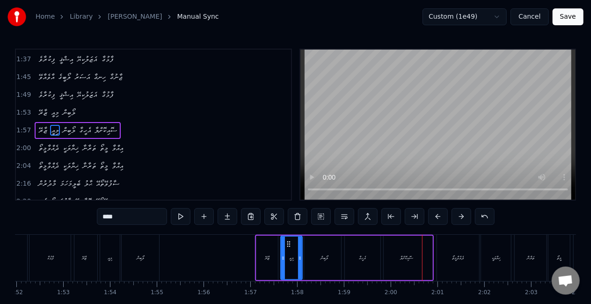
click at [379, 247] on div "އެހީގާ" at bounding box center [363, 258] width 42 height 44
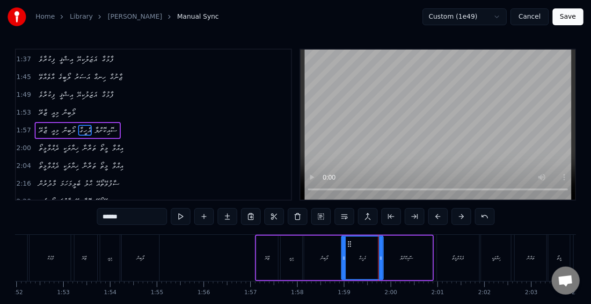
click at [405, 250] on div "ސޮއިކޮށްލާ" at bounding box center [407, 258] width 52 height 44
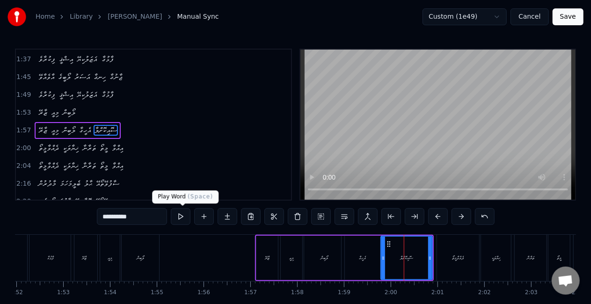
click at [180, 216] on button at bounding box center [181, 216] width 20 height 17
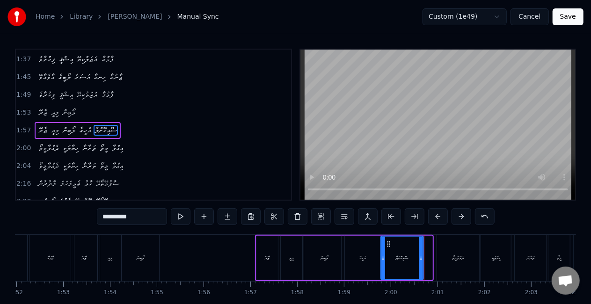
drag, startPoint x: 432, startPoint y: 257, endPoint x: 423, endPoint y: 256, distance: 9.0
click at [423, 256] on icon at bounding box center [422, 258] width 4 height 7
click at [417, 258] on icon at bounding box center [417, 258] width 4 height 7
click at [371, 261] on div "އެހީގާ" at bounding box center [363, 258] width 42 height 44
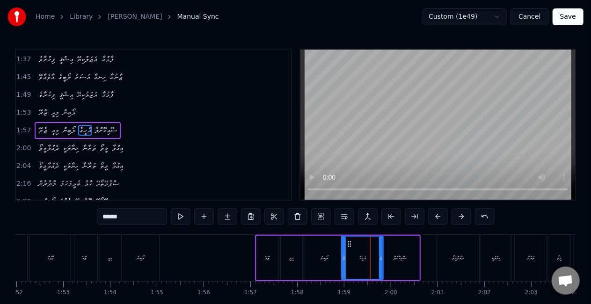
click at [304, 263] on div "ލޯބިން" at bounding box center [324, 258] width 41 height 44
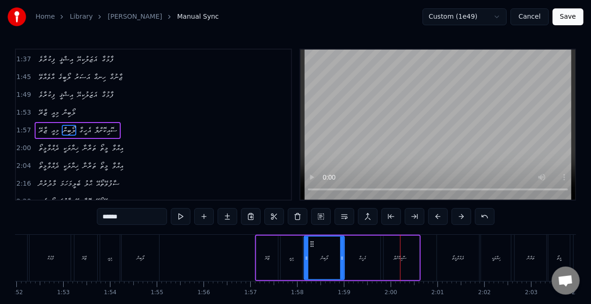
click at [357, 258] on div "އެހީގާ" at bounding box center [363, 258] width 42 height 44
type input "******"
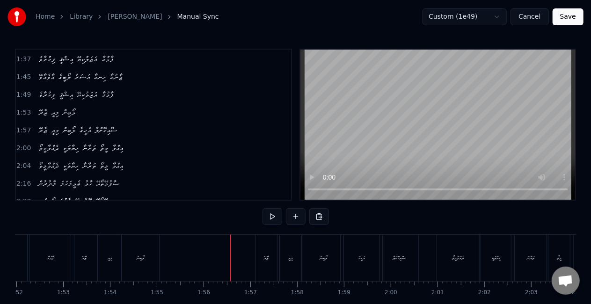
drag, startPoint x: 194, startPoint y: 243, endPoint x: 207, endPoint y: 229, distance: 19.5
click at [362, 261] on div "އެހީގާ" at bounding box center [362, 258] width 42 height 46
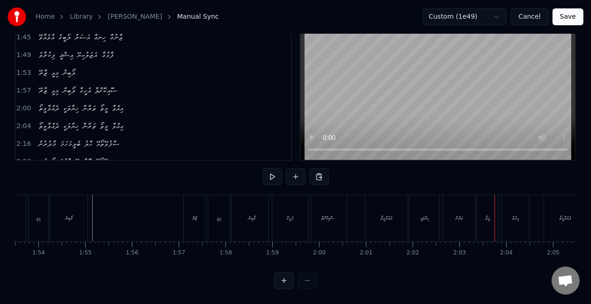
scroll to position [0, 5309]
click at [301, 217] on div "އެހީގާ" at bounding box center [295, 218] width 42 height 46
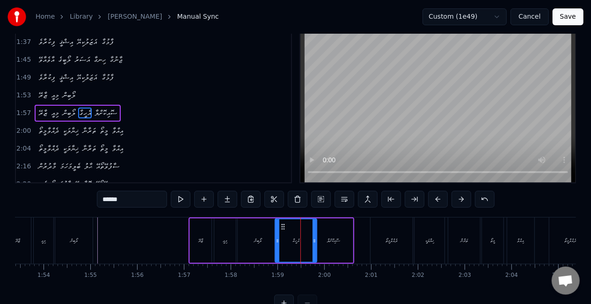
scroll to position [0, 0]
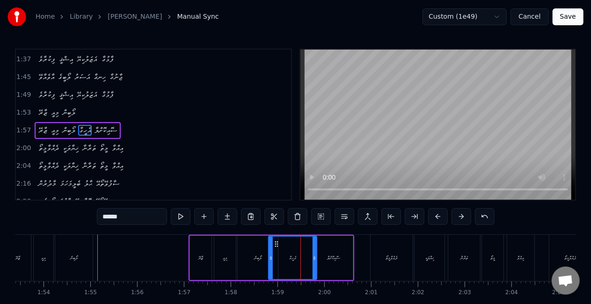
drag, startPoint x: 277, startPoint y: 260, endPoint x: 273, endPoint y: 255, distance: 7.3
click at [273, 257] on icon at bounding box center [271, 258] width 4 height 7
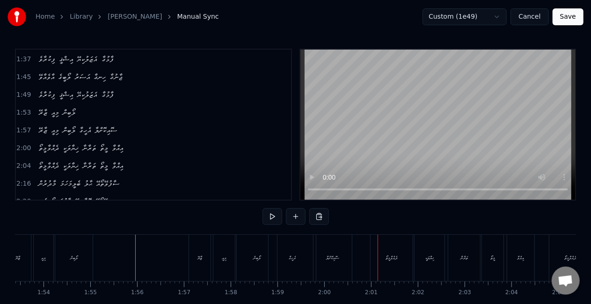
click at [296, 260] on div "އެހީގާ" at bounding box center [292, 258] width 47 height 46
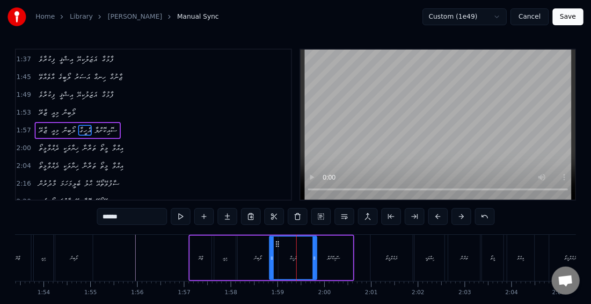
click at [109, 217] on input "******" at bounding box center [132, 216] width 70 height 17
click at [111, 217] on input "*******" at bounding box center [132, 216] width 70 height 17
type input "********"
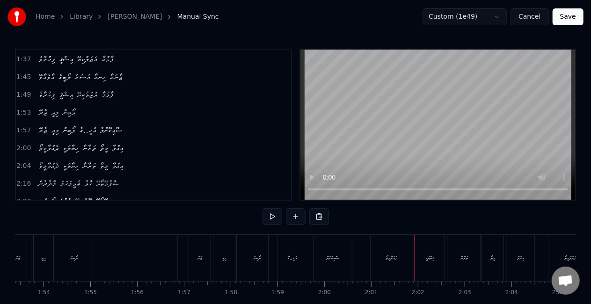
drag, startPoint x: 465, startPoint y: 263, endPoint x: 449, endPoint y: 264, distance: 15.5
click at [464, 263] on div "ތަރާނާ" at bounding box center [465, 258] width 32 height 46
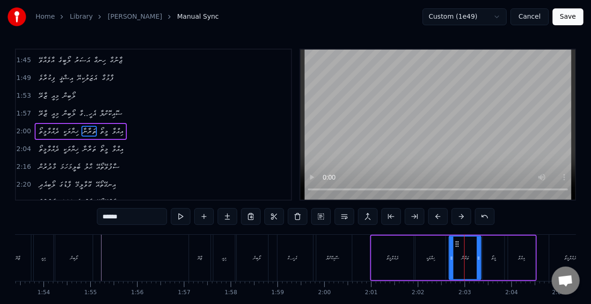
scroll to position [265, 0]
drag, startPoint x: 450, startPoint y: 263, endPoint x: 446, endPoint y: 259, distance: 6.0
click at [446, 259] on div at bounding box center [446, 258] width 4 height 43
click at [409, 258] on div "ދެއްވާމީތޯ" at bounding box center [393, 258] width 42 height 44
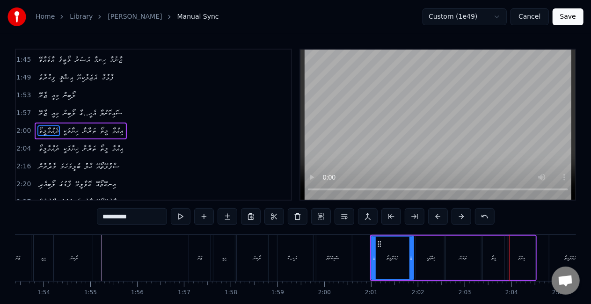
click at [489, 256] on div "މީތޯ" at bounding box center [494, 258] width 22 height 44
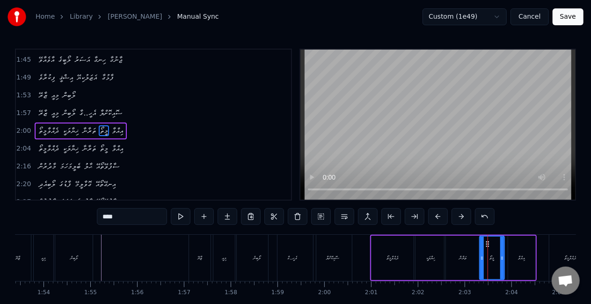
drag, startPoint x: 484, startPoint y: 259, endPoint x: 479, endPoint y: 256, distance: 6.0
click at [481, 258] on icon at bounding box center [482, 258] width 4 height 7
click at [417, 254] on div "ޚިޔާލަކީ" at bounding box center [431, 258] width 30 height 44
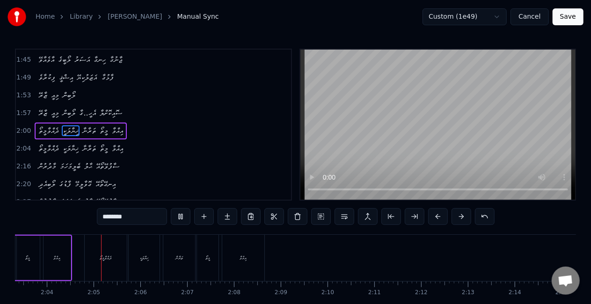
scroll to position [0, 5784]
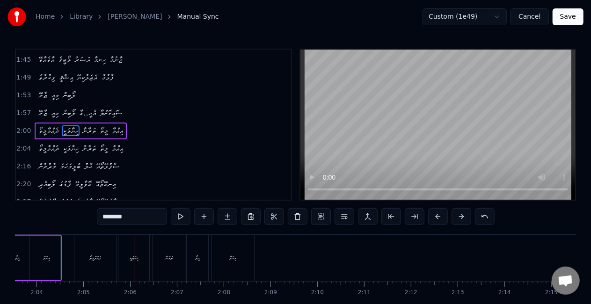
click at [82, 261] on div "ދެއްވާމީތޯ" at bounding box center [95, 258] width 42 height 46
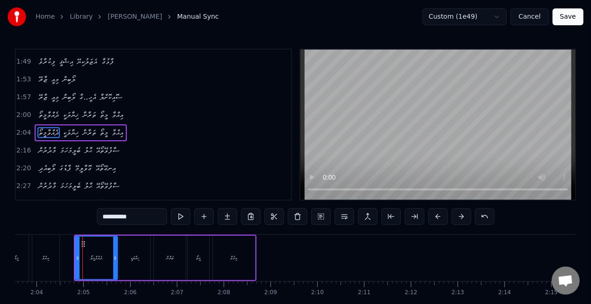
scroll to position [283, 0]
drag, startPoint x: 77, startPoint y: 264, endPoint x: 71, endPoint y: 259, distance: 7.6
click at [71, 259] on div at bounding box center [73, 258] width 4 height 43
drag, startPoint x: 49, startPoint y: 258, endPoint x: 79, endPoint y: 239, distance: 35.7
click at [49, 258] on div "އިއްވާ" at bounding box center [46, 258] width 7 height 7
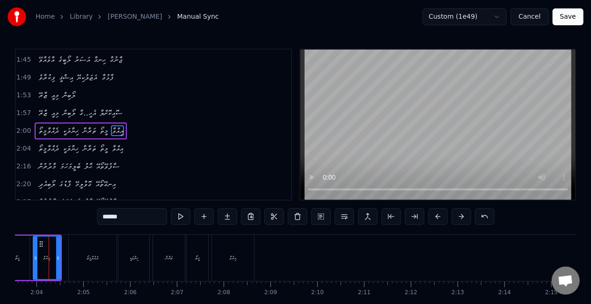
scroll to position [0, 5771]
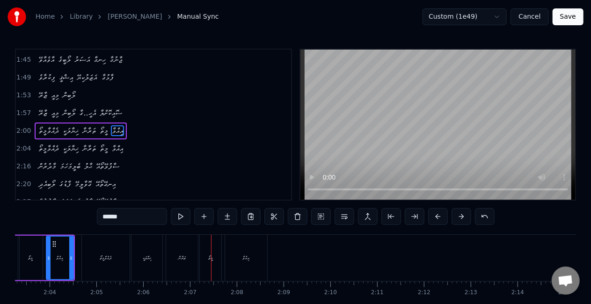
click at [184, 247] on div "ތަރާނާ" at bounding box center [182, 258] width 32 height 46
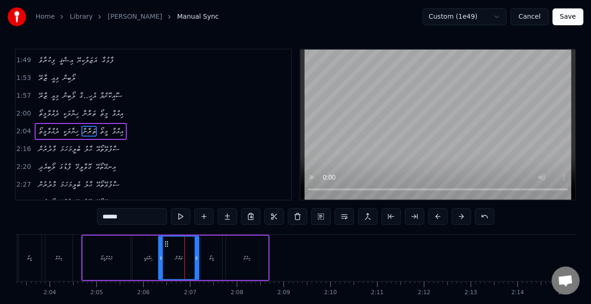
drag, startPoint x: 170, startPoint y: 255, endPoint x: 162, endPoint y: 252, distance: 8.9
click at [162, 252] on div at bounding box center [161, 258] width 4 height 43
drag, startPoint x: 115, startPoint y: 256, endPoint x: 124, endPoint y: 243, distance: 15.2
click at [116, 255] on div "ދެއްވާމީތޯ" at bounding box center [107, 258] width 48 height 44
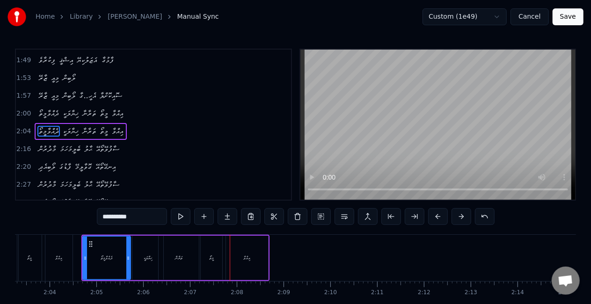
click at [210, 256] on div "މީތޯ" at bounding box center [211, 258] width 5 height 7
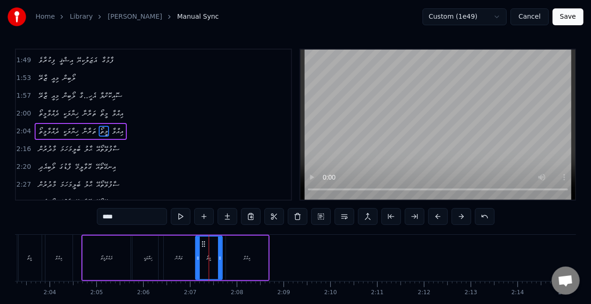
drag, startPoint x: 203, startPoint y: 259, endPoint x: 196, endPoint y: 253, distance: 9.6
click at [197, 253] on div at bounding box center [198, 258] width 4 height 43
click at [174, 254] on div "ތަރާނާ" at bounding box center [179, 258] width 40 height 44
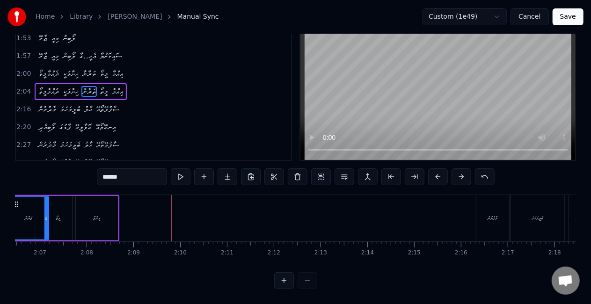
scroll to position [0, 6112]
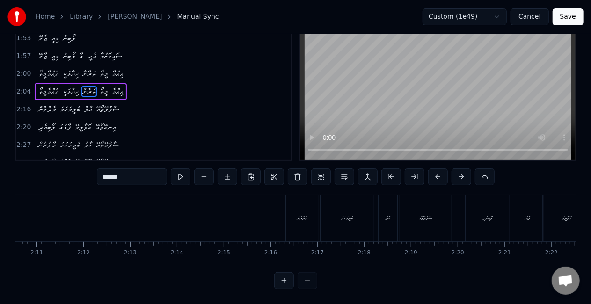
click at [312, 216] on div "މާދުރުން" at bounding box center [302, 218] width 33 height 46
type input "********"
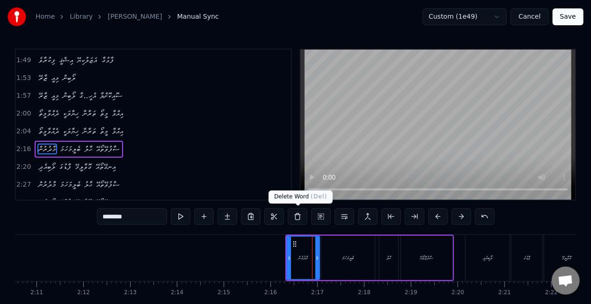
scroll to position [301, 0]
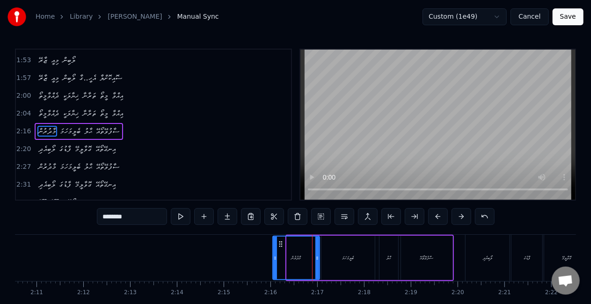
drag, startPoint x: 288, startPoint y: 259, endPoint x: 275, endPoint y: 254, distance: 14.5
click at [274, 255] on icon at bounding box center [275, 258] width 4 height 7
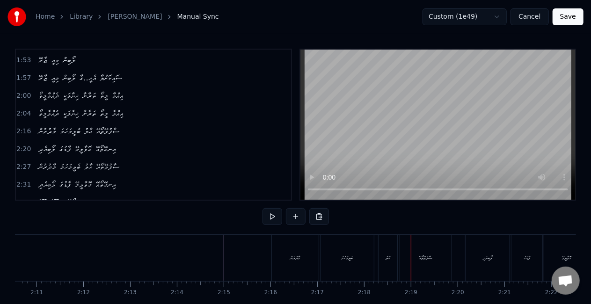
drag, startPoint x: 300, startPoint y: 251, endPoint x: 307, endPoint y: 249, distance: 7.3
click at [300, 250] on div "މާދުރުން" at bounding box center [295, 258] width 47 height 46
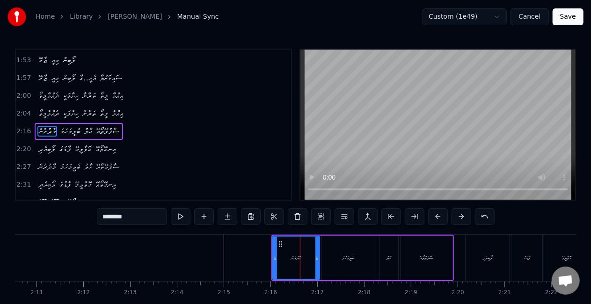
click at [337, 253] on div "ބެލީމަހަމަ" at bounding box center [348, 258] width 53 height 44
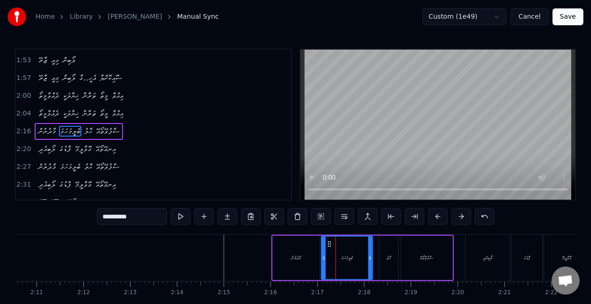
drag, startPoint x: 373, startPoint y: 256, endPoint x: 378, endPoint y: 252, distance: 5.7
click at [370, 253] on div at bounding box center [370, 258] width 4 height 43
click at [386, 253] on div "ޙާލު" at bounding box center [389, 258] width 19 height 44
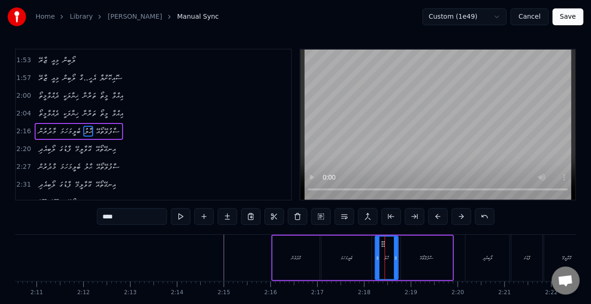
drag, startPoint x: 383, startPoint y: 257, endPoint x: 375, endPoint y: 255, distance: 8.7
click at [378, 257] on icon at bounding box center [378, 258] width 4 height 7
drag, startPoint x: 320, startPoint y: 255, endPoint x: 320, endPoint y: 249, distance: 6.1
click at [320, 254] on div "މާދުރުން" at bounding box center [297, 258] width 48 height 44
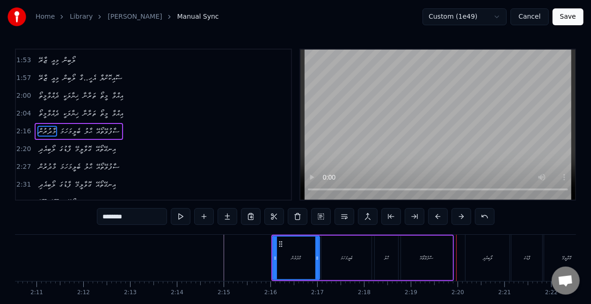
click at [377, 244] on div "ޙާލު" at bounding box center [386, 258] width 23 height 44
type input "****"
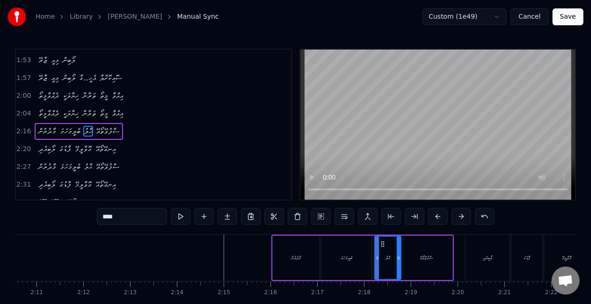
click at [397, 251] on div at bounding box center [399, 258] width 4 height 43
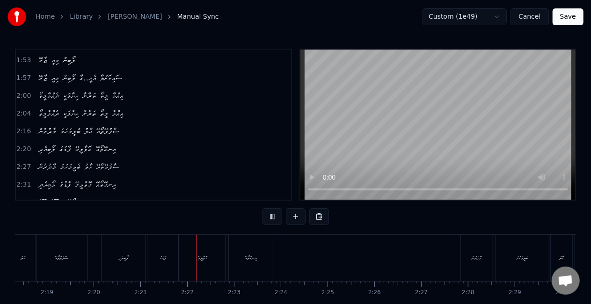
scroll to position [0, 6586]
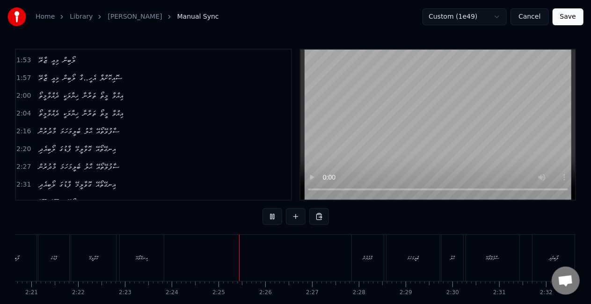
click at [368, 258] on div "މާދުރުން" at bounding box center [368, 258] width 10 height 7
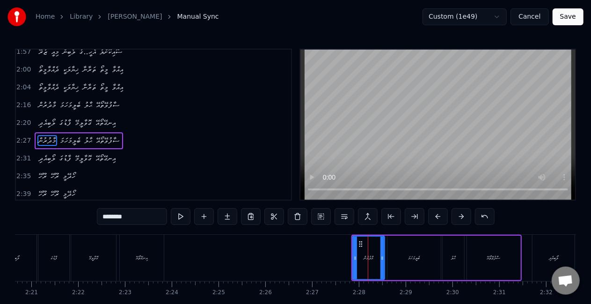
scroll to position [335, 0]
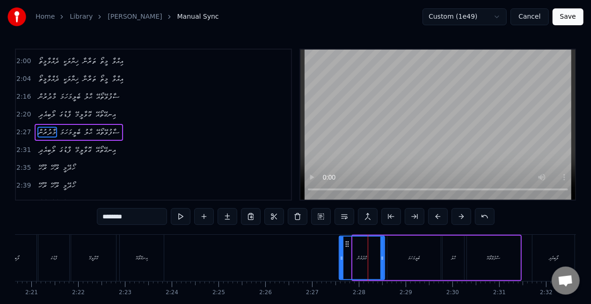
drag, startPoint x: 353, startPoint y: 265, endPoint x: 340, endPoint y: 262, distance: 13.0
click at [340, 262] on div at bounding box center [342, 258] width 4 height 43
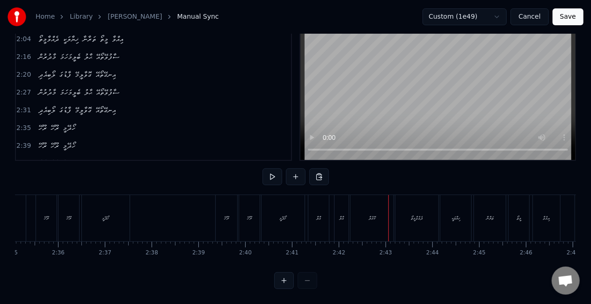
scroll to position [0, 7211]
click at [349, 214] on div "ހޯދޭމީ" at bounding box center [333, 218] width 43 height 46
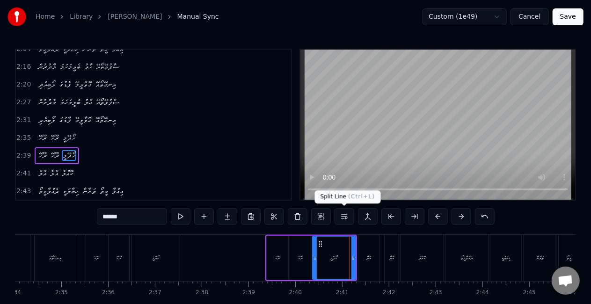
scroll to position [388, 0]
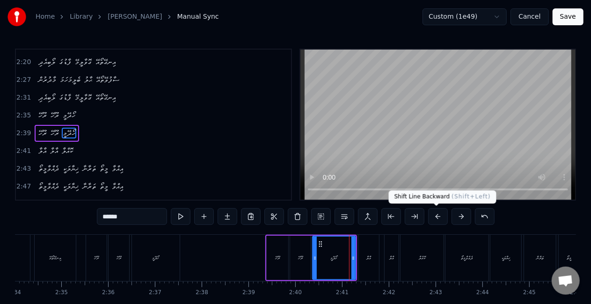
drag, startPoint x: 438, startPoint y: 218, endPoint x: 357, endPoint y: 232, distance: 82.3
click at [438, 217] on button at bounding box center [438, 216] width 20 height 17
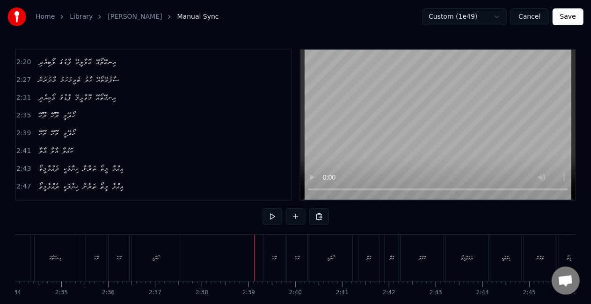
click at [363, 251] on div "އާލާ" at bounding box center [369, 258] width 21 height 46
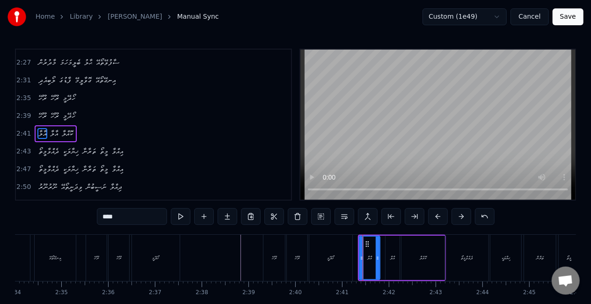
scroll to position [405, 0]
drag, startPoint x: 361, startPoint y: 258, endPoint x: 357, endPoint y: 255, distance: 5.5
click at [357, 256] on icon at bounding box center [357, 258] width 4 height 7
click at [273, 258] on div "ރޫހޭ" at bounding box center [274, 258] width 5 height 7
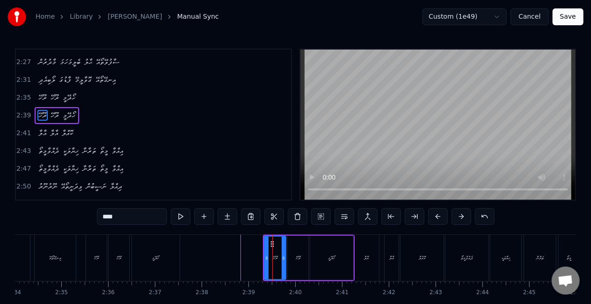
scroll to position [388, 0]
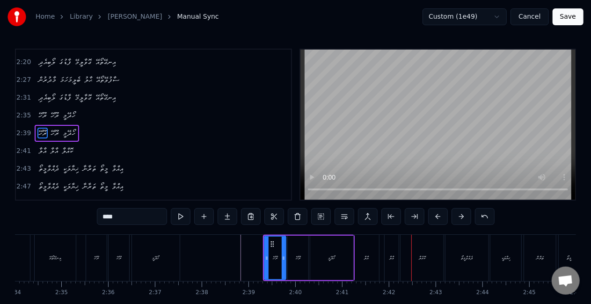
drag, startPoint x: 393, startPoint y: 243, endPoint x: 389, endPoint y: 247, distance: 5.3
click at [392, 243] on div "އާލާ" at bounding box center [392, 258] width 14 height 46
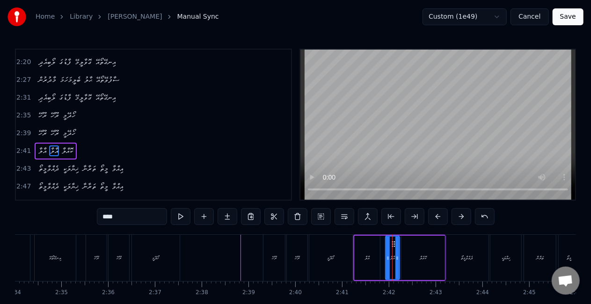
scroll to position [405, 0]
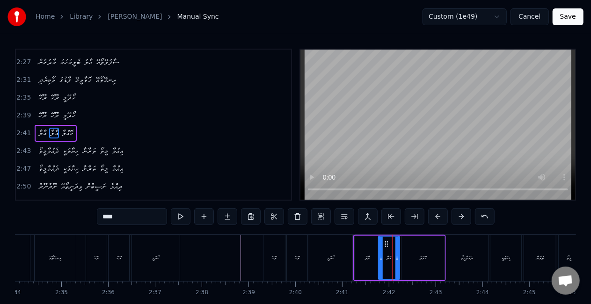
drag, startPoint x: 388, startPoint y: 252, endPoint x: 380, endPoint y: 250, distance: 8.0
click at [380, 250] on div at bounding box center [381, 258] width 4 height 43
click at [325, 251] on div "ހޯދޭމީ" at bounding box center [330, 258] width 43 height 46
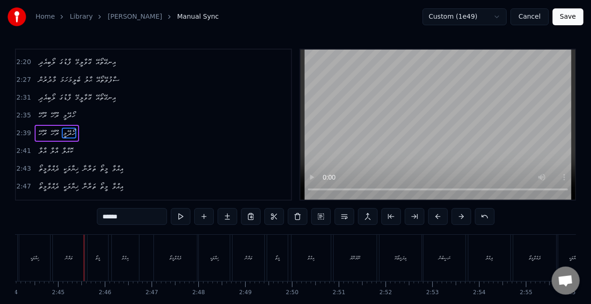
scroll to position [47, 0]
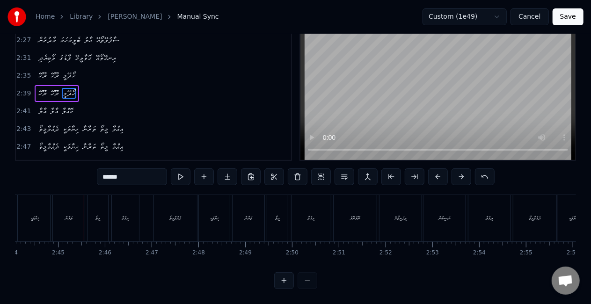
click at [67, 216] on div "ތަރާނާ" at bounding box center [69, 218] width 32 height 46
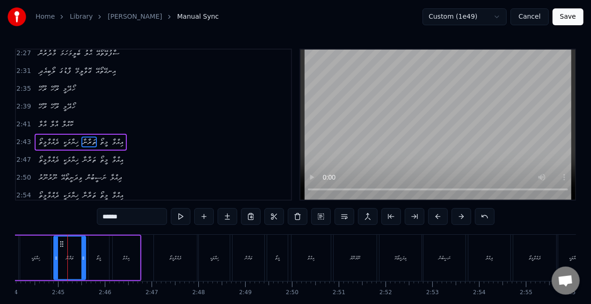
scroll to position [423, 0]
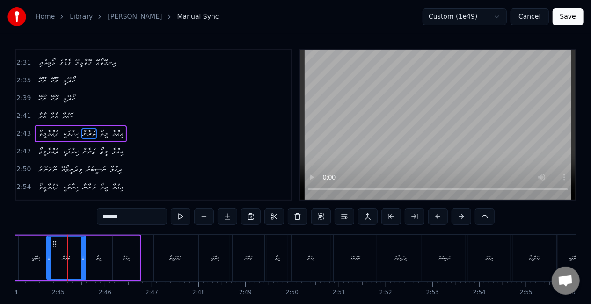
drag, startPoint x: 55, startPoint y: 257, endPoint x: 46, endPoint y: 254, distance: 9.8
click at [48, 255] on icon at bounding box center [49, 258] width 4 height 7
click at [24, 255] on div "ޚިޔާލަކީ" at bounding box center [35, 258] width 31 height 44
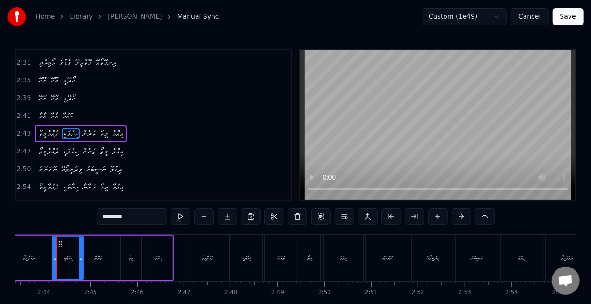
scroll to position [0, 7644]
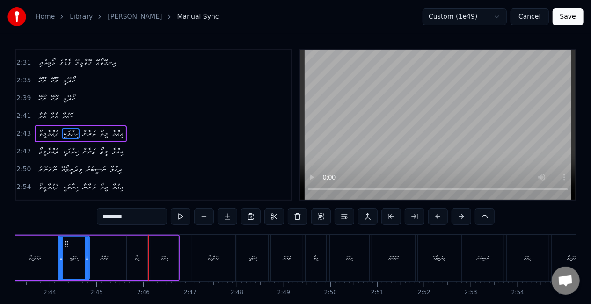
click at [135, 258] on div "މީތޯ" at bounding box center [137, 258] width 5 height 7
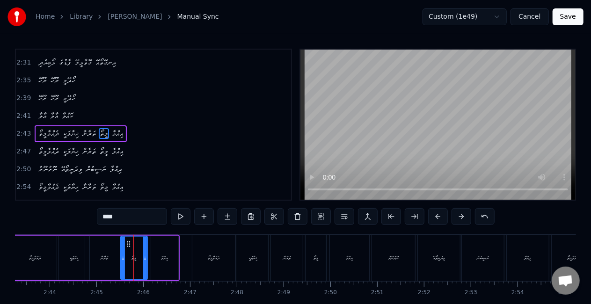
drag, startPoint x: 128, startPoint y: 261, endPoint x: 107, endPoint y: 258, distance: 21.3
click at [122, 258] on icon at bounding box center [123, 258] width 4 height 7
click at [96, 257] on div "ތަރާނާ" at bounding box center [104, 258] width 39 height 44
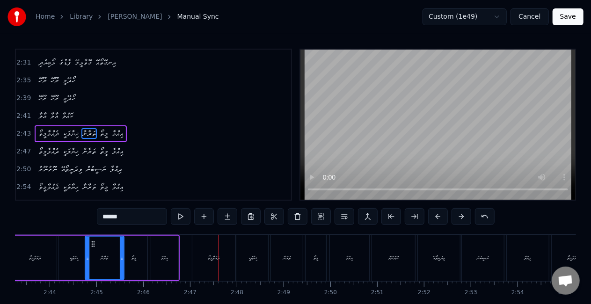
click at [206, 245] on div "ދެއްވާމީތޯ" at bounding box center [213, 258] width 43 height 46
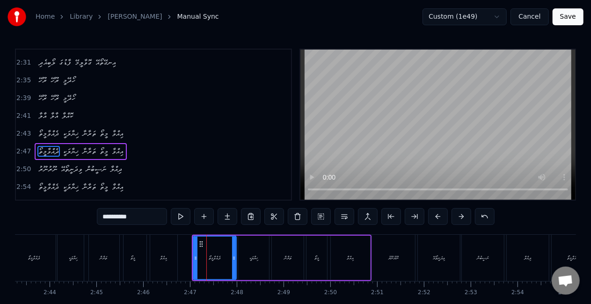
scroll to position [426, 0]
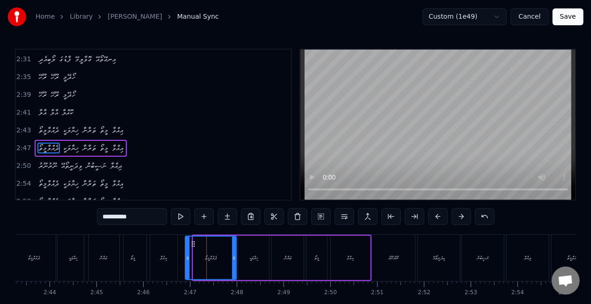
drag, startPoint x: 191, startPoint y: 257, endPoint x: 177, endPoint y: 254, distance: 14.3
click at [186, 254] on div at bounding box center [188, 258] width 4 height 43
drag, startPoint x: 169, startPoint y: 256, endPoint x: 199, endPoint y: 225, distance: 42.7
click at [169, 255] on div "އިއްވާ" at bounding box center [163, 258] width 27 height 46
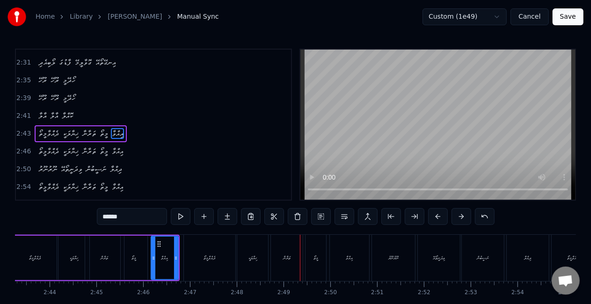
drag, startPoint x: 287, startPoint y: 246, endPoint x: 281, endPoint y: 248, distance: 5.5
click at [286, 246] on div "ތަރާނާ" at bounding box center [287, 258] width 32 height 46
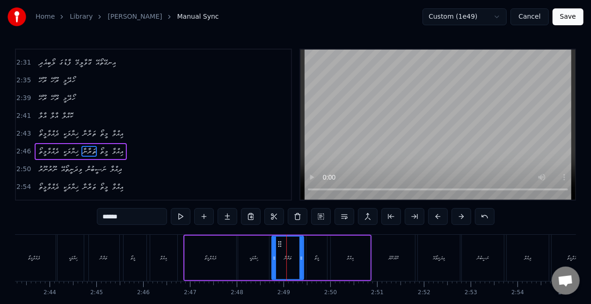
scroll to position [426, 0]
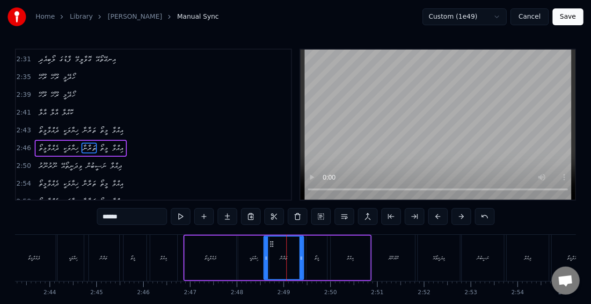
drag, startPoint x: 273, startPoint y: 256, endPoint x: 265, endPoint y: 254, distance: 8.2
click at [265, 255] on icon at bounding box center [267, 258] width 4 height 7
click at [240, 252] on div "ޚިޔާލަކީ" at bounding box center [253, 258] width 31 height 44
type input "********"
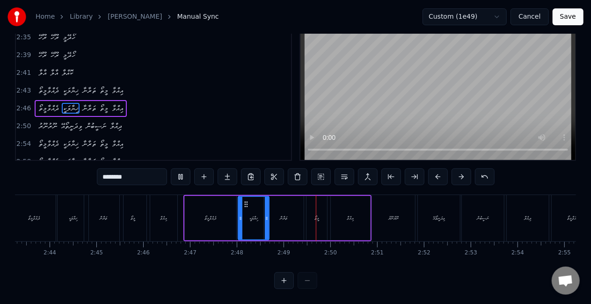
scroll to position [48, 0]
click at [313, 170] on button at bounding box center [321, 177] width 20 height 17
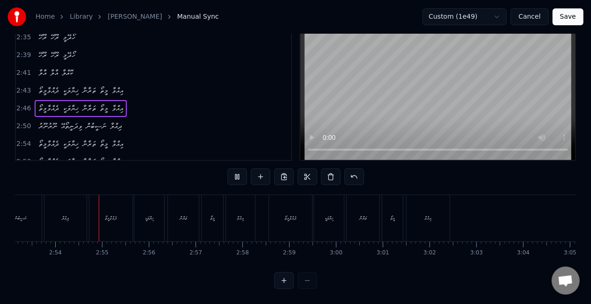
scroll to position [0, 8116]
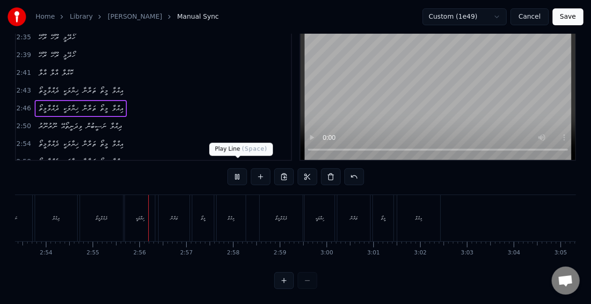
click at [238, 169] on button at bounding box center [238, 177] width 20 height 17
drag, startPoint x: 96, startPoint y: 222, endPoint x: 87, endPoint y: 217, distance: 10.5
click at [96, 221] on div "ދެއްވާމީތޯ" at bounding box center [101, 218] width 43 height 46
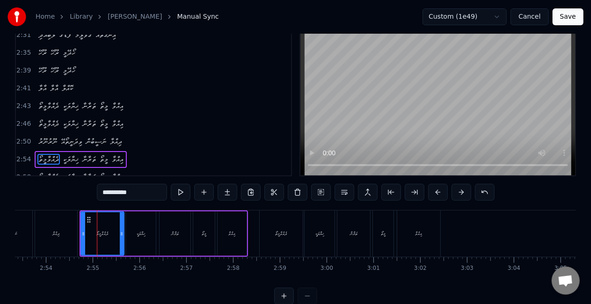
scroll to position [22, 0]
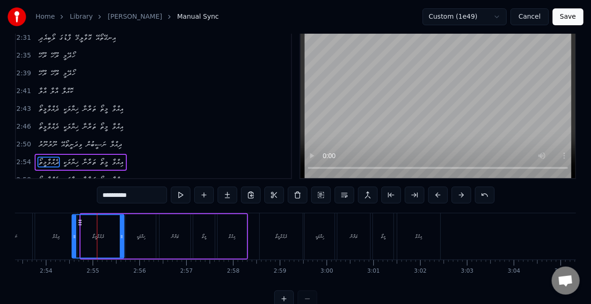
drag, startPoint x: 82, startPoint y: 238, endPoint x: 74, endPoint y: 232, distance: 9.7
click at [73, 235] on icon at bounding box center [75, 236] width 4 height 7
drag, startPoint x: 51, startPoint y: 237, endPoint x: 97, endPoint y: 221, distance: 49.2
click at [52, 236] on div "ދިއްލާ" at bounding box center [56, 237] width 42 height 46
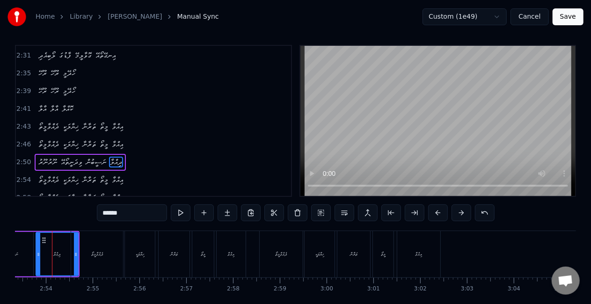
scroll to position [0, 8106]
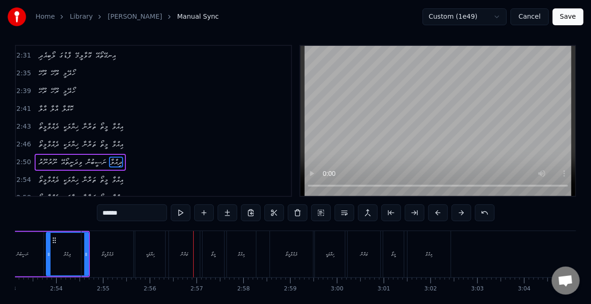
click at [196, 252] on div "ތަރާނާ" at bounding box center [184, 254] width 31 height 46
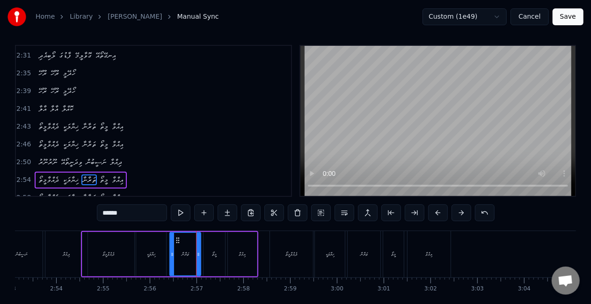
scroll to position [22, 0]
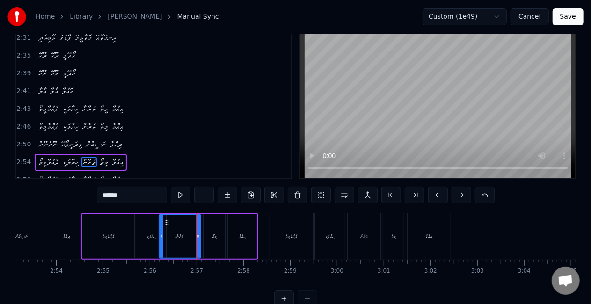
drag, startPoint x: 171, startPoint y: 246, endPoint x: 154, endPoint y: 240, distance: 18.8
click at [161, 241] on div at bounding box center [162, 236] width 4 height 43
click at [147, 239] on div "ޚިޔާލަކީ" at bounding box center [151, 236] width 8 height 7
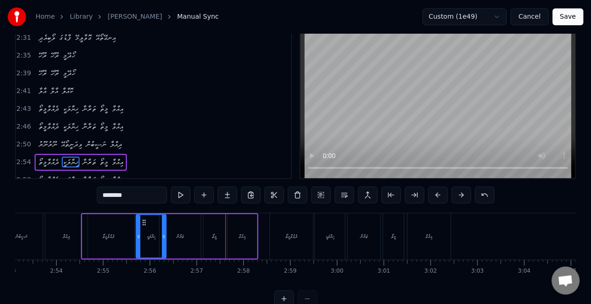
click at [215, 236] on div "މީތޯ" at bounding box center [214, 236] width 5 height 7
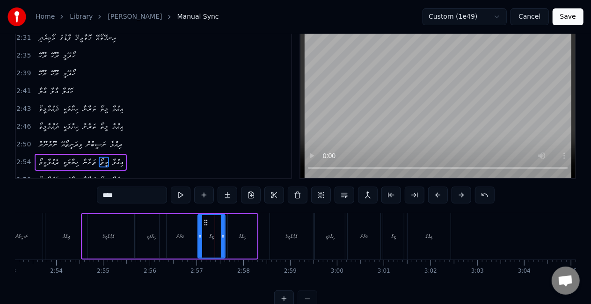
drag, startPoint x: 205, startPoint y: 240, endPoint x: 197, endPoint y: 236, distance: 9.4
click at [199, 236] on icon at bounding box center [201, 236] width 4 height 7
click at [178, 236] on div "ތަރާނާ" at bounding box center [180, 236] width 7 height 7
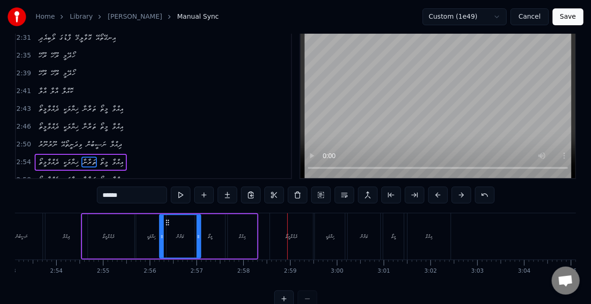
click at [280, 233] on div "ދެއްވާމީތޯ" at bounding box center [291, 237] width 43 height 46
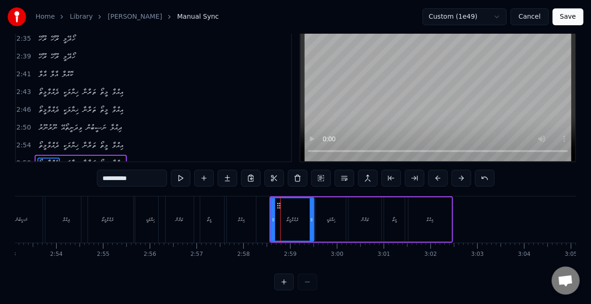
scroll to position [39, 0]
drag, startPoint x: 273, startPoint y: 224, endPoint x: 262, endPoint y: 219, distance: 11.7
click at [262, 220] on div at bounding box center [262, 219] width 4 height 43
drag, startPoint x: 246, startPoint y: 220, endPoint x: 251, endPoint y: 214, distance: 8.1
click at [246, 219] on div "އިއްވާ" at bounding box center [241, 219] width 29 height 46
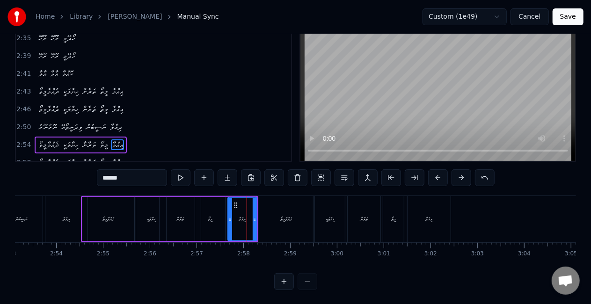
scroll to position [22, 0]
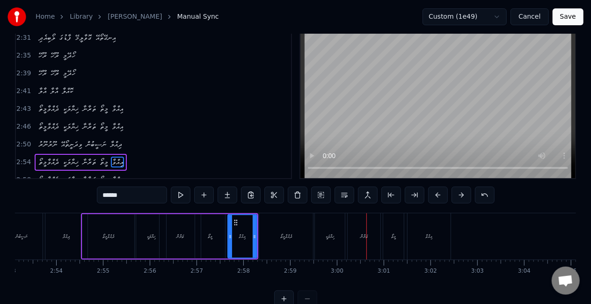
click at [359, 228] on div "ތަރާނާ" at bounding box center [364, 237] width 33 height 46
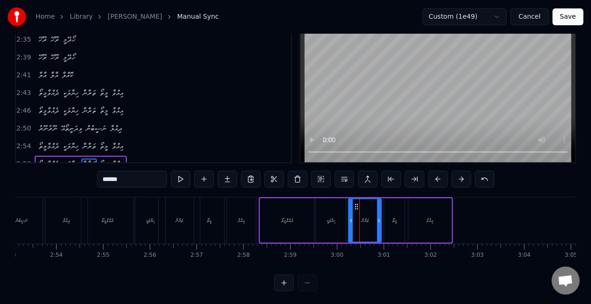
scroll to position [39, 0]
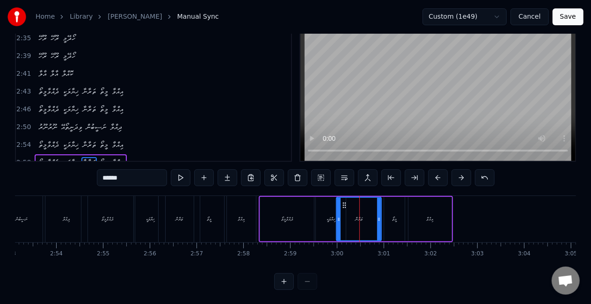
drag, startPoint x: 350, startPoint y: 227, endPoint x: 339, endPoint y: 222, distance: 12.2
click at [339, 222] on div at bounding box center [339, 219] width 4 height 43
click at [313, 217] on div "ދެއްވާމީތޯ" at bounding box center [287, 219] width 54 height 44
type input "**********"
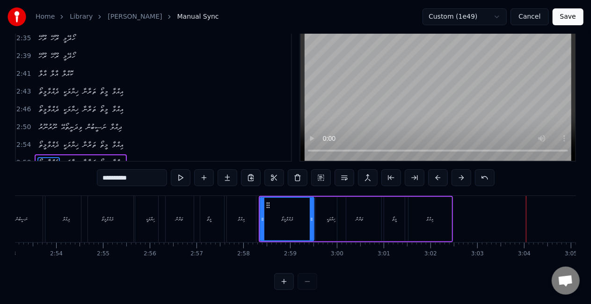
click at [567, 16] on button "Save" at bounding box center [568, 16] width 31 height 17
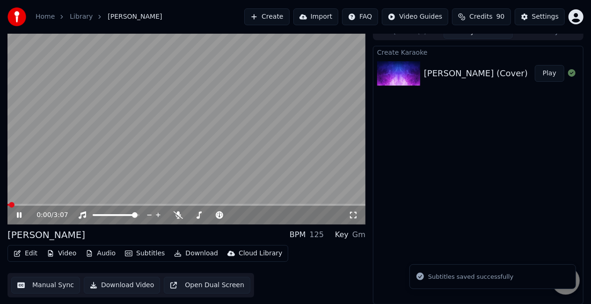
click at [28, 250] on button "Edit" at bounding box center [25, 253] width 31 height 13
drag, startPoint x: 164, startPoint y: 140, endPoint x: 147, endPoint y: 148, distance: 18.9
click at [164, 141] on video at bounding box center [186, 123] width 358 height 201
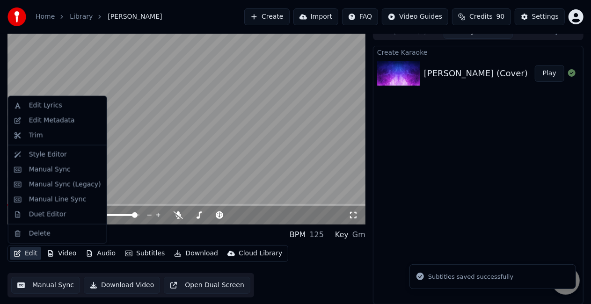
click at [25, 255] on button "Edit" at bounding box center [25, 253] width 31 height 13
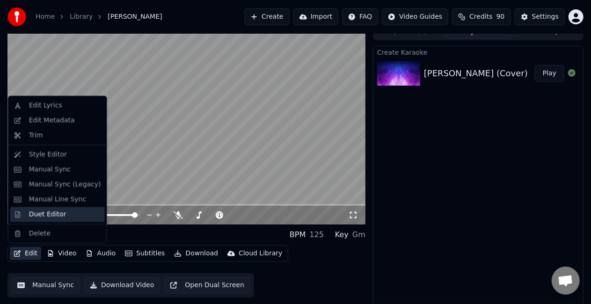
click at [40, 217] on div "Duet Editor" at bounding box center [47, 214] width 37 height 9
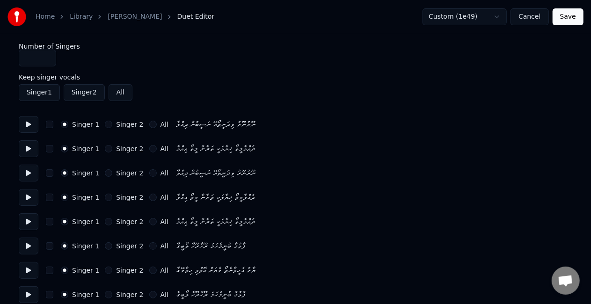
click at [107, 174] on button "Singer 2" at bounding box center [108, 172] width 7 height 7
click at [99, 197] on div "Singer 1 Singer 2 All" at bounding box center [115, 197] width 108 height 7
type input "*"
click at [47, 54] on input "*" at bounding box center [37, 58] width 37 height 17
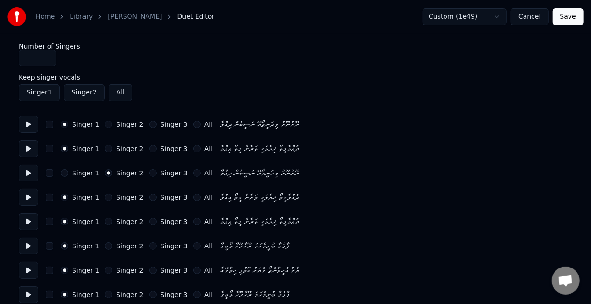
scroll to position [47, 0]
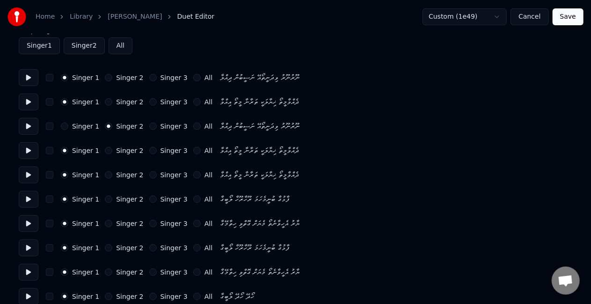
click at [105, 148] on div "Singer 2" at bounding box center [124, 150] width 38 height 7
click at [106, 151] on button "Singer 2" at bounding box center [108, 150] width 7 height 7
click at [149, 174] on button "Singer 3" at bounding box center [152, 174] width 7 height 7
click at [105, 249] on button "Singer 2" at bounding box center [108, 247] width 7 height 7
click at [105, 271] on button "Singer 2" at bounding box center [108, 272] width 7 height 7
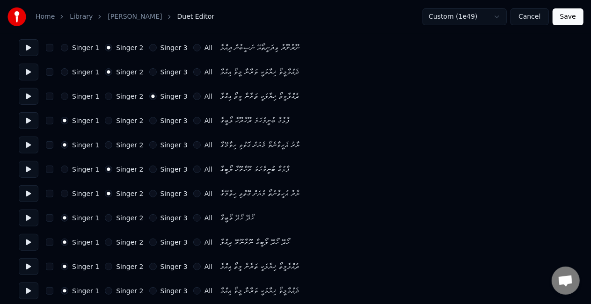
scroll to position [140, 0]
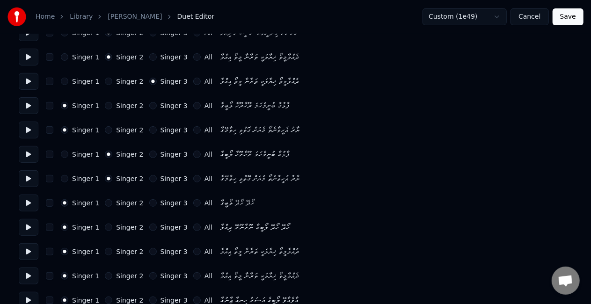
click at [105, 202] on button "Singer 2" at bounding box center [108, 202] width 7 height 7
click at [62, 204] on button "Singer 1" at bounding box center [64, 202] width 7 height 7
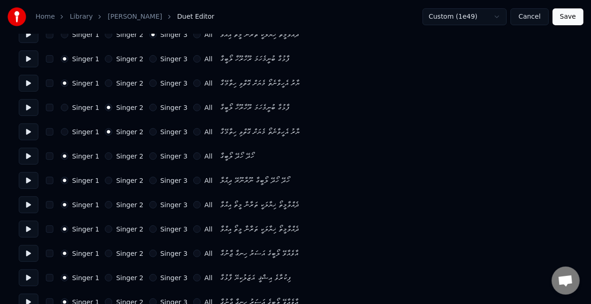
click at [149, 179] on button "Singer 3" at bounding box center [152, 180] width 7 height 7
click at [149, 202] on button "Singer 3" at bounding box center [152, 204] width 7 height 7
click at [149, 231] on button "Singer 3" at bounding box center [152, 229] width 7 height 7
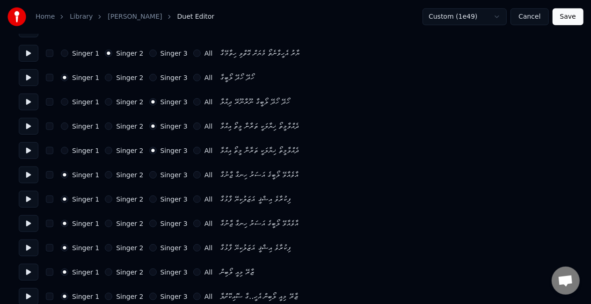
scroll to position [281, 0]
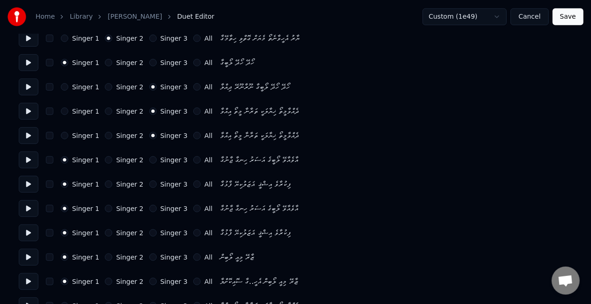
click at [105, 207] on button "Singer 2" at bounding box center [108, 208] width 7 height 7
click at [105, 231] on button "Singer 2" at bounding box center [108, 232] width 7 height 7
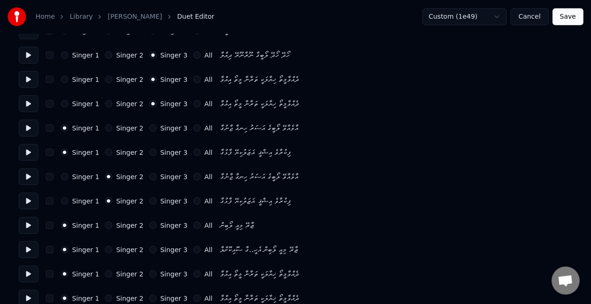
scroll to position [328, 0]
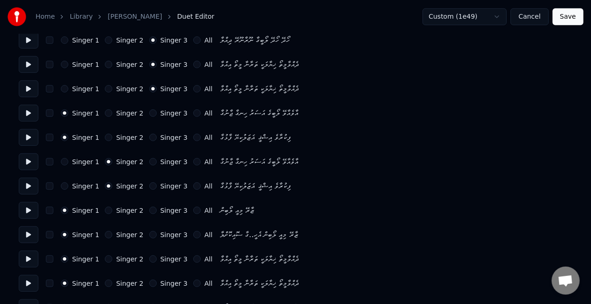
click at [149, 234] on button "Singer 3" at bounding box center [152, 234] width 7 height 7
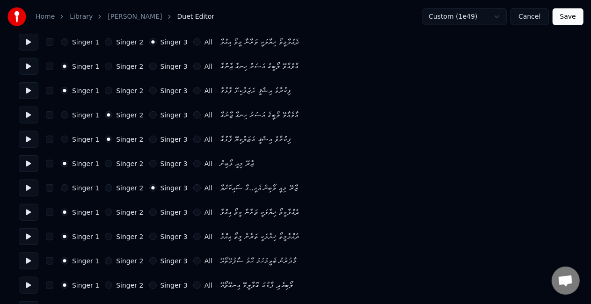
click at [149, 212] on button "Singer 3" at bounding box center [152, 212] width 7 height 7
click at [149, 238] on button "Singer 3" at bounding box center [152, 236] width 7 height 7
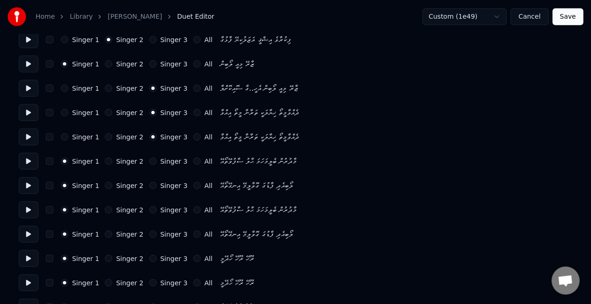
scroll to position [515, 0]
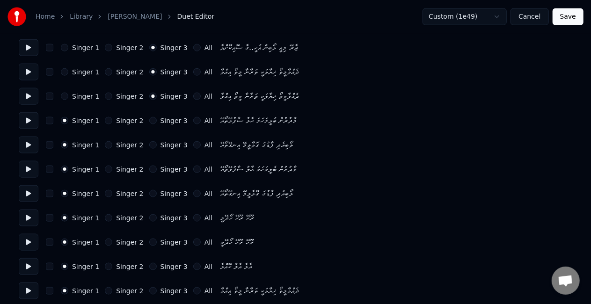
click at [105, 169] on button "Singer 2" at bounding box center [108, 169] width 7 height 7
click at [105, 192] on button "Singer 2" at bounding box center [108, 193] width 7 height 7
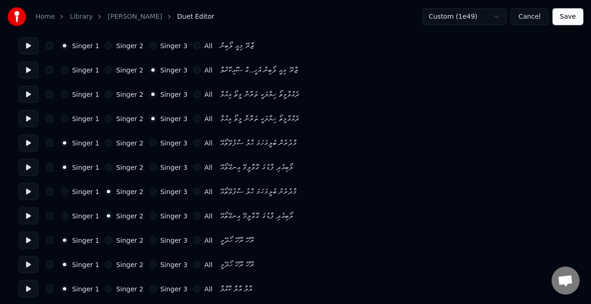
scroll to position [468, 0]
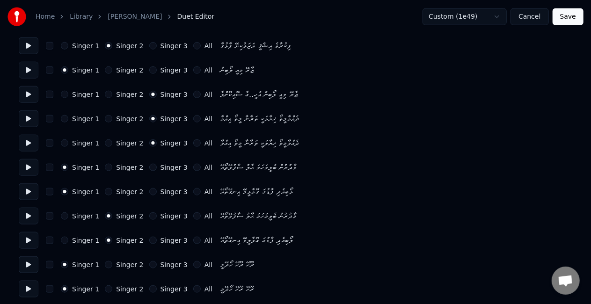
click at [105, 167] on button "Singer 2" at bounding box center [108, 167] width 7 height 7
click at [105, 192] on button "Singer 2" at bounding box center [108, 191] width 7 height 7
click at [68, 215] on div "Singer 1" at bounding box center [80, 216] width 38 height 7
click at [63, 215] on button "Singer 1" at bounding box center [64, 216] width 7 height 7
click at [63, 236] on div "Singer 1 Singer 2 Singer 3 All ލޯބިއެދި ފާޑުގަ ގޮވާލީމޭ އިނގޭތޯއޭ" at bounding box center [296, 240] width 554 height 17
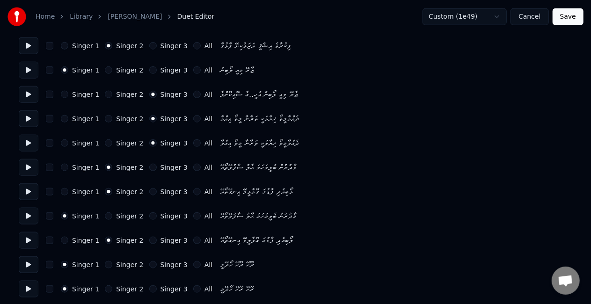
click at [63, 238] on button "Singer 1" at bounding box center [64, 240] width 7 height 7
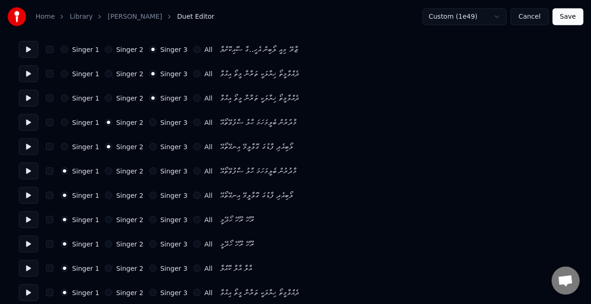
scroll to position [515, 0]
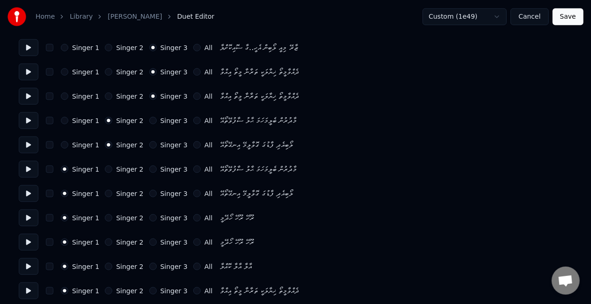
drag, startPoint x: 103, startPoint y: 218, endPoint x: 108, endPoint y: 213, distance: 7.6
click at [105, 218] on button "Singer 2" at bounding box center [108, 217] width 7 height 7
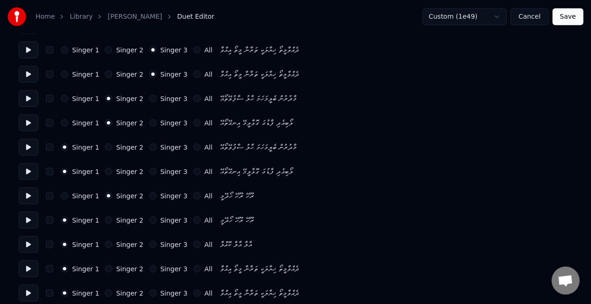
scroll to position [609, 0]
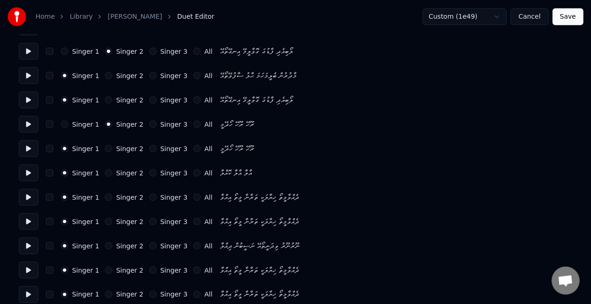
click at [149, 147] on button "Singer 3" at bounding box center [152, 148] width 7 height 7
click at [149, 173] on button "Singer 3" at bounding box center [152, 172] width 7 height 7
click at [149, 197] on button "Singer 3" at bounding box center [152, 197] width 7 height 7
click at [149, 221] on button "Singer 3" at bounding box center [152, 221] width 7 height 7
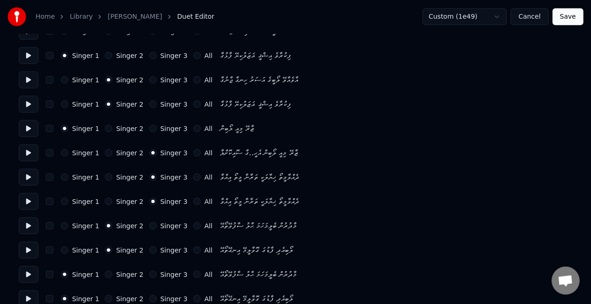
scroll to position [412, 0]
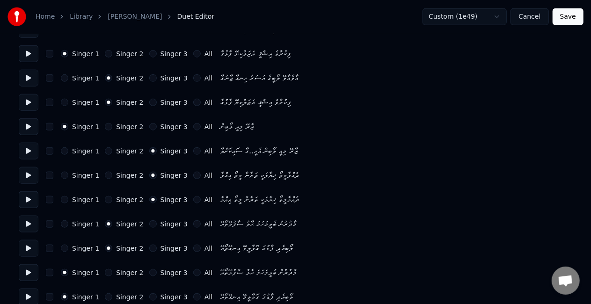
click at [61, 223] on button "Singer 1" at bounding box center [64, 224] width 7 height 7
click at [62, 244] on div "Singer 1 Singer 2 Singer 3 All ލޯބިއެދި ފާޑުގަ ގޮވާލީމޭ އިނގޭތޯއޭ" at bounding box center [296, 248] width 554 height 17
click at [66, 247] on button "Singer 1" at bounding box center [64, 248] width 7 height 7
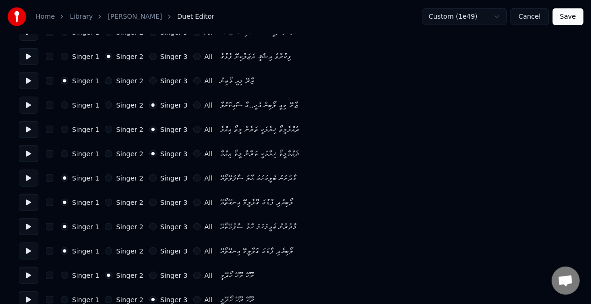
scroll to position [458, 0]
click at [105, 225] on button "Singer 2" at bounding box center [108, 225] width 7 height 7
click at [105, 248] on button "Singer 2" at bounding box center [108, 250] width 7 height 7
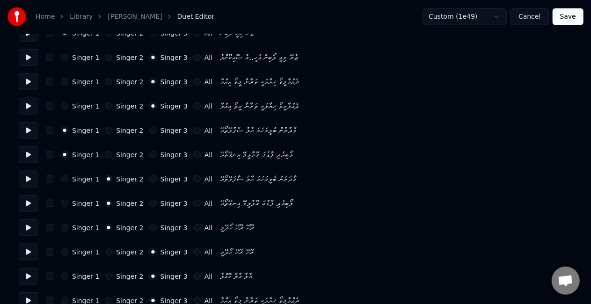
click at [62, 228] on button "Singer 1" at bounding box center [64, 227] width 7 height 7
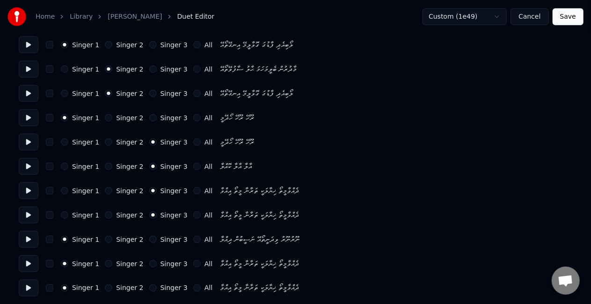
scroll to position [617, 0]
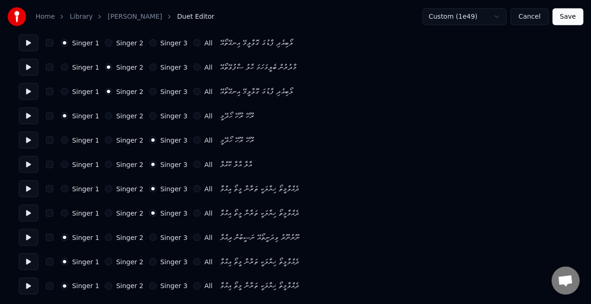
click at [149, 261] on button "Singer 3" at bounding box center [152, 261] width 7 height 7
click at [149, 289] on button "Singer 3" at bounding box center [152, 286] width 7 height 7
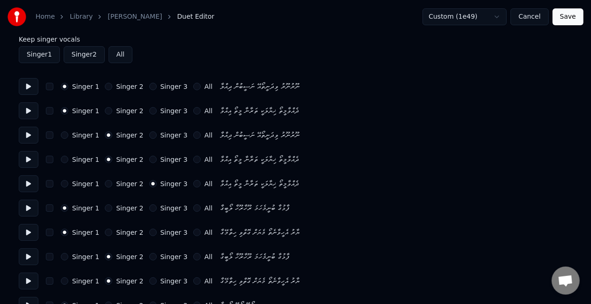
scroll to position [0, 0]
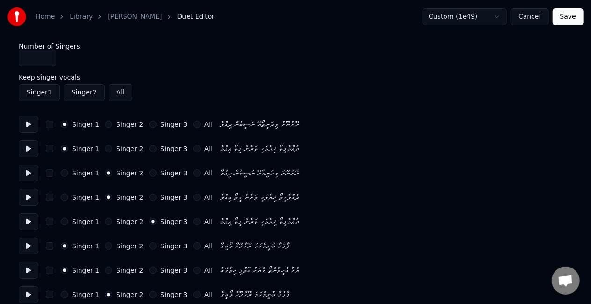
click at [570, 20] on button "Save" at bounding box center [568, 16] width 31 height 17
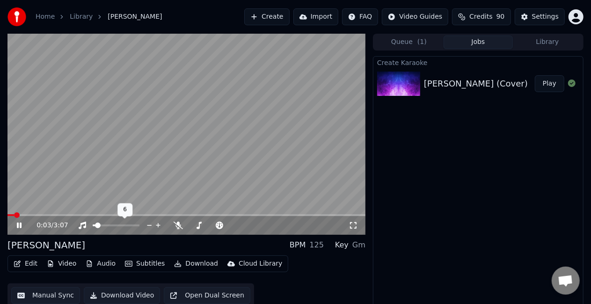
click at [96, 227] on span at bounding box center [94, 226] width 3 height 2
click at [30, 214] on span at bounding box center [186, 215] width 358 height 2
click at [48, 215] on span at bounding box center [186, 215] width 358 height 2
click at [117, 226] on span at bounding box center [116, 226] width 47 height 2
click at [155, 216] on span at bounding box center [109, 215] width 204 height 2
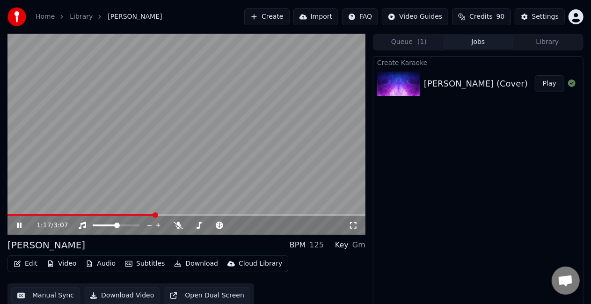
click at [155, 155] on video at bounding box center [186, 134] width 358 height 201
click at [272, 215] on span at bounding box center [139, 215] width 264 height 2
click at [228, 175] on video at bounding box center [186, 134] width 358 height 201
click at [30, 295] on button "Manual Sync" at bounding box center [45, 295] width 69 height 17
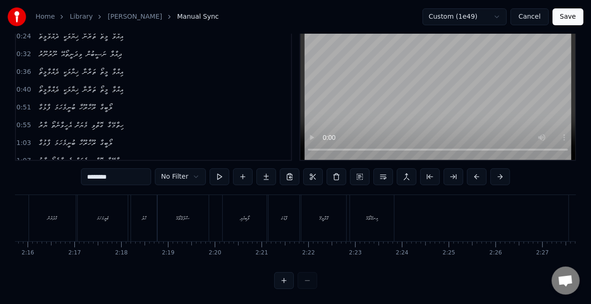
scroll to position [0, 6455]
click at [183, 206] on div "ފާޑުގަ" at bounding box center [184, 218] width 31 height 46
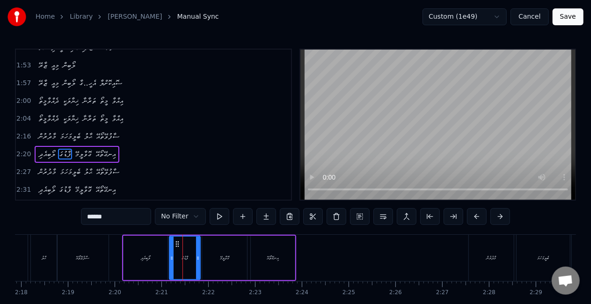
scroll to position [318, 0]
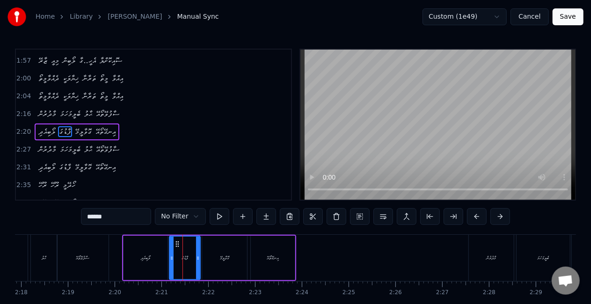
drag, startPoint x: 107, startPoint y: 216, endPoint x: 69, endPoint y: 207, distance: 38.9
click at [69, 207] on div "0:21 ނޫރުނޫރު ވިދަނީތޯއޭ ނަސީބުން ދިއްލާ 0:24 ދެއްވާމީތޯ ޚިޔާލަކީ ތަރާނާ މީތޯ އ…" at bounding box center [295, 189] width 561 height 280
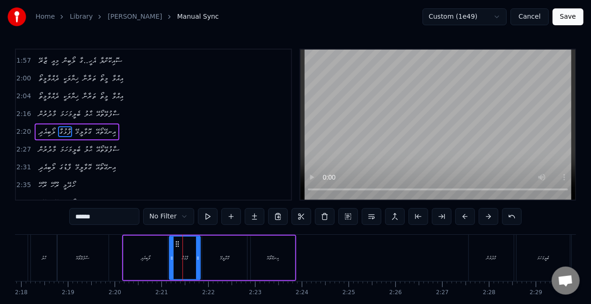
click at [105, 260] on div "ސާފުވޭތޯއޭ" at bounding box center [83, 258] width 52 height 46
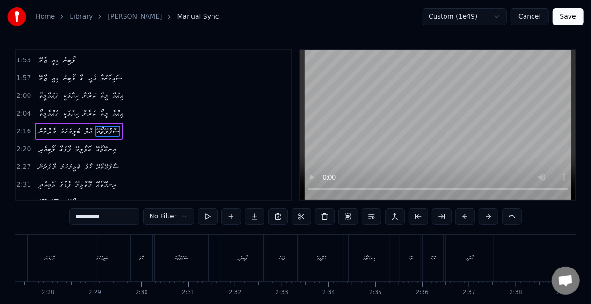
scroll to position [0, 6927]
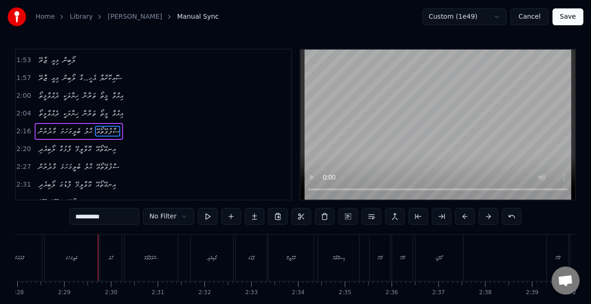
click at [81, 257] on div "ބެލީމަހަމަ" at bounding box center [71, 258] width 53 height 46
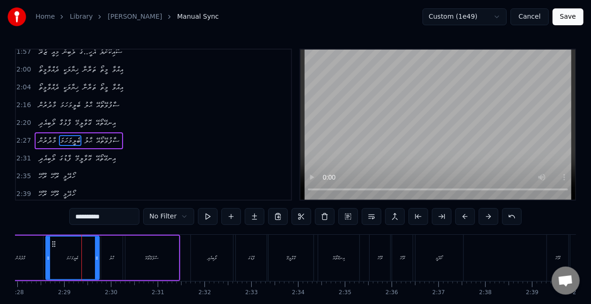
scroll to position [335, 0]
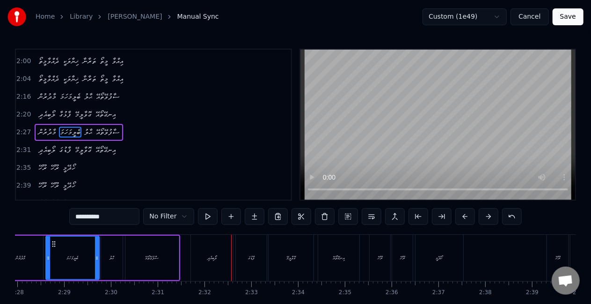
click at [252, 263] on div "ފާޑުގަ" at bounding box center [251, 258] width 31 height 46
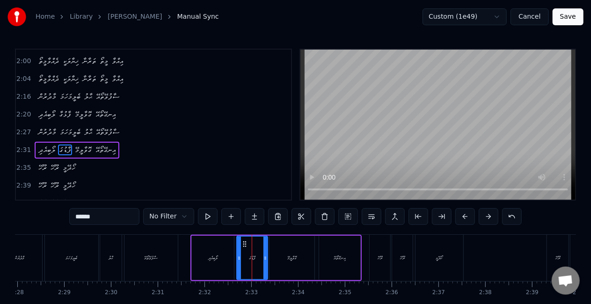
scroll to position [353, 0]
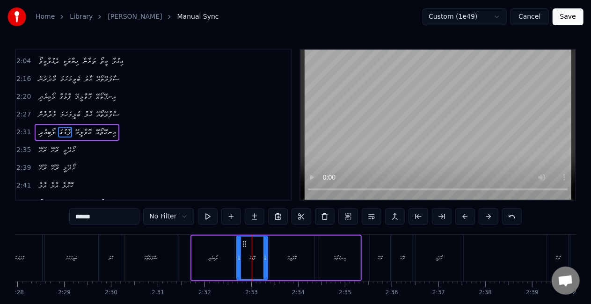
drag, startPoint x: 106, startPoint y: 217, endPoint x: 53, endPoint y: 217, distance: 52.4
click at [52, 217] on div "0:21 ނޫރުނޫރު ވިދަނީތޯއޭ ނަސީބުން ދިއްލާ 0:24 ދެއްވާމީތޯ ޚިޔާލަކީ ތަރާނާ މީތޯ އ…" at bounding box center [295, 189] width 561 height 280
paste input "**"
drag, startPoint x: 101, startPoint y: 214, endPoint x: 73, endPoint y: 212, distance: 28.1
click at [73, 212] on div "0:21 ނޫރުނޫރު ވިދަނީތޯއޭ ނަސީބުން ދިއްލާ 0:24 ދެއްވާމީތޯ ޚިޔާލަކީ ތަރާނާ މީތޯ އ…" at bounding box center [295, 189] width 561 height 280
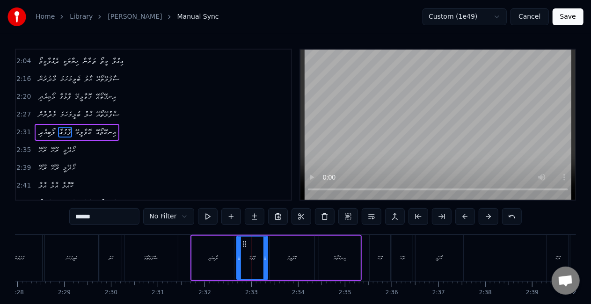
click at [157, 261] on div "ސާފުވޭތޯއޭ" at bounding box center [151, 258] width 53 height 46
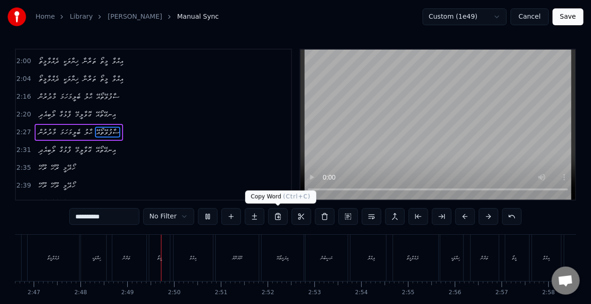
scroll to position [0, 7877]
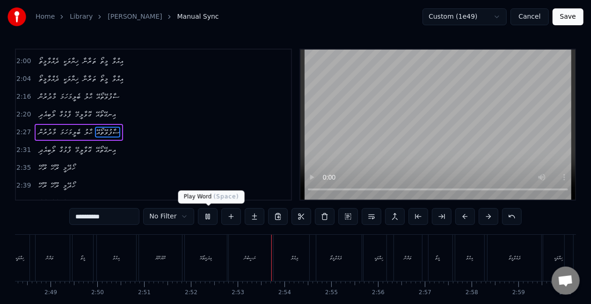
drag, startPoint x: 207, startPoint y: 213, endPoint x: 195, endPoint y: 226, distance: 18.2
click at [207, 213] on button at bounding box center [208, 216] width 20 height 17
click at [155, 249] on div "ނޫރުނޫރު" at bounding box center [160, 258] width 43 height 46
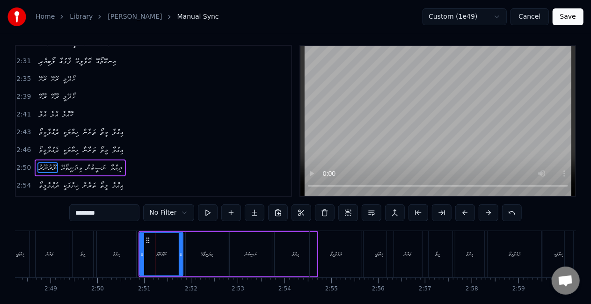
scroll to position [426, 0]
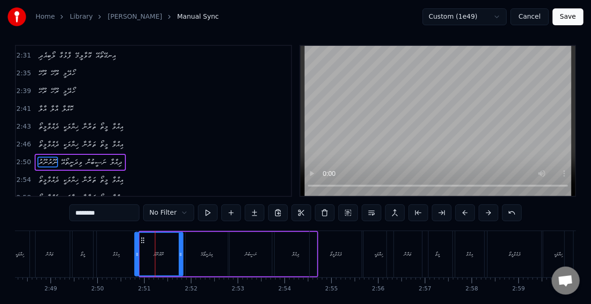
drag, startPoint x: 142, startPoint y: 252, endPoint x: 137, endPoint y: 251, distance: 5.2
click at [136, 251] on icon at bounding box center [137, 254] width 4 height 7
click at [118, 258] on div "އިއްވާ" at bounding box center [116, 254] width 39 height 46
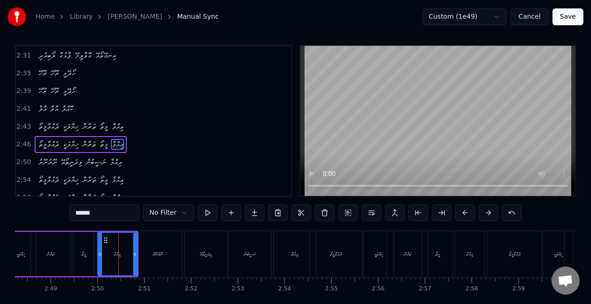
scroll to position [0, 0]
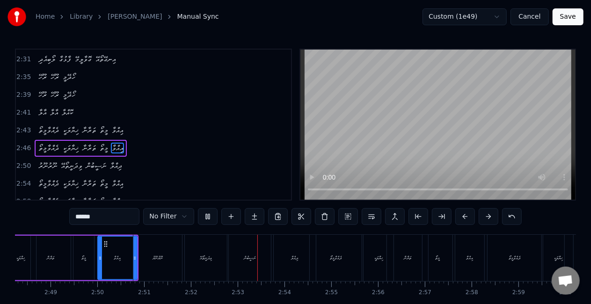
click at [295, 183] on div "0:21 ނޫރުނޫރު ވިދަނީތޯއޭ ނަސީބުން ދިއްލާ 0:24 ދެއްވާމީތޯ ޚިޔާލަކީ ތަރާނާ މީތޯ އ…" at bounding box center [295, 125] width 561 height 152
click at [244, 232] on div "0:21 ނޫރުނޫރު ވިދަނީތޯއޭ ނަސީބުން ދިއްލާ 0:24 ދެއްވާމީތޯ ޚިޔާލަކީ ތަރާނާ މީތޯ އ…" at bounding box center [295, 189] width 561 height 280
click at [208, 214] on button at bounding box center [208, 216] width 20 height 17
click at [244, 256] on div "ނަސީބުން" at bounding box center [250, 258] width 12 height 7
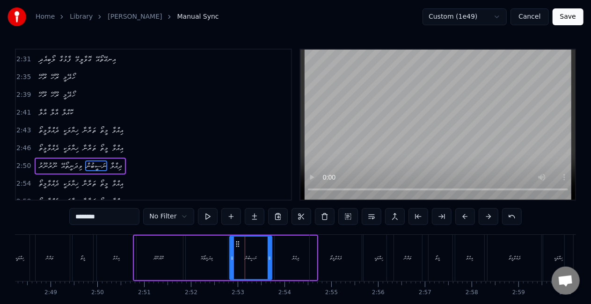
scroll to position [4, 0]
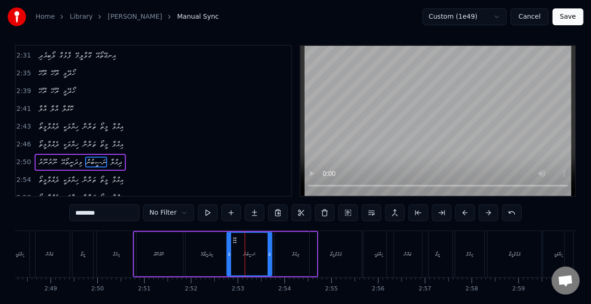
drag, startPoint x: 231, startPoint y: 256, endPoint x: 228, endPoint y: 251, distance: 5.1
click at [228, 251] on icon at bounding box center [230, 254] width 4 height 7
click at [213, 251] on div "ވިދަނީތޯއޭ" at bounding box center [207, 254] width 12 height 7
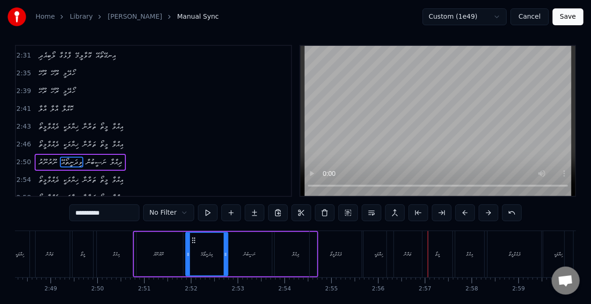
click at [406, 243] on div "ތަރާނާ" at bounding box center [407, 254] width 41 height 46
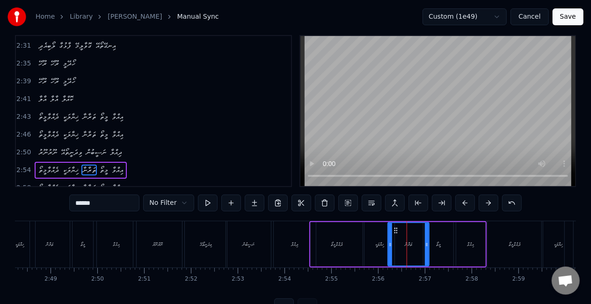
scroll to position [22, 0]
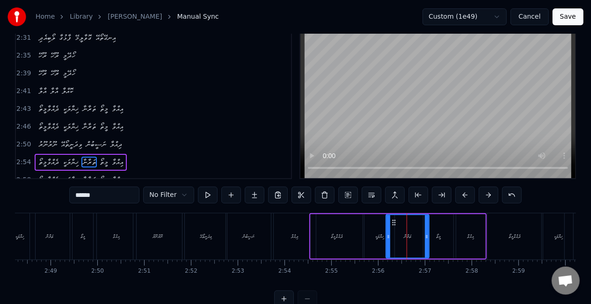
click at [387, 235] on icon at bounding box center [389, 236] width 4 height 7
click at [365, 229] on div "ޚިޔާލަކީ" at bounding box center [380, 236] width 30 height 44
type input "********"
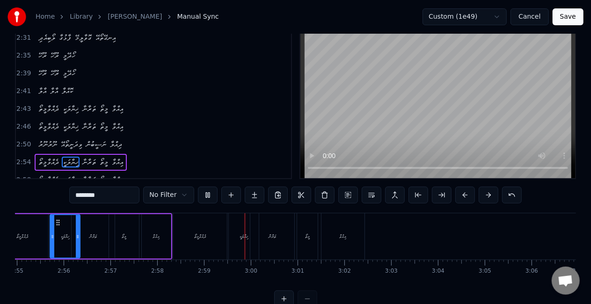
scroll to position [0, 8203]
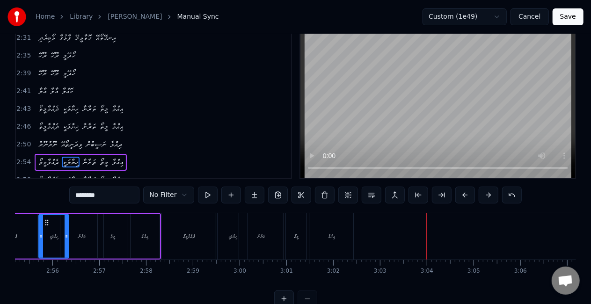
click at [572, 15] on button "Save" at bounding box center [568, 16] width 31 height 17
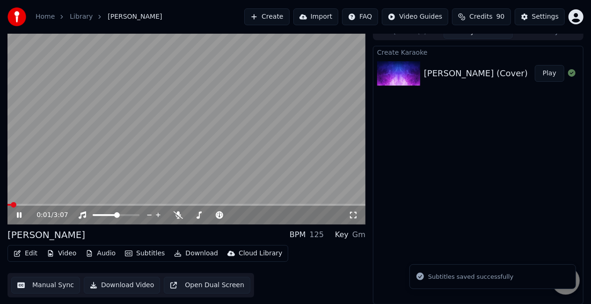
click at [183, 252] on button "Download" at bounding box center [196, 253] width 52 height 13
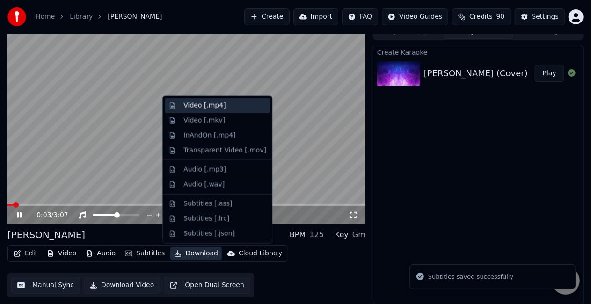
click at [213, 107] on div "Video [.mp4]" at bounding box center [205, 105] width 42 height 9
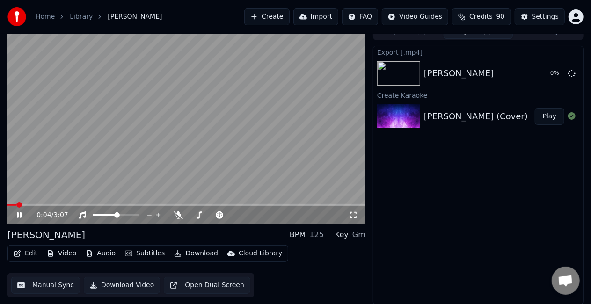
click at [18, 214] on icon at bounding box center [19, 216] width 5 height 6
